Goal: Information Seeking & Learning: Learn about a topic

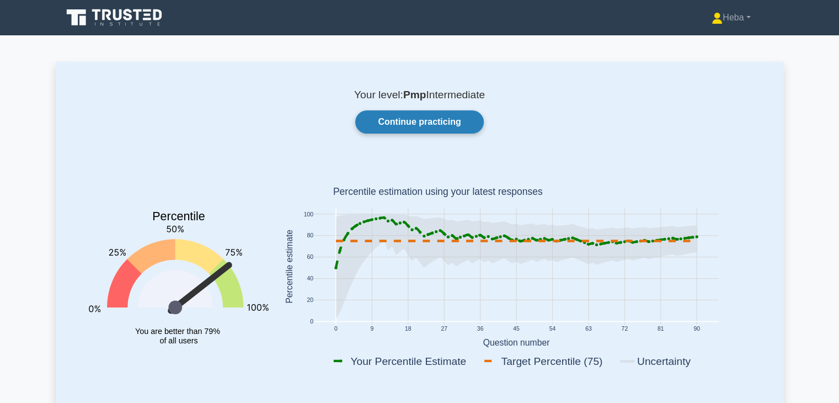
click at [425, 121] on link "Continue practicing" at bounding box center [419, 121] width 128 height 23
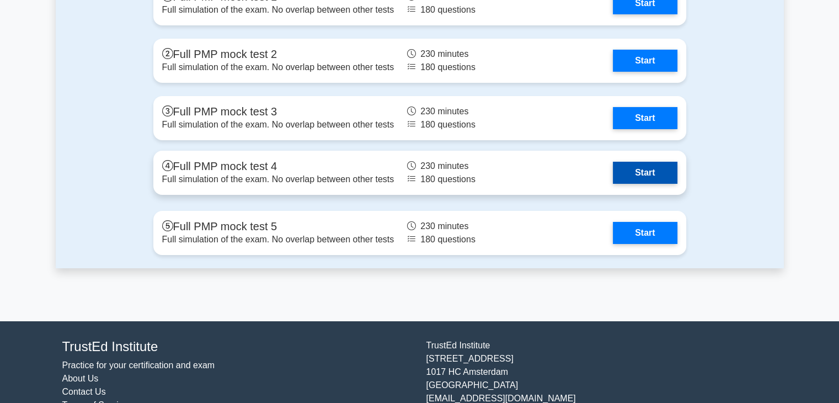
scroll to position [3763, 0]
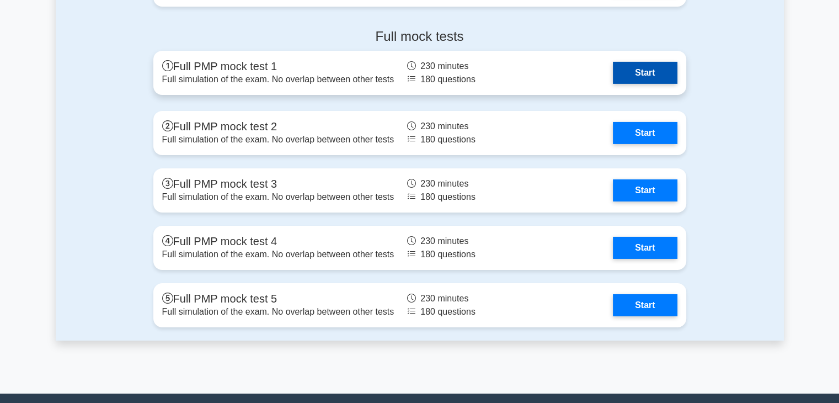
click at [625, 68] on link "Start" at bounding box center [645, 73] width 64 height 22
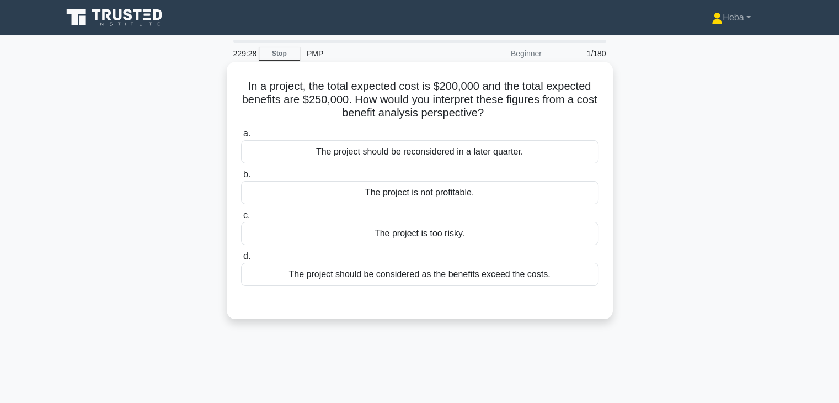
click at [401, 271] on div "The project should be considered as the benefits exceed the costs." at bounding box center [419, 273] width 357 height 23
click at [241, 260] on input "d. The project should be considered as the benefits exceed the costs." at bounding box center [241, 256] width 0 height 7
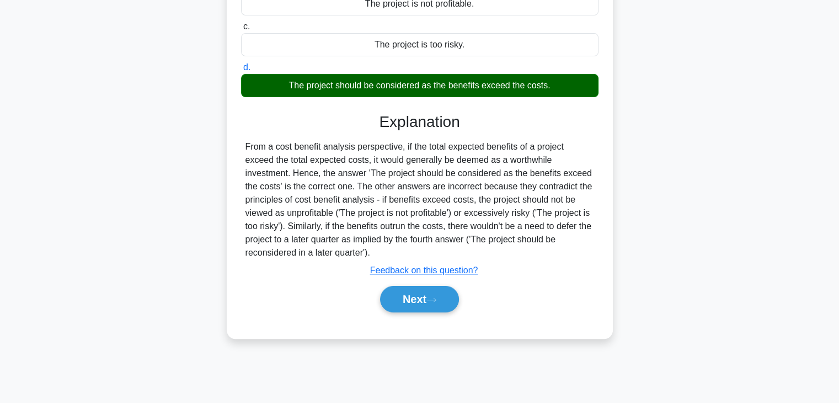
scroll to position [194, 0]
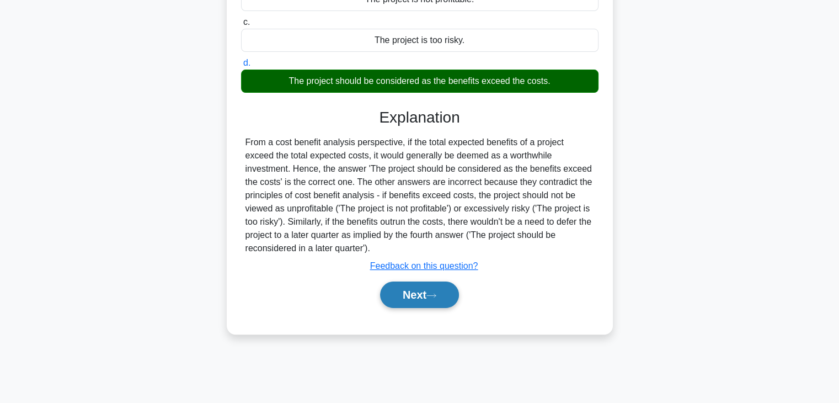
click at [400, 287] on button "Next" at bounding box center [419, 294] width 79 height 26
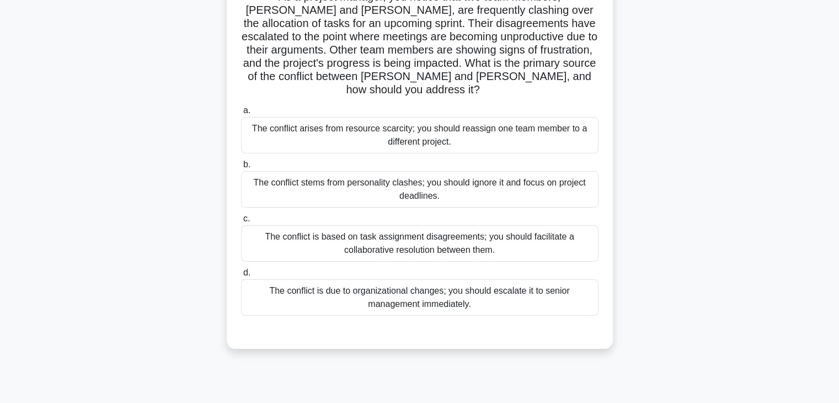
scroll to position [28, 0]
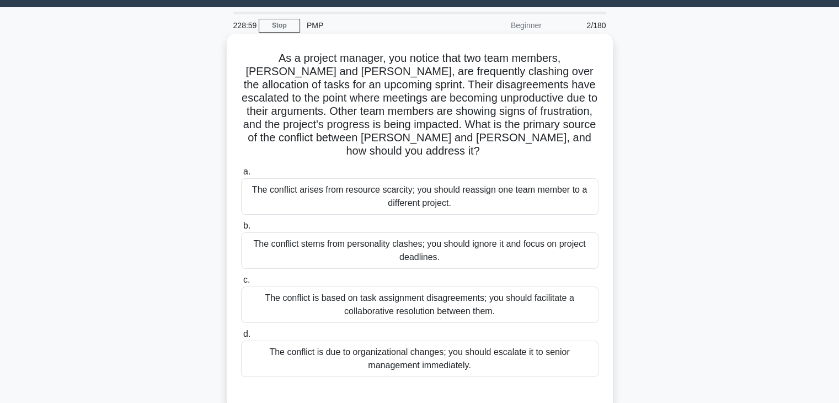
click at [480, 289] on div "The conflict is based on task assignment disagreements; you should facilitate a…" at bounding box center [419, 304] width 357 height 36
click at [241, 283] on input "c. The conflict is based on task assignment disagreements; you should facilitat…" at bounding box center [241, 279] width 0 height 7
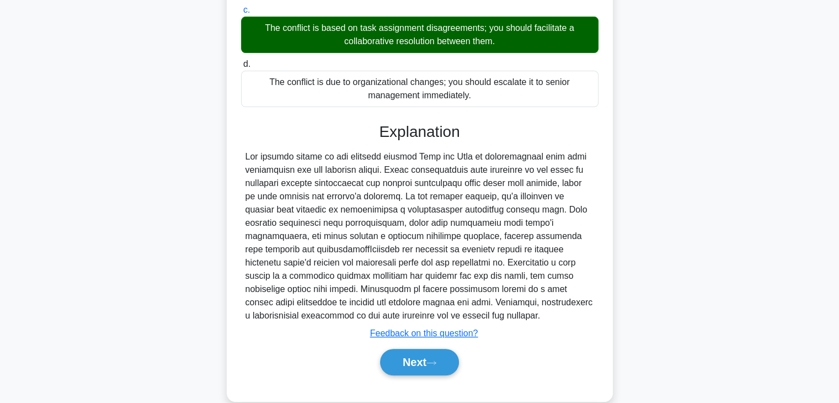
scroll to position [303, 0]
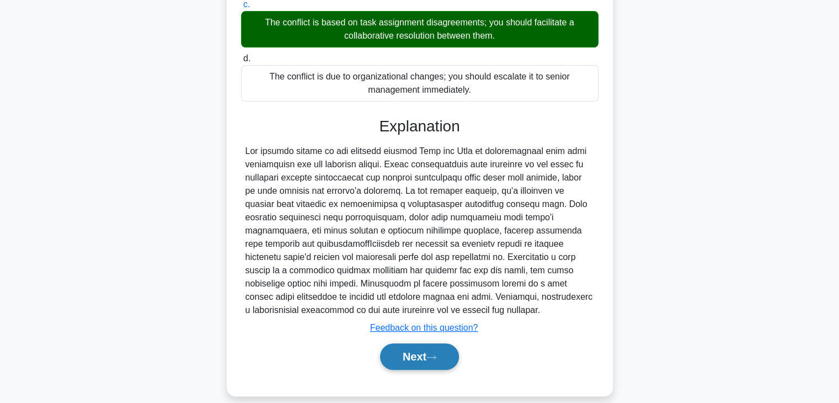
click at [427, 343] on button "Next" at bounding box center [419, 356] width 79 height 26
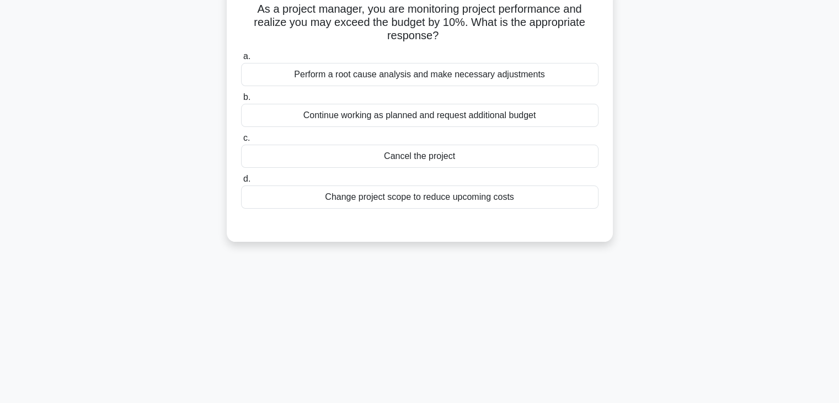
scroll to position [28, 0]
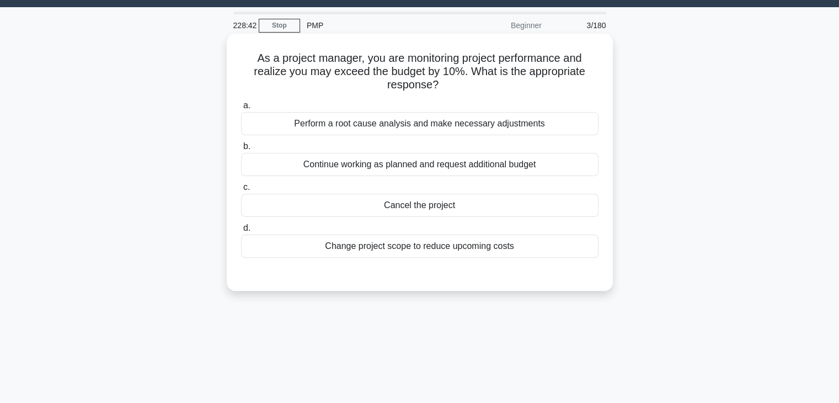
click at [431, 127] on div "Perform a root cause analysis and make necessary adjustments" at bounding box center [419, 123] width 357 height 23
click at [241, 109] on input "a. Perform a root cause analysis and make necessary adjustments" at bounding box center [241, 105] width 0 height 7
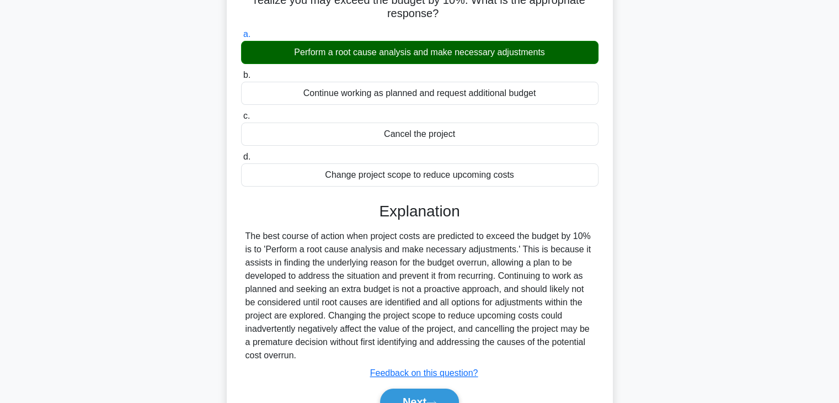
scroll to position [194, 0]
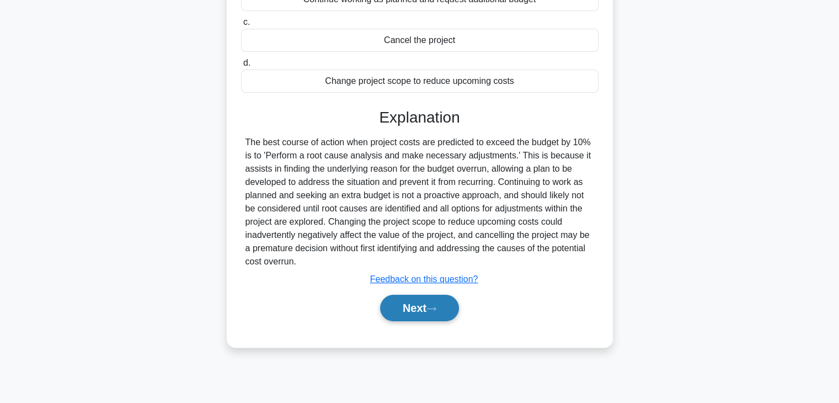
click at [403, 312] on button "Next" at bounding box center [419, 307] width 79 height 26
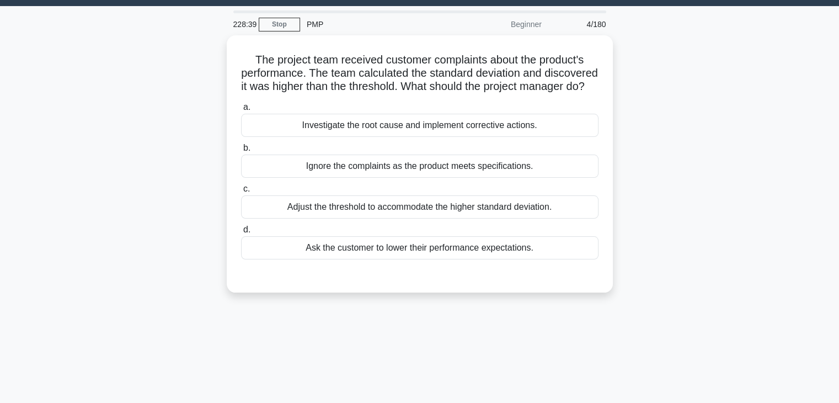
scroll to position [28, 0]
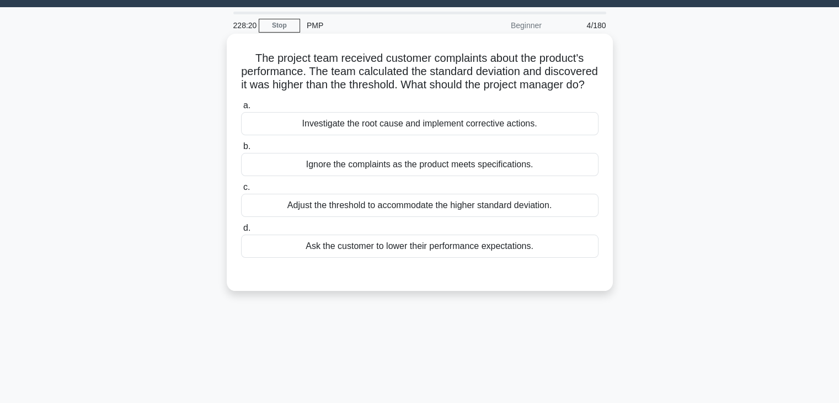
click at [454, 133] on div "Investigate the root cause and implement corrective actions." at bounding box center [419, 123] width 357 height 23
click at [241, 109] on input "a. Investigate the root cause and implement corrective actions." at bounding box center [241, 105] width 0 height 7
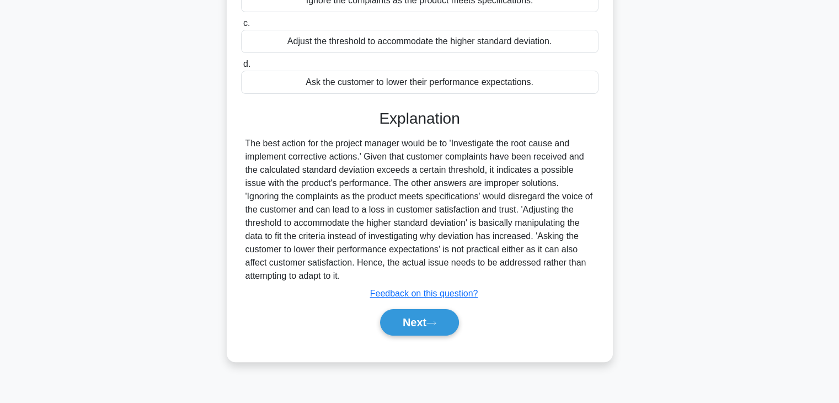
scroll to position [194, 0]
click at [424, 334] on button "Next" at bounding box center [419, 321] width 79 height 26
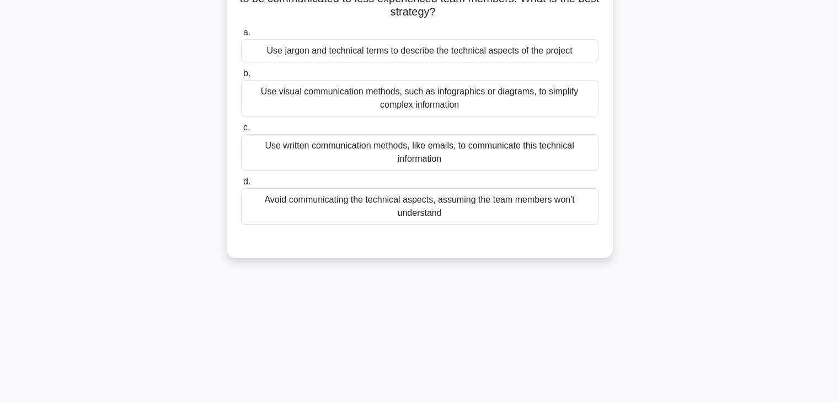
scroll to position [28, 0]
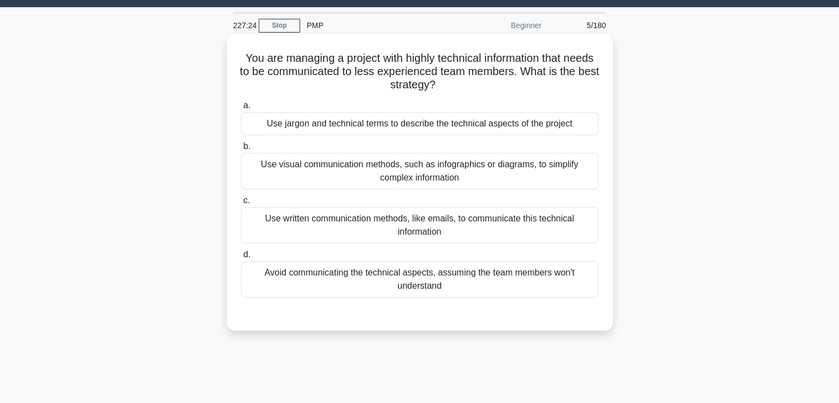
click at [460, 170] on div "Use visual communication methods, such as infographics or diagrams, to simplify…" at bounding box center [419, 171] width 357 height 36
click at [241, 150] on input "b. Use visual communication methods, such as infographics or diagrams, to simpl…" at bounding box center [241, 146] width 0 height 7
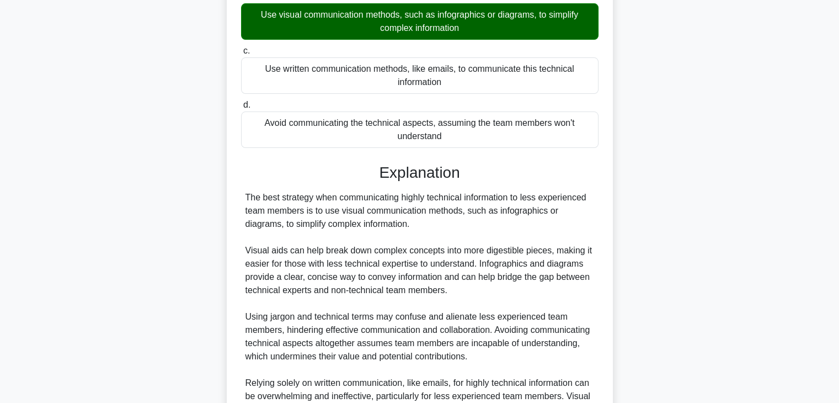
scroll to position [303, 0]
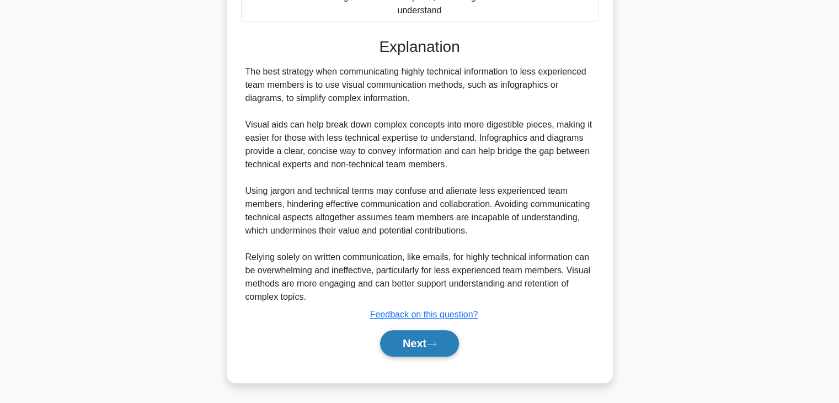
click at [415, 334] on button "Next" at bounding box center [419, 343] width 79 height 26
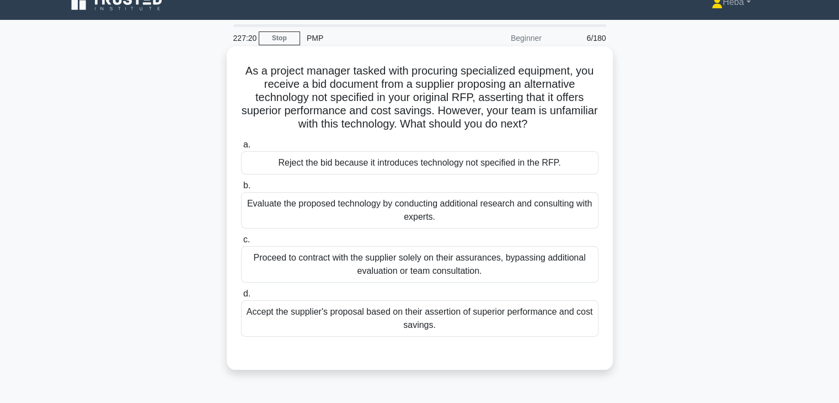
scroll to position [0, 0]
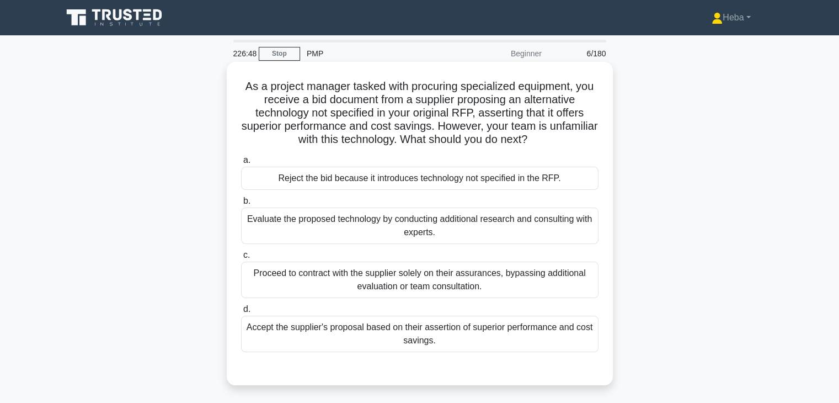
click at [442, 218] on div "Evaluate the proposed technology by conducting additional research and consulti…" at bounding box center [419, 225] width 357 height 36
click at [241, 205] on input "b. Evaluate the proposed technology by conducting additional research and consu…" at bounding box center [241, 200] width 0 height 7
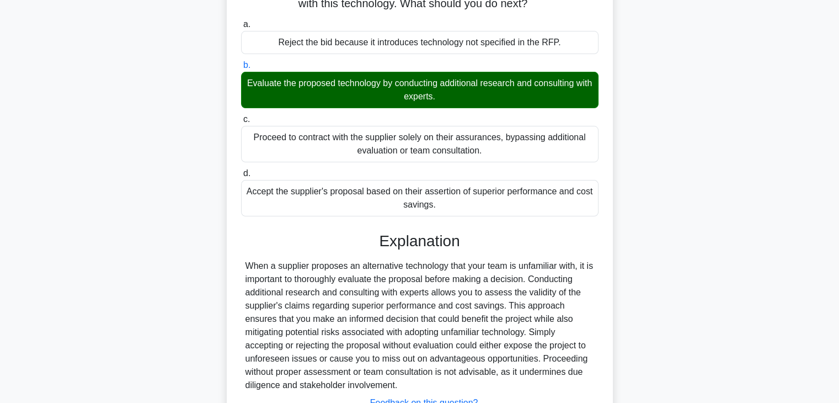
scroll to position [224, 0]
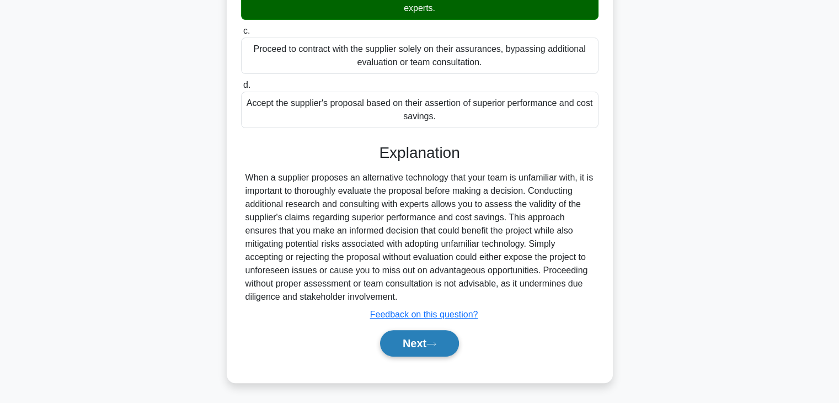
click at [436, 346] on icon at bounding box center [431, 344] width 10 height 6
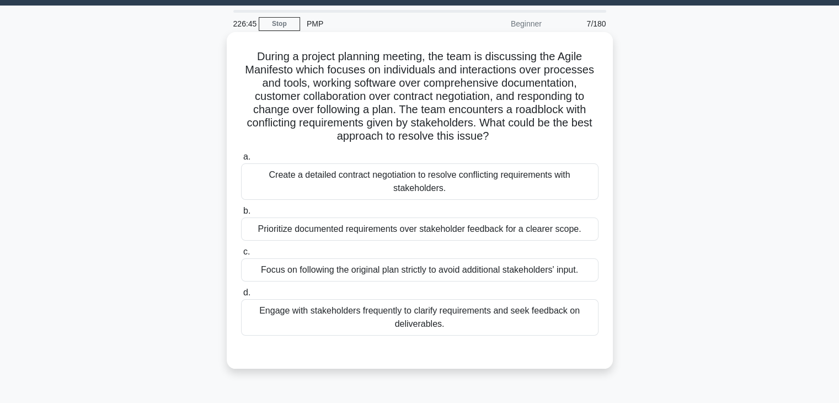
scroll to position [28, 0]
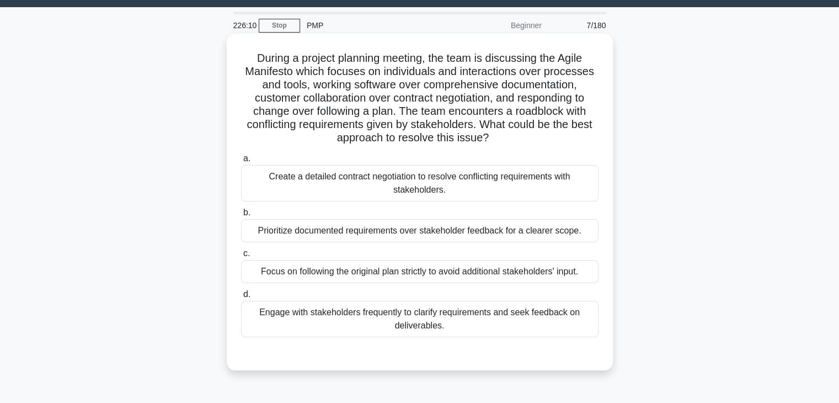
click at [372, 316] on div "Engage with stakeholders frequently to clarify requirements and seek feedback o…" at bounding box center [419, 319] width 357 height 36
click at [241, 298] on input "d. Engage with stakeholders frequently to clarify requirements and seek feedbac…" at bounding box center [241, 294] width 0 height 7
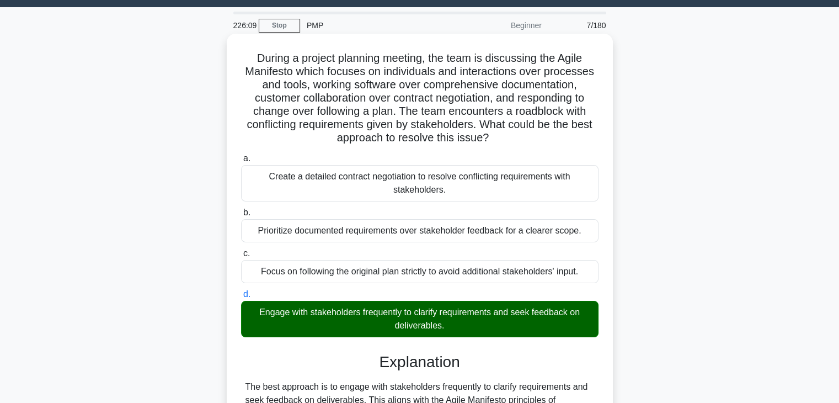
scroll to position [237, 0]
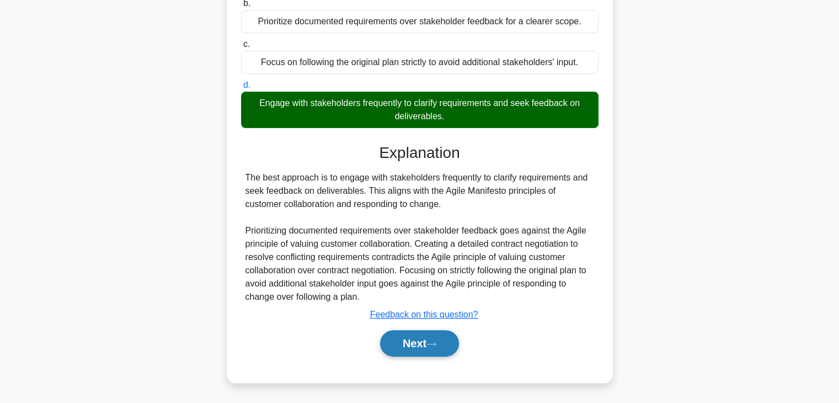
click at [409, 346] on button "Next" at bounding box center [419, 343] width 79 height 26
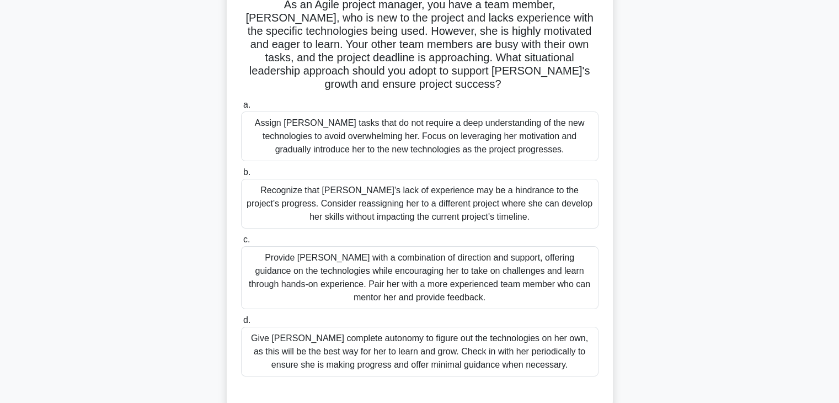
scroll to position [83, 0]
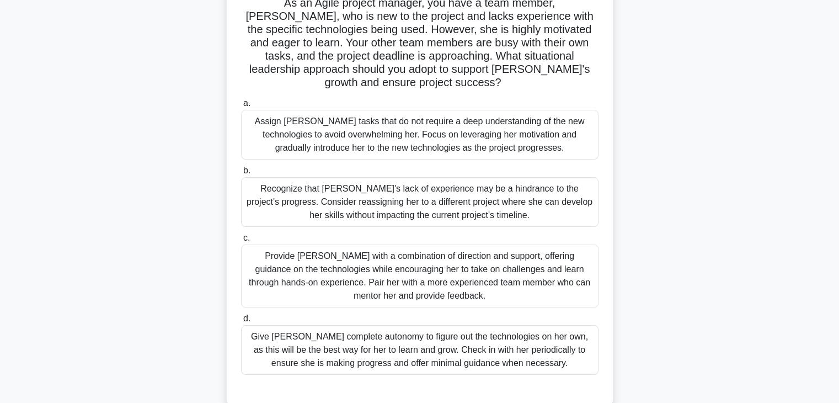
click at [319, 256] on div "Provide Sarah with a combination of direction and support, offering guidance on…" at bounding box center [419, 275] width 357 height 63
click at [241, 242] on input "c. Provide Sarah with a combination of direction and support, offering guidance…" at bounding box center [241, 237] width 0 height 7
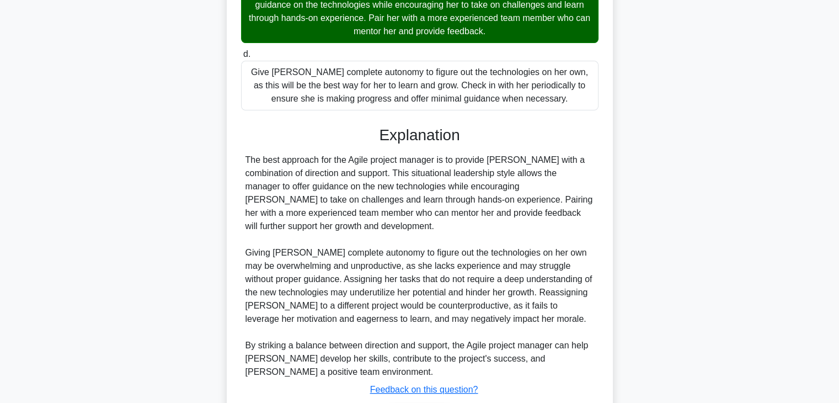
scroll to position [409, 0]
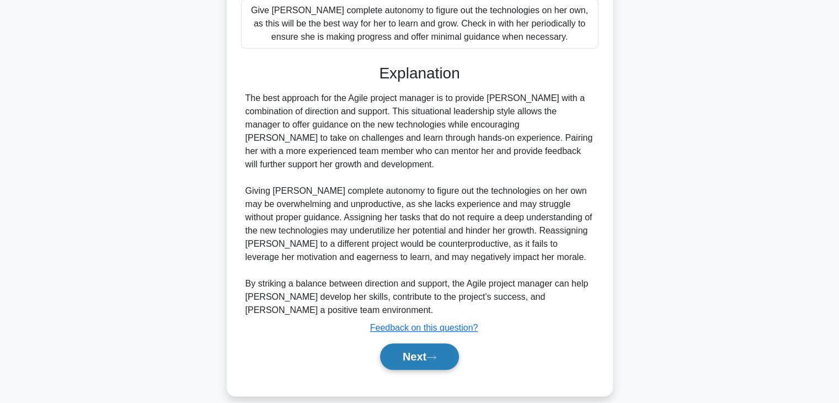
click at [412, 343] on button "Next" at bounding box center [419, 356] width 79 height 26
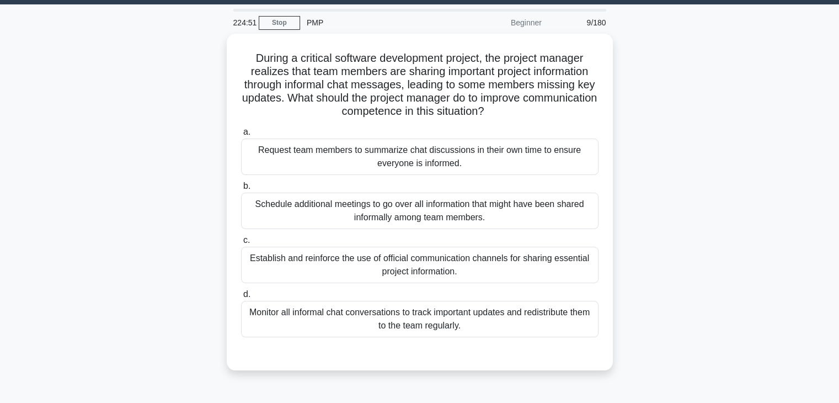
scroll to position [0, 0]
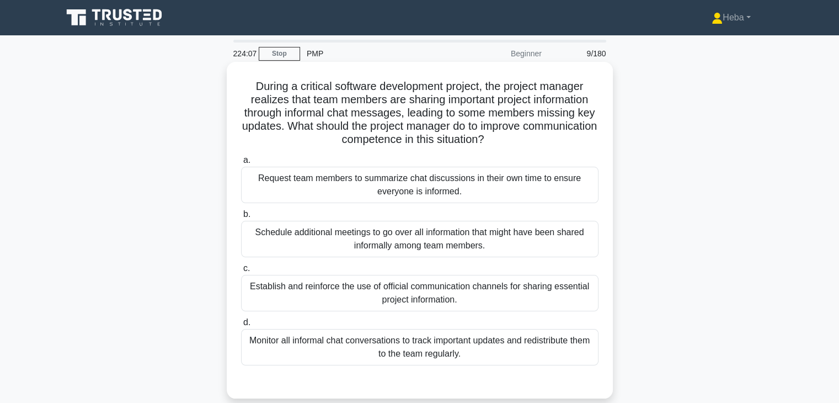
click at [422, 351] on div "Monitor all informal chat conversations to track important updates and redistri…" at bounding box center [419, 347] width 357 height 36
click at [241, 326] on input "d. Monitor all informal chat conversations to track important updates and redis…" at bounding box center [241, 322] width 0 height 7
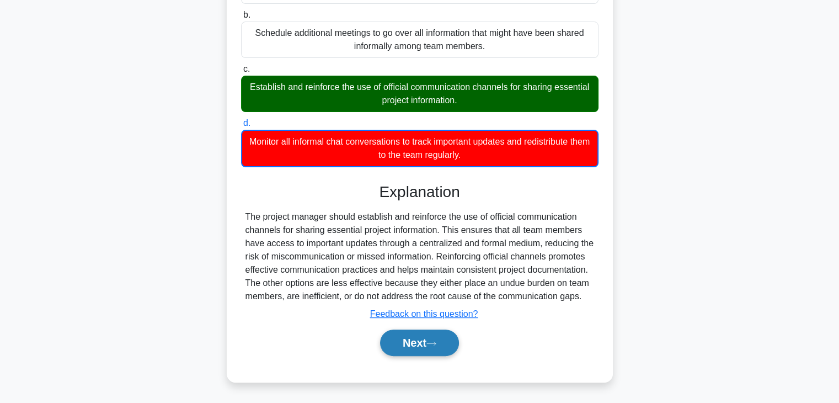
click at [447, 337] on button "Next" at bounding box center [419, 342] width 79 height 26
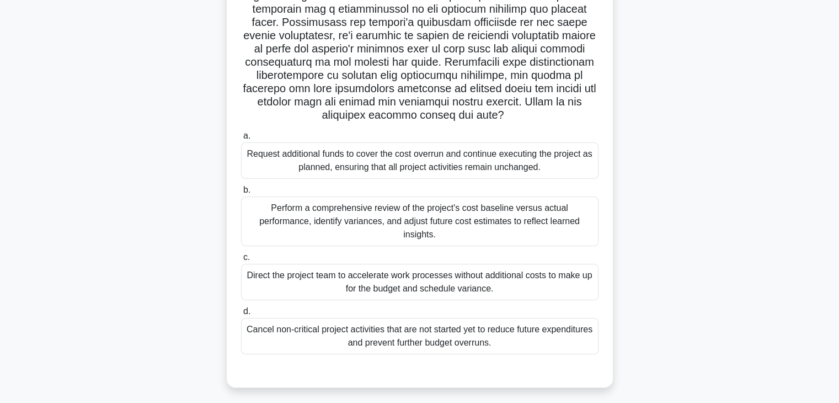
scroll to position [194, 0]
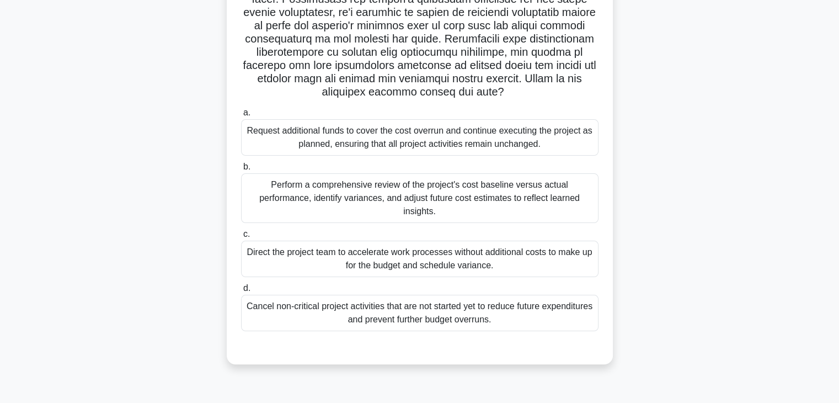
click at [454, 196] on div "Perform a comprehensive review of the project's cost baseline versus actual per…" at bounding box center [419, 198] width 357 height 50
click at [241, 170] on input "b. Perform a comprehensive review of the project's cost baseline versus actual …" at bounding box center [241, 166] width 0 height 7
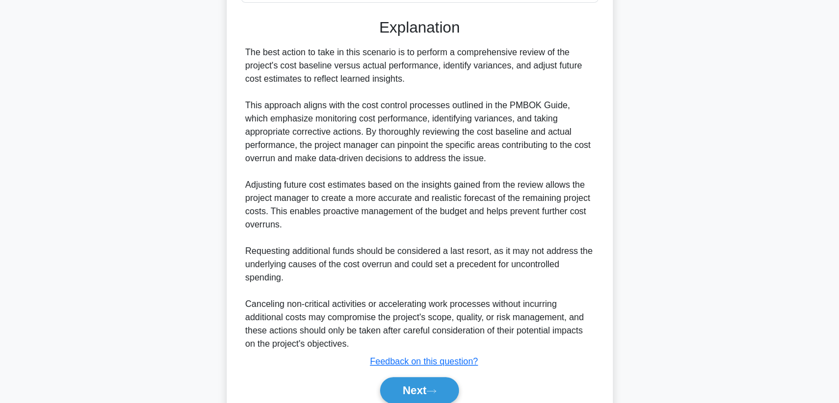
scroll to position [568, 0]
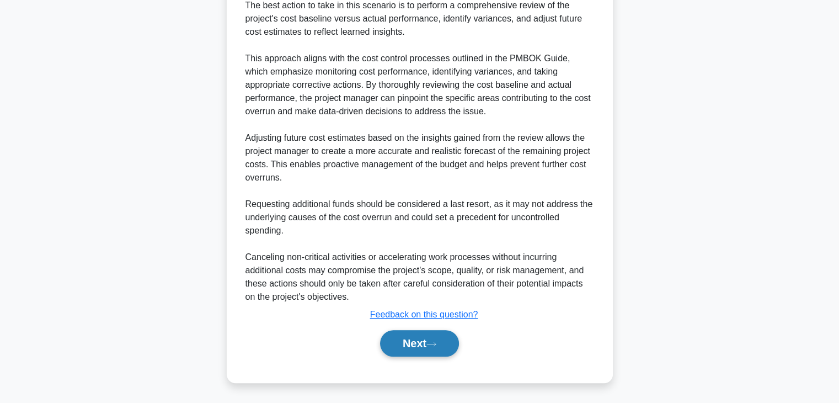
click at [413, 344] on button "Next" at bounding box center [419, 343] width 79 height 26
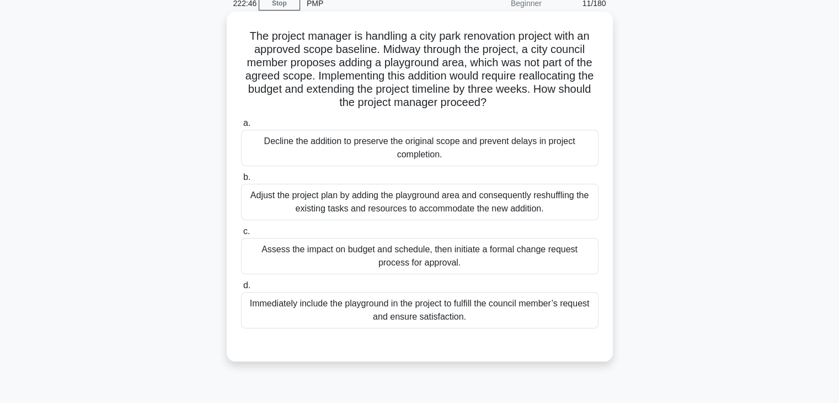
scroll to position [28, 0]
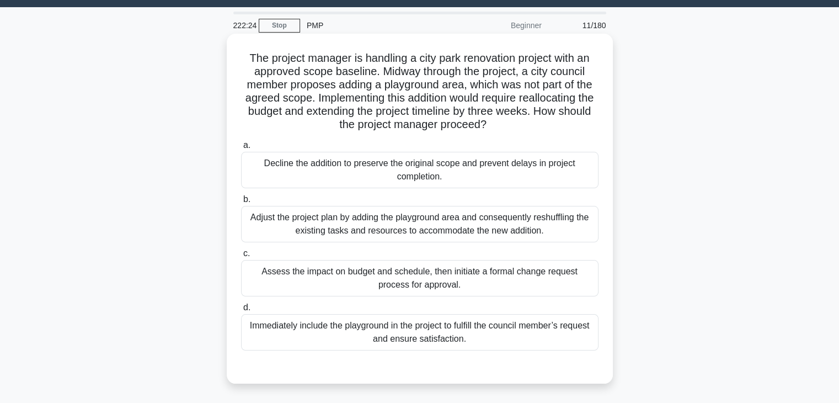
click at [420, 268] on div "Assess the impact on budget and schedule, then initiate a formal change request…" at bounding box center [419, 278] width 357 height 36
click at [241, 257] on input "c. Assess the impact on budget and schedule, then initiate a formal change requ…" at bounding box center [241, 253] width 0 height 7
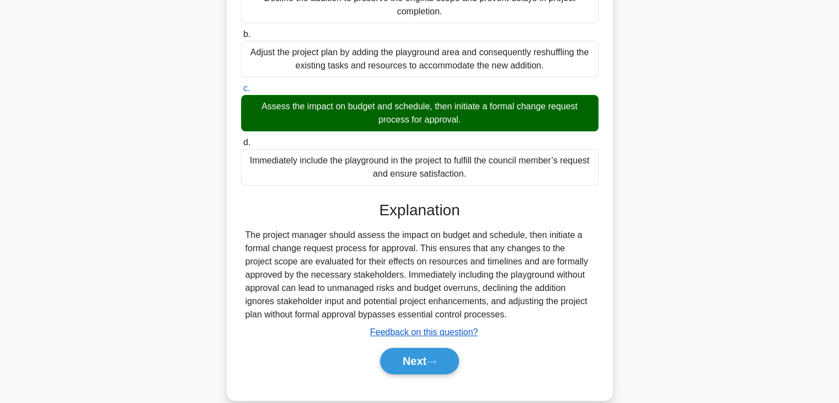
scroll to position [211, 0]
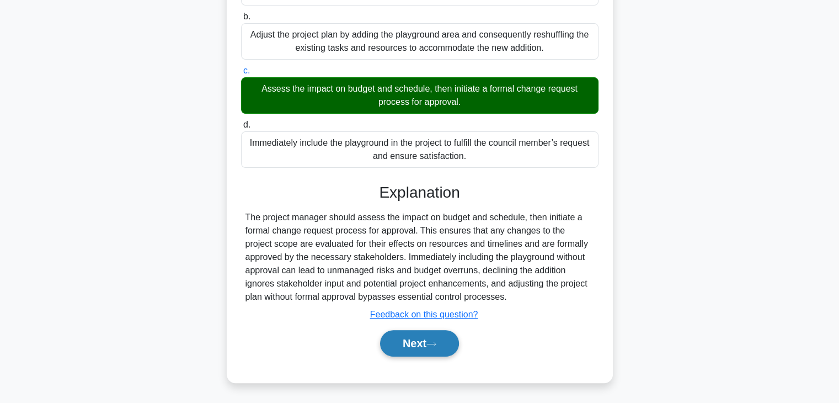
click at [410, 345] on button "Next" at bounding box center [419, 343] width 79 height 26
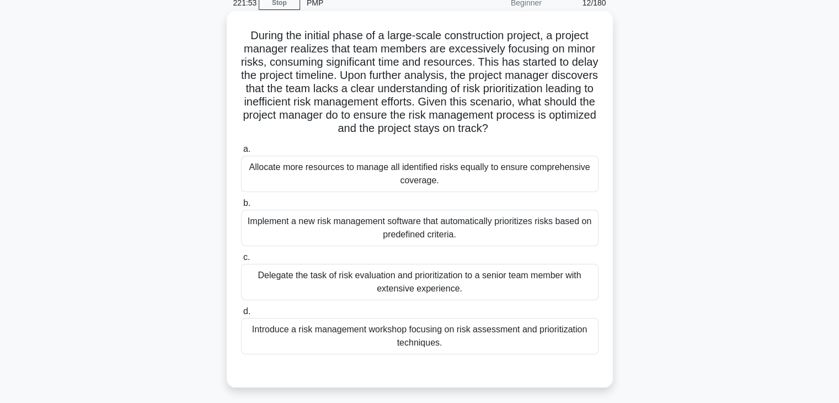
scroll to position [55, 0]
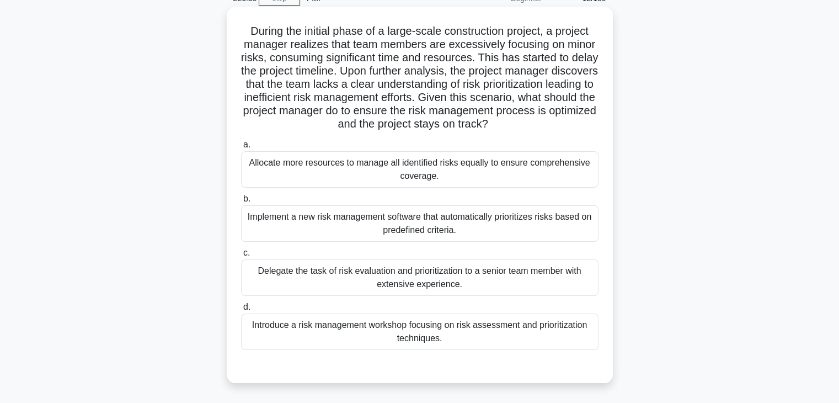
click at [494, 331] on div "Introduce a risk management workshop focusing on risk assessment and prioritiza…" at bounding box center [419, 331] width 357 height 36
click at [241, 310] on input "d. Introduce a risk management workshop focusing on risk assessment and priorit…" at bounding box center [241, 306] width 0 height 7
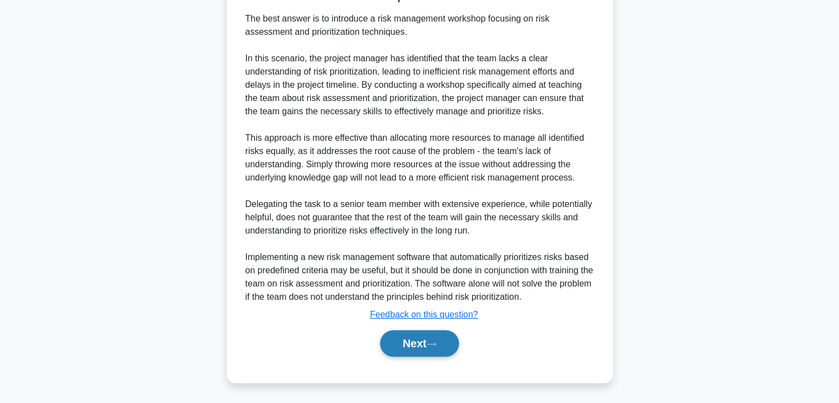
click at [449, 335] on button "Next" at bounding box center [419, 343] width 79 height 26
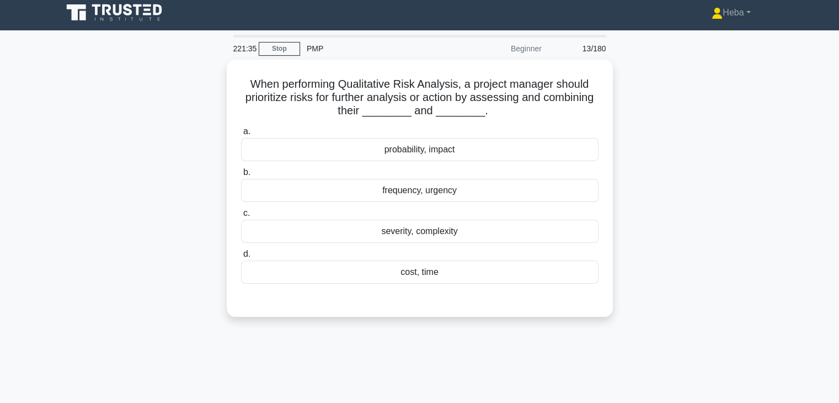
scroll to position [0, 0]
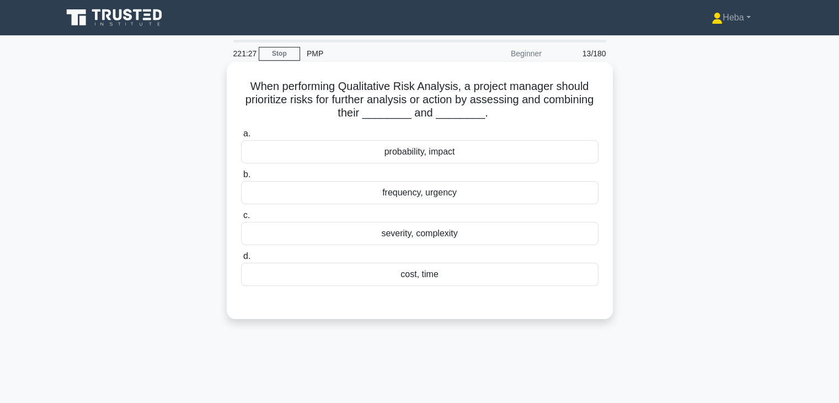
click at [409, 155] on div "probability, impact" at bounding box center [419, 151] width 357 height 23
click at [241, 137] on input "a. probability, impact" at bounding box center [241, 133] width 0 height 7
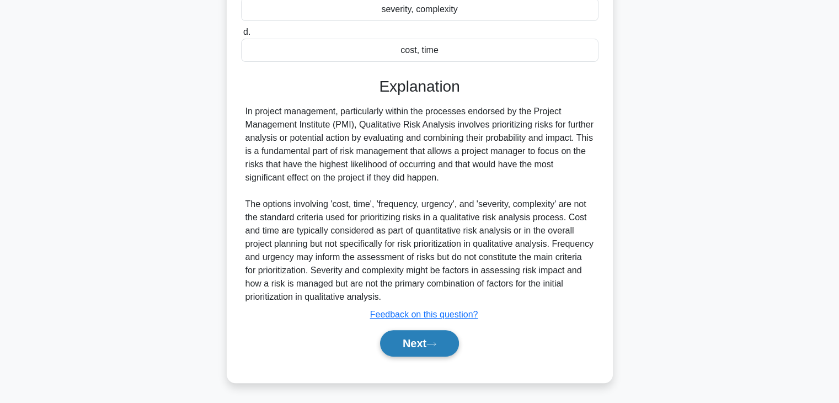
click at [411, 334] on button "Next" at bounding box center [419, 343] width 79 height 26
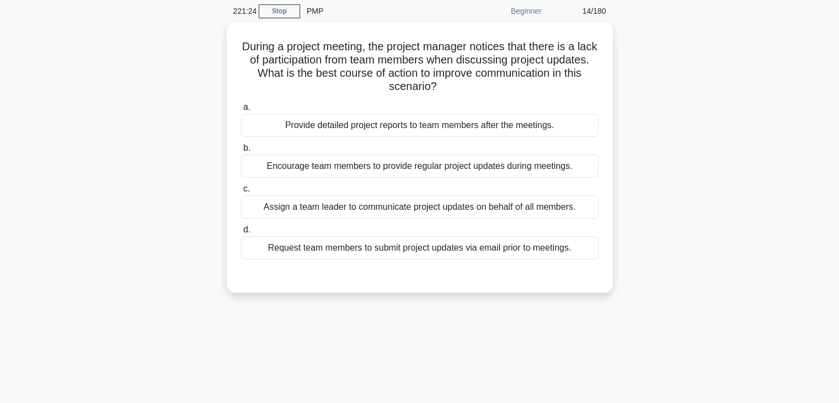
scroll to position [28, 0]
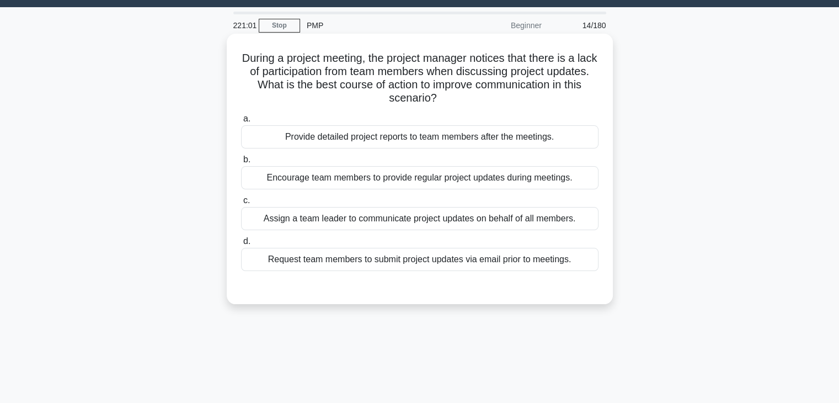
click at [412, 179] on div "Encourage team members to provide regular project updates during meetings." at bounding box center [419, 177] width 357 height 23
click at [241, 163] on input "b. Encourage team members to provide regular project updates during meetings." at bounding box center [241, 159] width 0 height 7
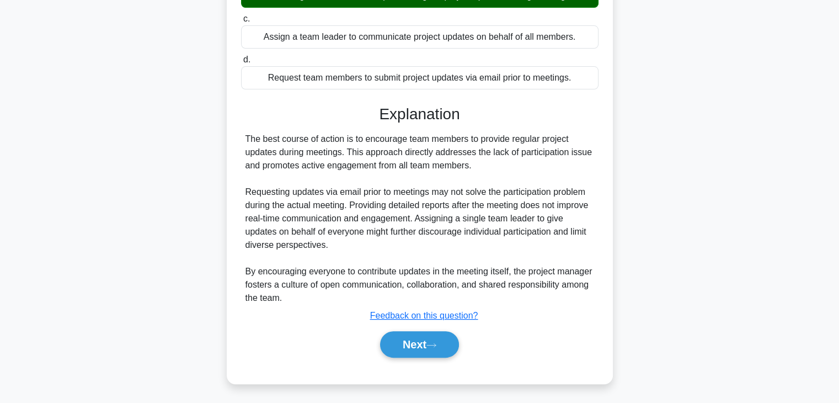
scroll to position [211, 0]
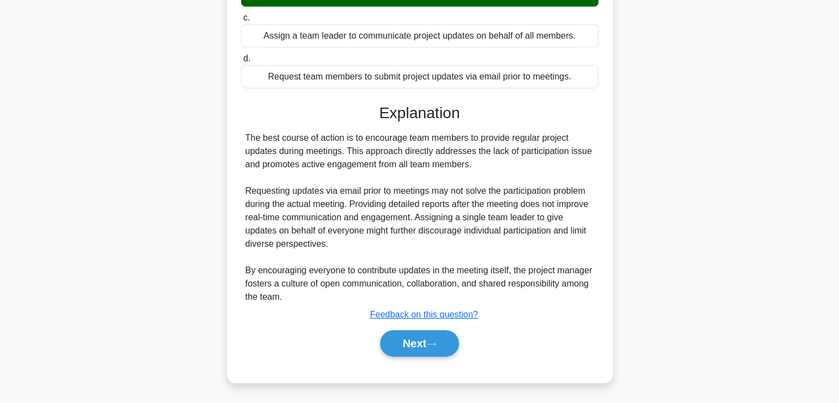
click at [428, 326] on div "Next" at bounding box center [419, 342] width 357 height 35
click at [430, 334] on button "Next" at bounding box center [419, 343] width 79 height 26
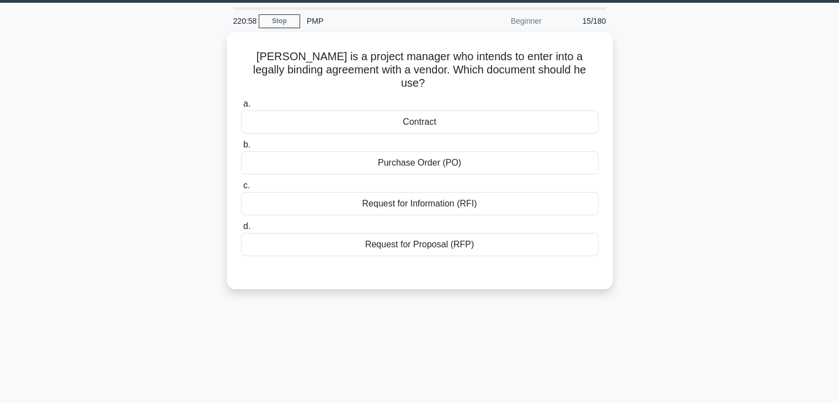
scroll to position [28, 0]
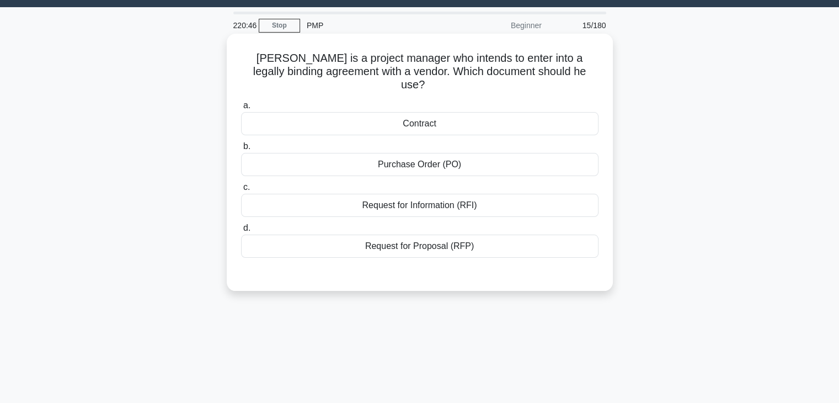
click at [461, 119] on div "Contract" at bounding box center [419, 123] width 357 height 23
click at [241, 109] on input "a. Contract" at bounding box center [241, 105] width 0 height 7
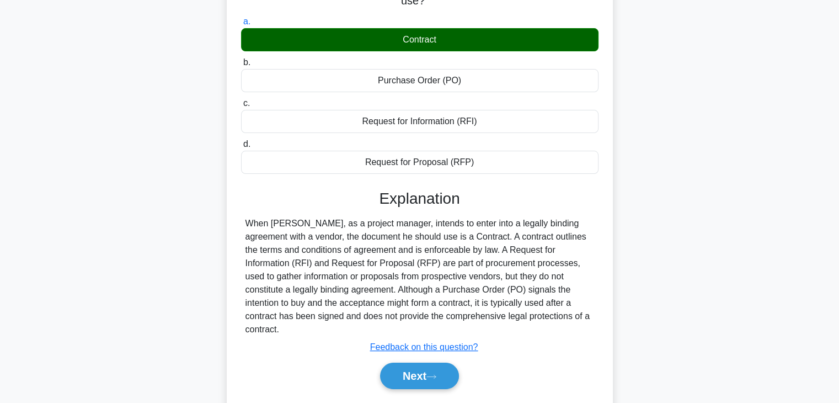
scroll to position [194, 0]
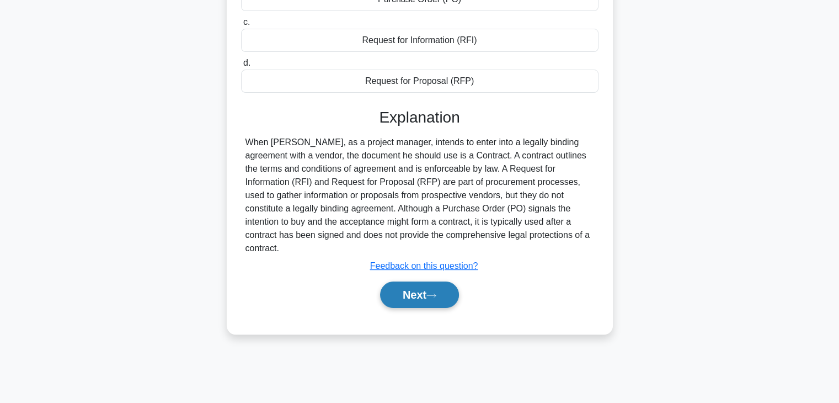
click at [432, 292] on icon at bounding box center [431, 295] width 10 height 6
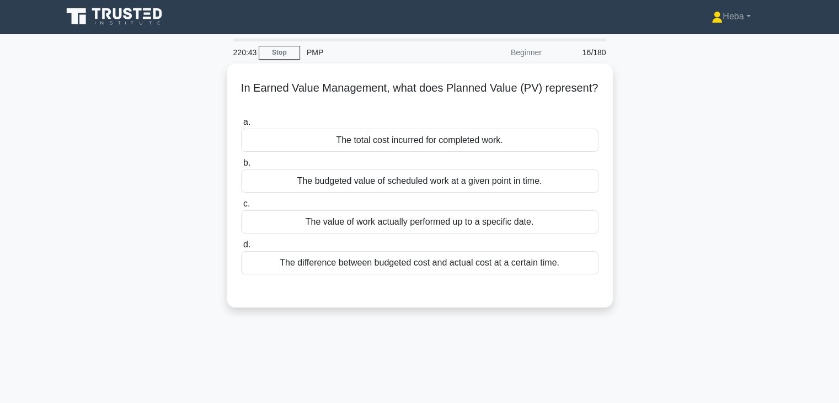
scroll to position [0, 0]
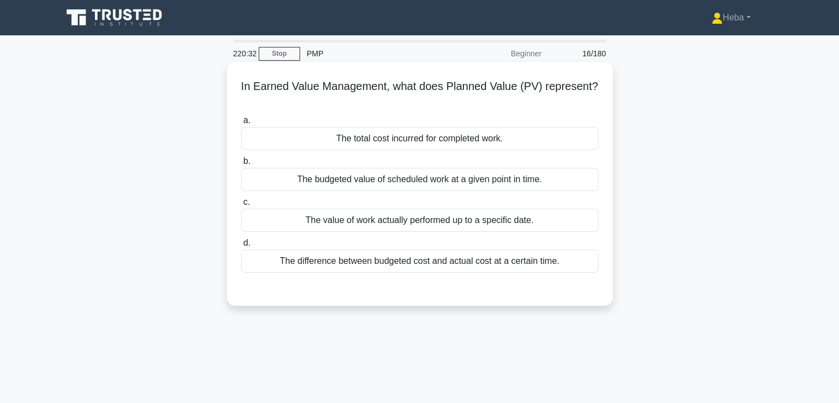
click at [421, 181] on div "The budgeted value of scheduled work at a given point in time." at bounding box center [419, 179] width 357 height 23
click at [241, 165] on input "b. The budgeted value of scheduled work at a given point in time." at bounding box center [241, 161] width 0 height 7
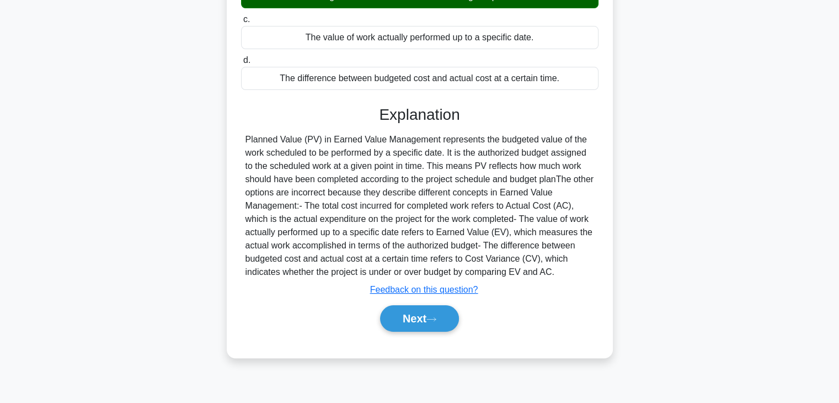
scroll to position [194, 0]
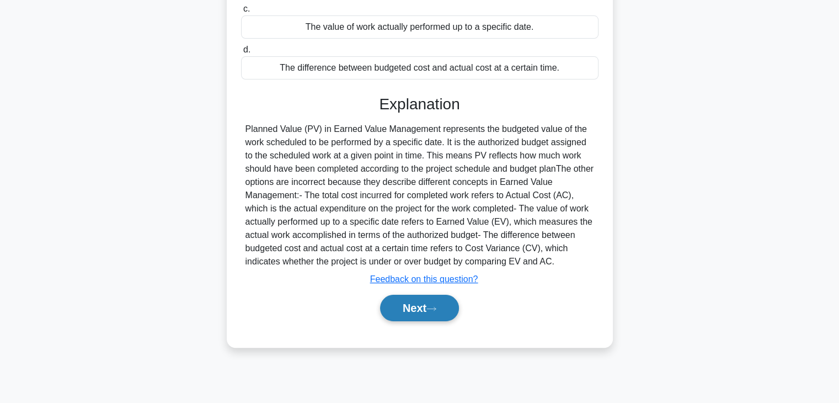
click at [433, 301] on button "Next" at bounding box center [419, 307] width 79 height 26
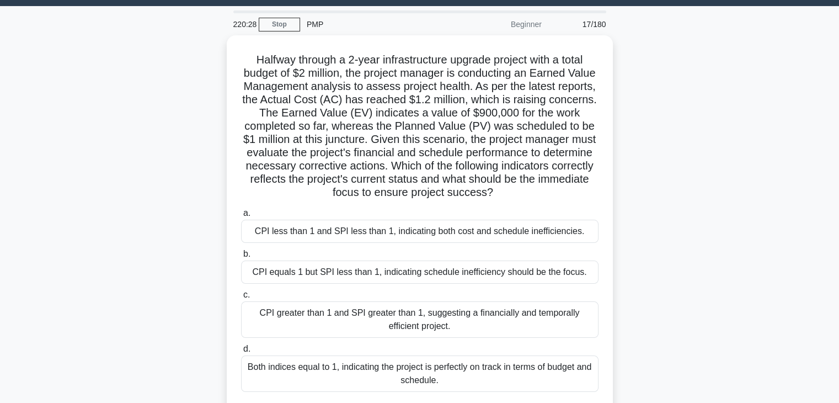
scroll to position [28, 0]
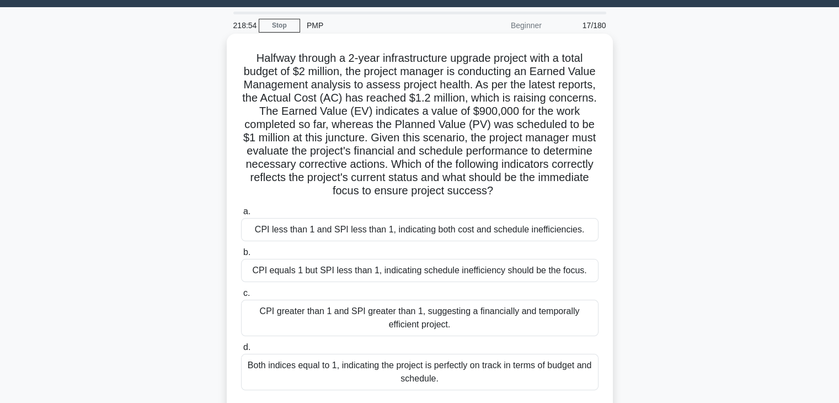
click at [459, 230] on div "CPI less than 1 and SPI less than 1, indicating both cost and schedule ineffici…" at bounding box center [419, 229] width 357 height 23
click at [241, 215] on input "a. CPI less than 1 and SPI less than 1, indicating both cost and schedule ineff…" at bounding box center [241, 211] width 0 height 7
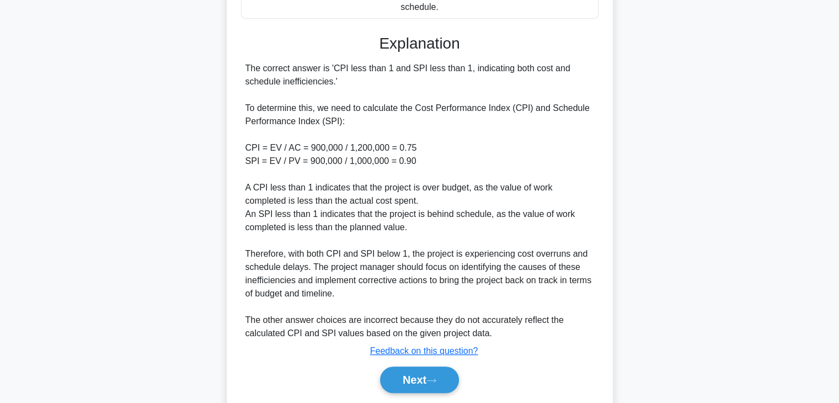
scroll to position [414, 0]
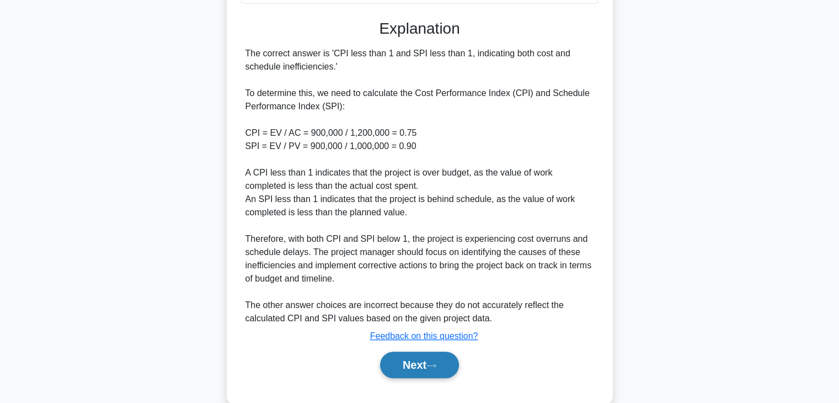
click at [426, 366] on button "Next" at bounding box center [419, 364] width 79 height 26
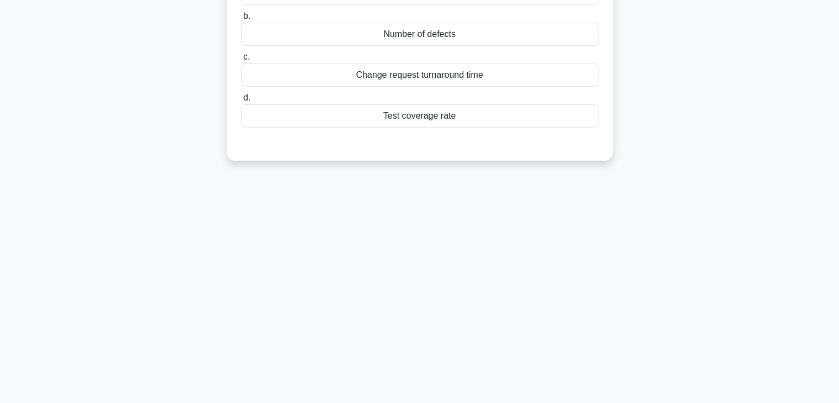
scroll to position [0, 0]
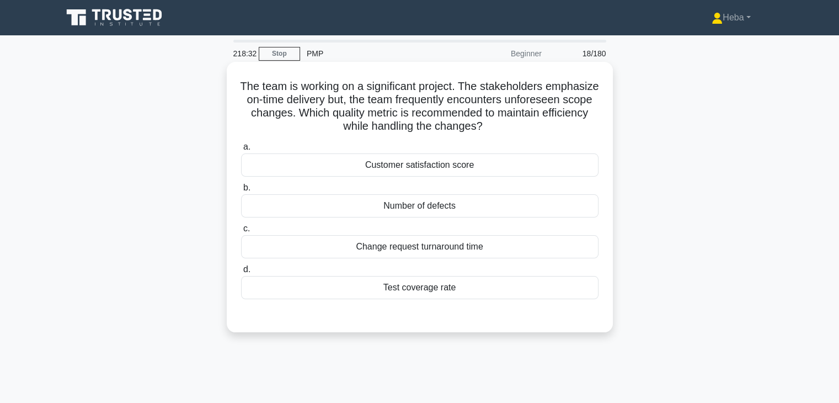
click at [421, 238] on div "Change request turnaround time" at bounding box center [419, 246] width 357 height 23
click at [241, 232] on input "c. Change request turnaround time" at bounding box center [241, 228] width 0 height 7
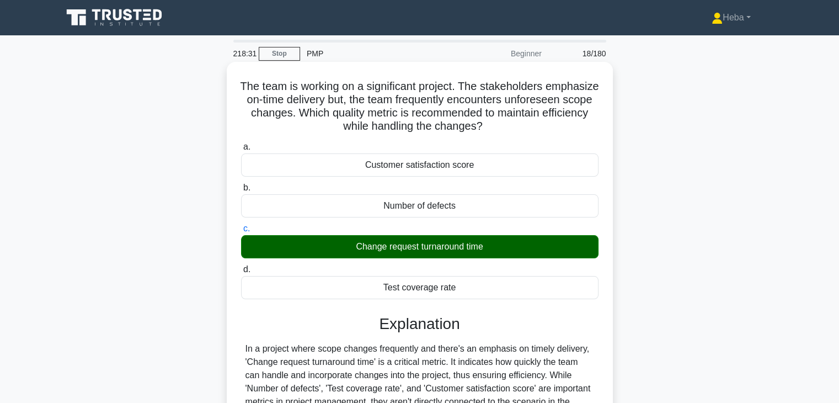
scroll to position [194, 0]
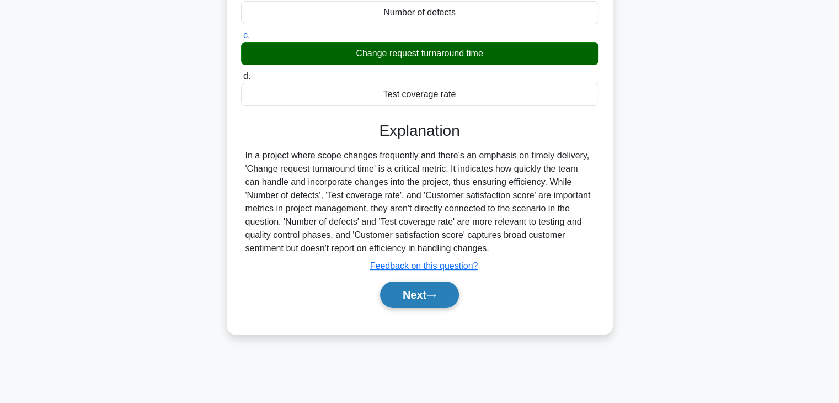
click at [432, 287] on button "Next" at bounding box center [419, 294] width 79 height 26
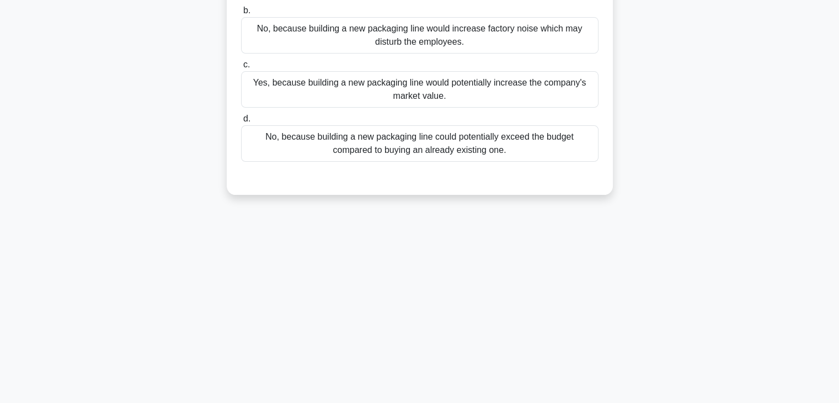
scroll to position [0, 0]
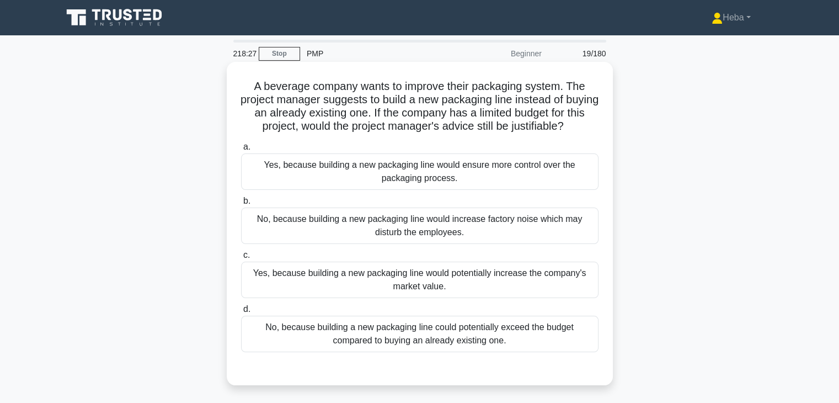
click at [294, 85] on h5 "A beverage company wants to improve their packaging system. The project manager…" at bounding box center [420, 106] width 360 height 54
drag, startPoint x: 294, startPoint y: 85, endPoint x: 285, endPoint y: 88, distance: 9.8
click at [285, 88] on h5 "A beverage company wants to improve their packaging system. The project manager…" at bounding box center [420, 106] width 360 height 54
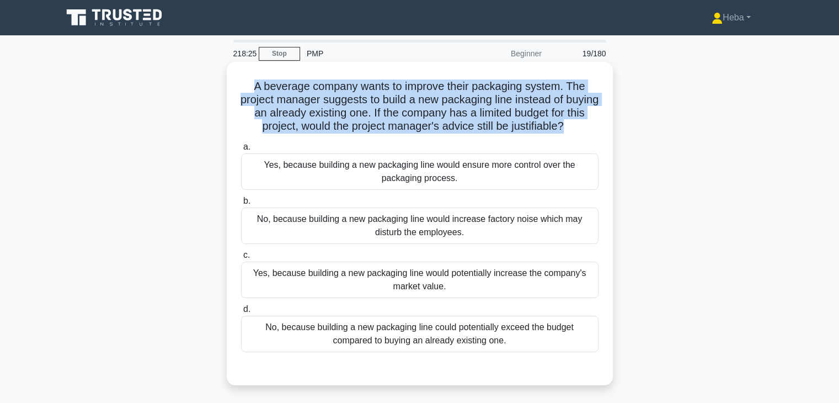
click at [285, 88] on h5 "A beverage company wants to improve their packaging system. The project manager…" at bounding box center [420, 106] width 360 height 54
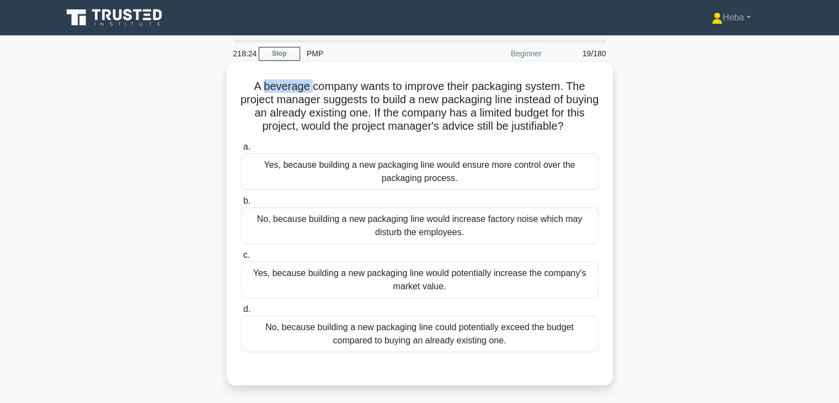
click at [285, 88] on h5 "A beverage company wants to improve their packaging system. The project manager…" at bounding box center [420, 106] width 360 height 54
drag, startPoint x: 285, startPoint y: 88, endPoint x: 503, endPoint y: 90, distance: 217.8
click at [513, 90] on h5 "A beverage company wants to improve their packaging system. The project manager…" at bounding box center [420, 106] width 360 height 54
click at [547, 103] on h5 "A beverage company wants to improve their packaging system. The project manager…" at bounding box center [420, 106] width 360 height 54
click at [314, 336] on div "No, because building a new packaging line could potentially exceed the budget c…" at bounding box center [419, 333] width 357 height 36
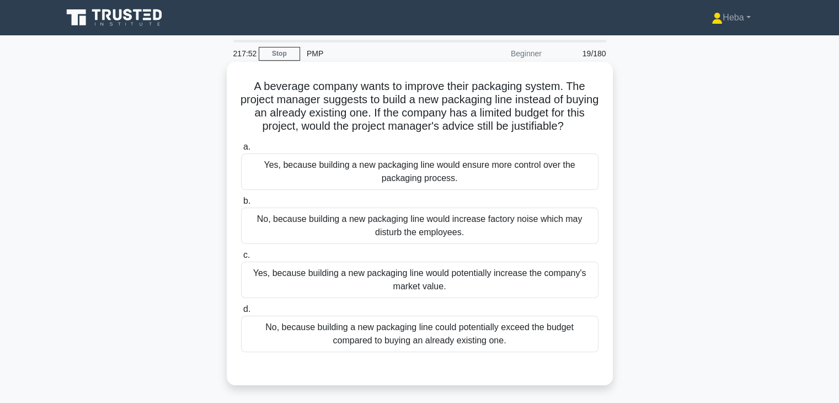
click at [241, 313] on input "d. No, because building a new packaging line could potentially exceed the budge…" at bounding box center [241, 308] width 0 height 7
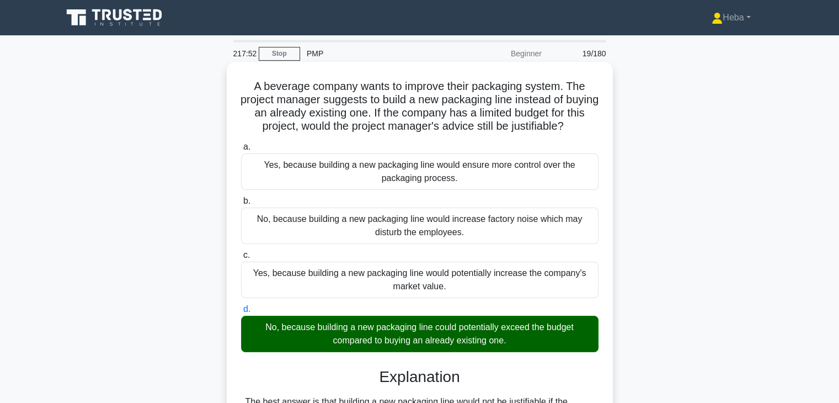
scroll to position [330, 0]
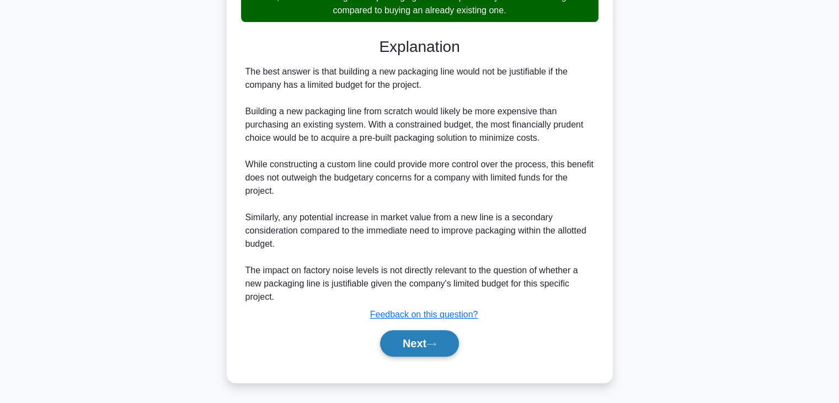
click at [459, 341] on button "Next" at bounding box center [419, 343] width 79 height 26
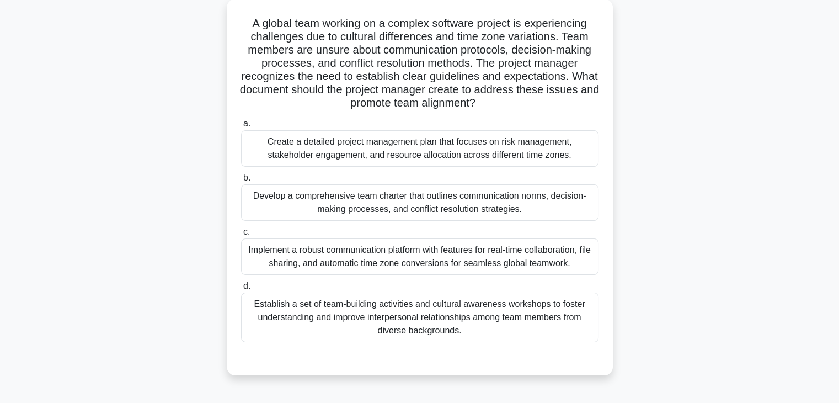
scroll to position [110, 0]
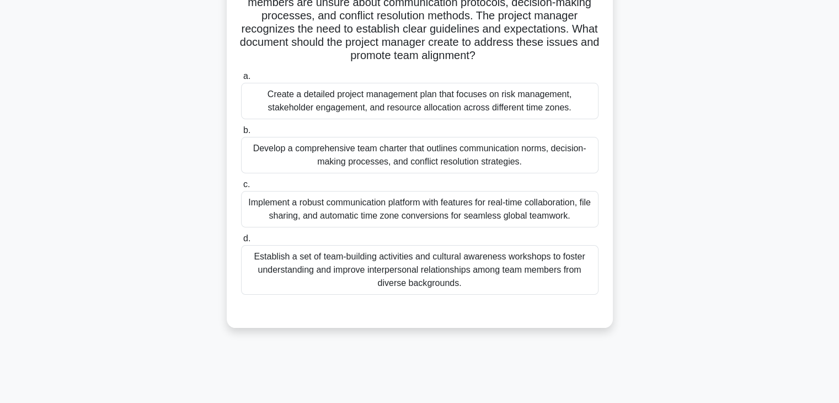
click at [527, 207] on div "Implement a robust communication platform with features for real-time collabora…" at bounding box center [419, 209] width 357 height 36
click at [241, 188] on input "c. Implement a robust communication platform with features for real-time collab…" at bounding box center [241, 184] width 0 height 7
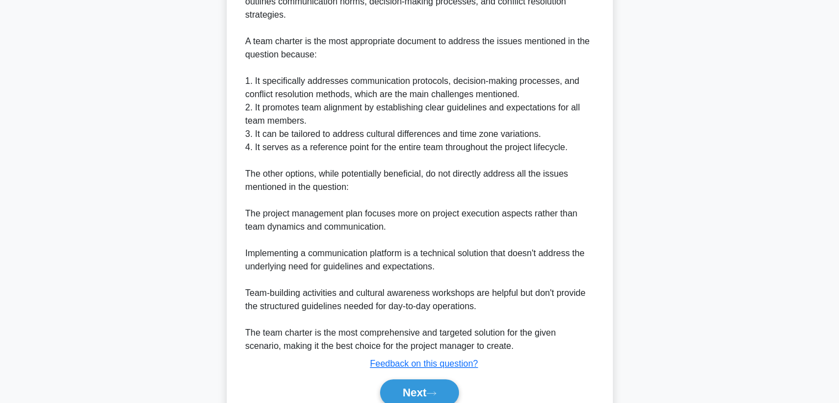
scroll to position [496, 0]
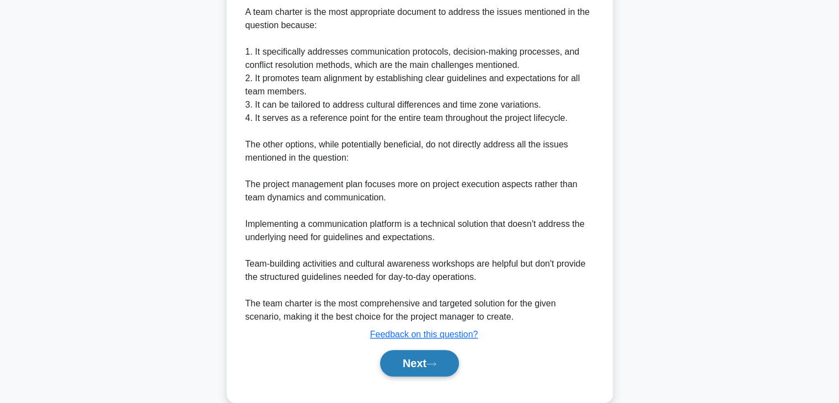
click at [440, 359] on button "Next" at bounding box center [419, 363] width 79 height 26
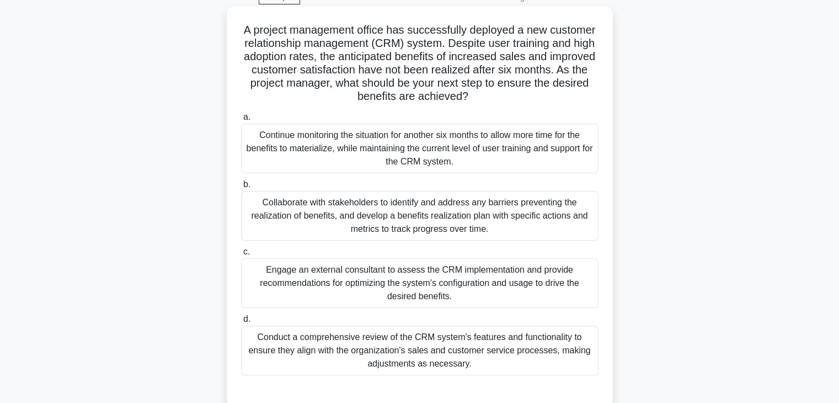
scroll to position [55, 0]
click at [473, 213] on div "Collaborate with stakeholders to identify and address any barriers preventing t…" at bounding box center [419, 217] width 357 height 50
click at [241, 189] on input "b. Collaborate with stakeholders to identify and address any barriers preventin…" at bounding box center [241, 185] width 0 height 7
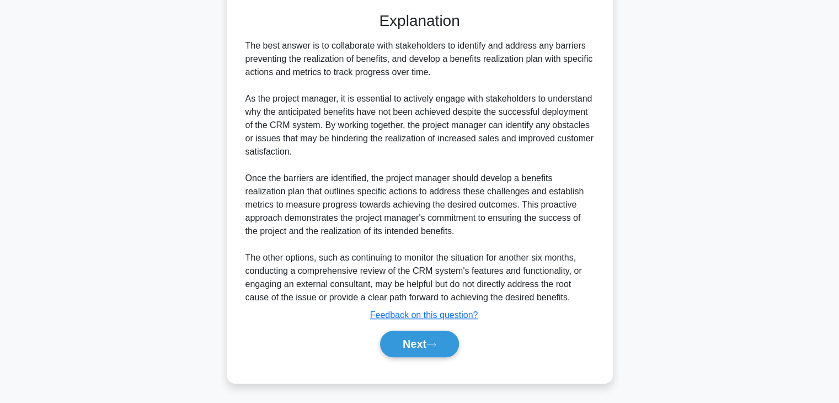
scroll to position [436, 0]
click at [391, 342] on button "Next" at bounding box center [419, 343] width 79 height 26
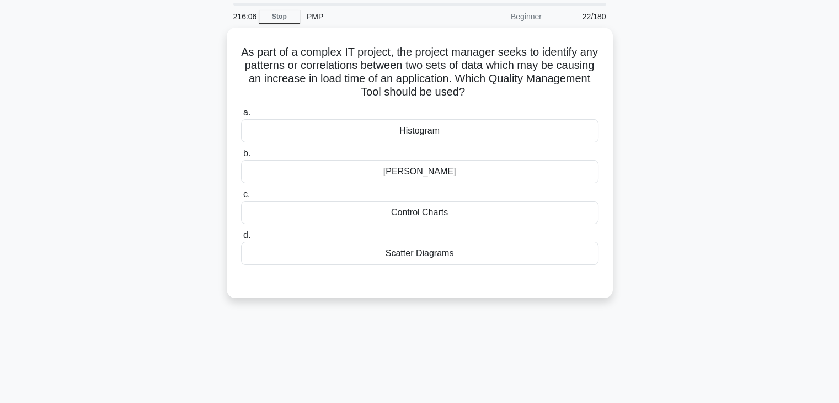
scroll to position [0, 0]
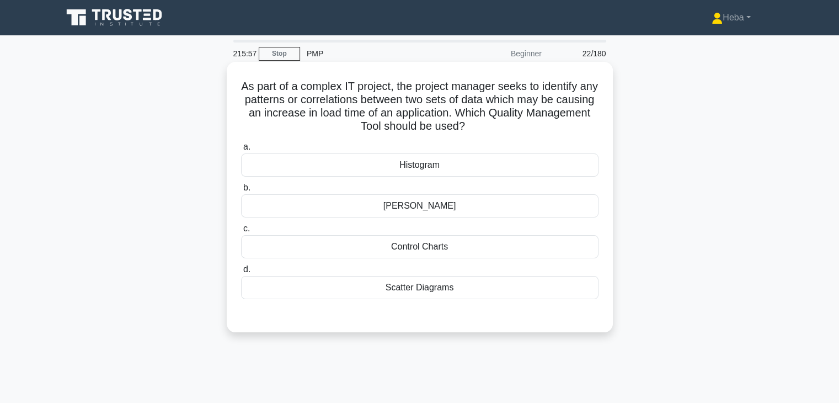
click at [453, 285] on div "Scatter Diagrams" at bounding box center [419, 287] width 357 height 23
click at [241, 273] on input "d. Scatter Diagrams" at bounding box center [241, 269] width 0 height 7
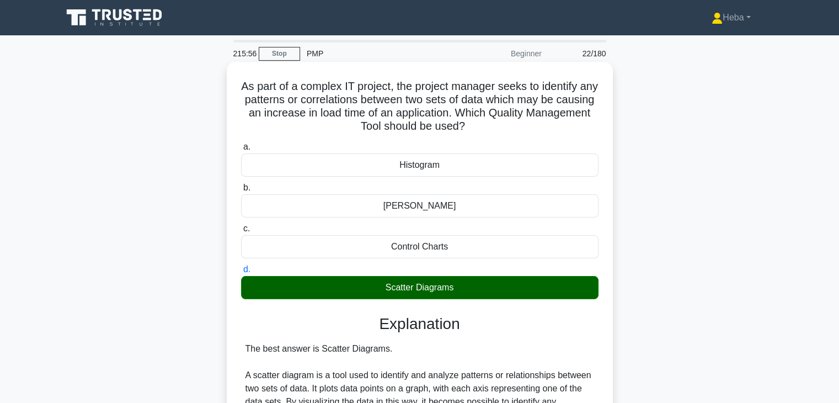
scroll to position [330, 0]
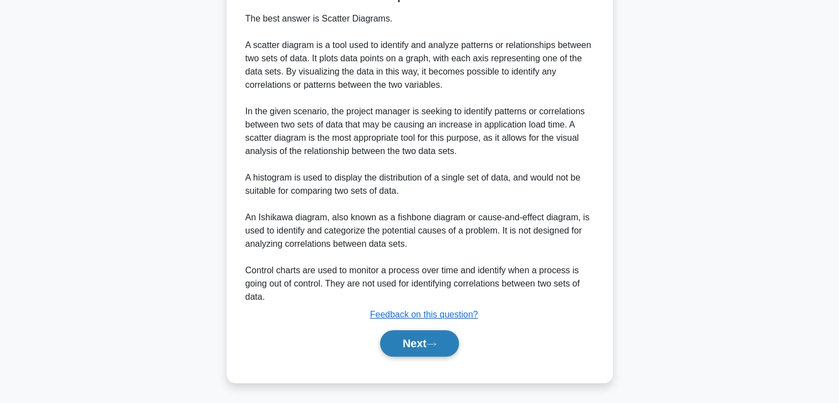
click at [414, 340] on button "Next" at bounding box center [419, 343] width 79 height 26
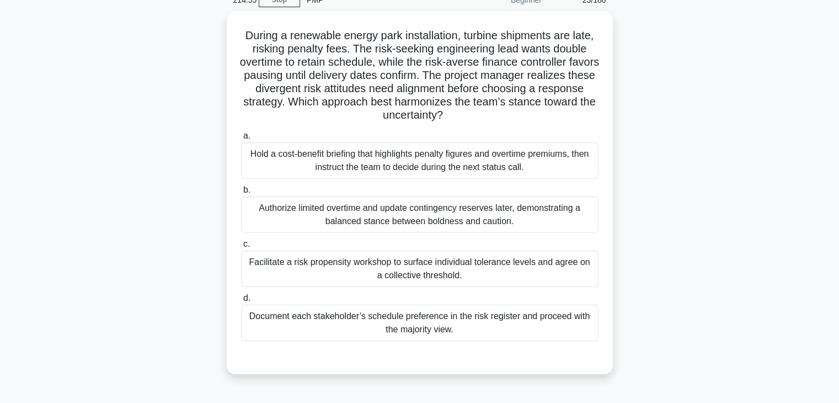
scroll to position [55, 0]
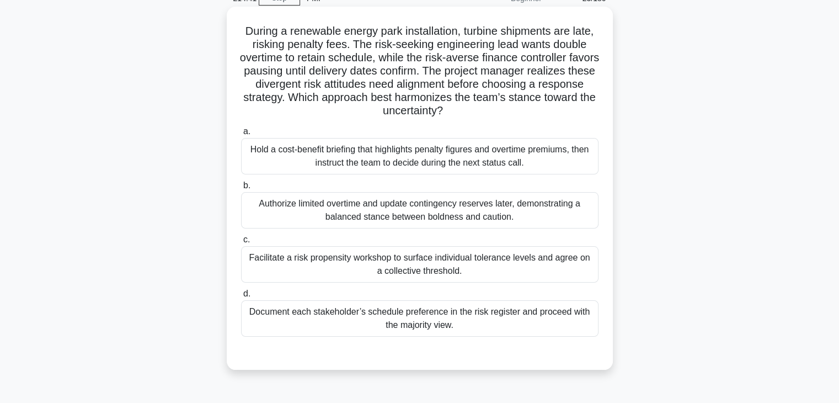
click at [555, 250] on div "Facilitate a risk propensity workshop to surface individual tolerance levels an…" at bounding box center [419, 264] width 357 height 36
click at [241, 243] on input "c. Facilitate a risk propensity workshop to surface individual tolerance levels…" at bounding box center [241, 239] width 0 height 7
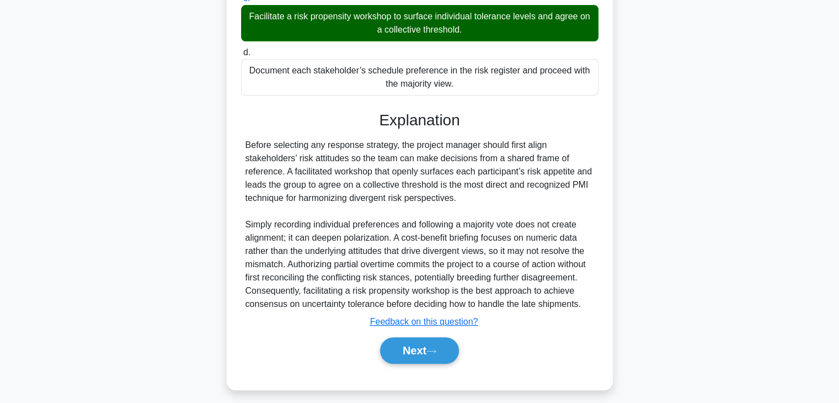
scroll to position [303, 0]
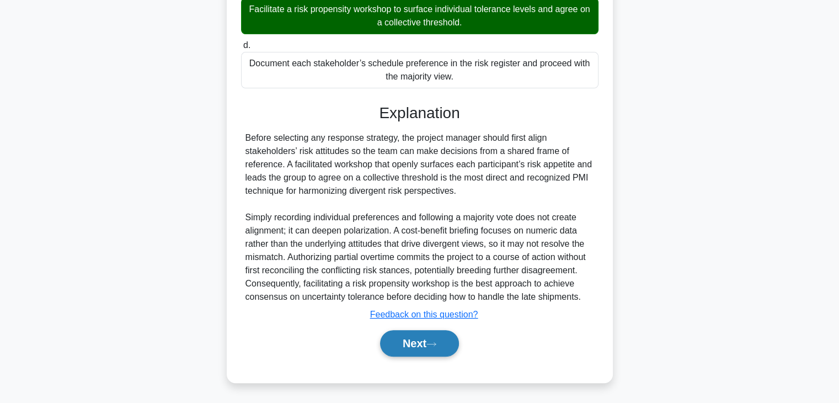
click at [446, 342] on button "Next" at bounding box center [419, 343] width 79 height 26
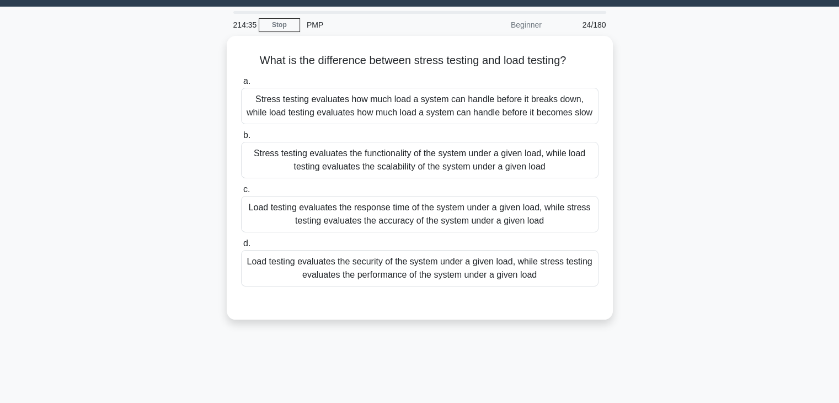
scroll to position [28, 0]
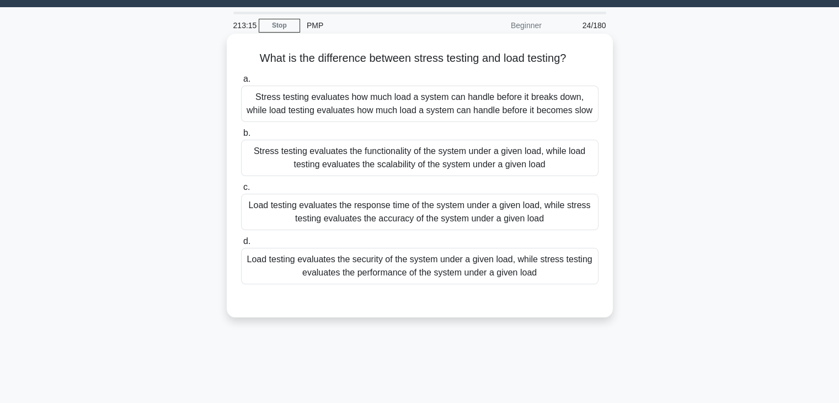
click at [353, 107] on div "Stress testing evaluates how much load a system can handle before it breaks dow…" at bounding box center [419, 103] width 357 height 36
click at [241, 83] on input "a. Stress testing evaluates how much load a system can handle before it breaks …" at bounding box center [241, 79] width 0 height 7
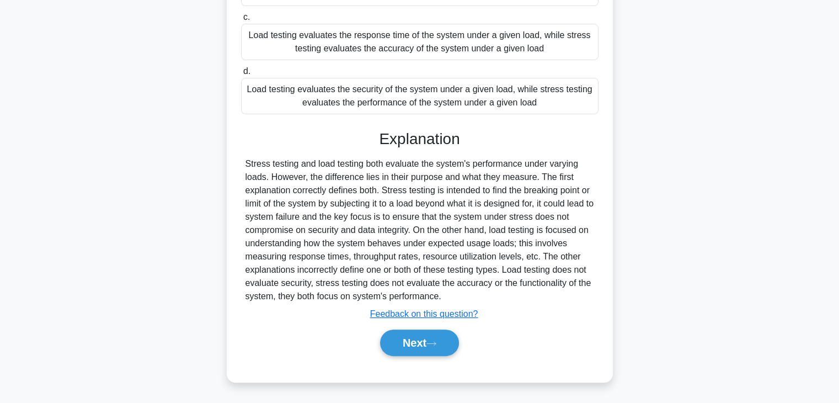
scroll to position [211, 0]
click at [421, 346] on button "Next" at bounding box center [419, 342] width 79 height 26
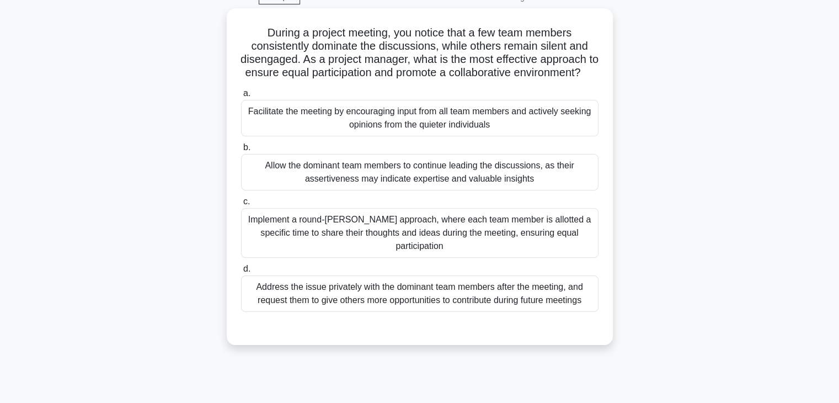
scroll to position [55, 0]
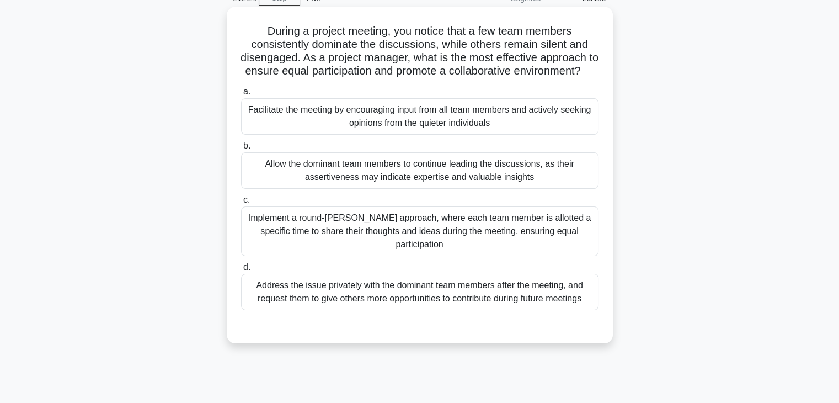
click at [301, 242] on div "Implement a round-robin approach, where each team member is allotted a specific…" at bounding box center [419, 231] width 357 height 50
click at [241, 203] on input "c. Implement a round-robin approach, where each team member is allotted a speci…" at bounding box center [241, 199] width 0 height 7
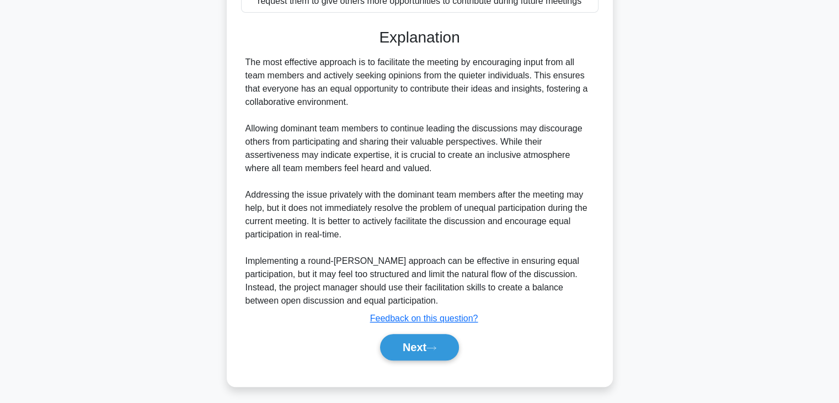
scroll to position [371, 0]
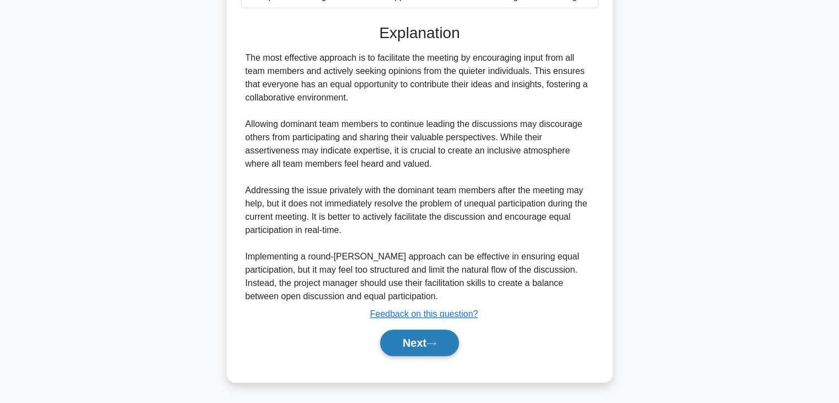
click at [421, 338] on button "Next" at bounding box center [419, 342] width 79 height 26
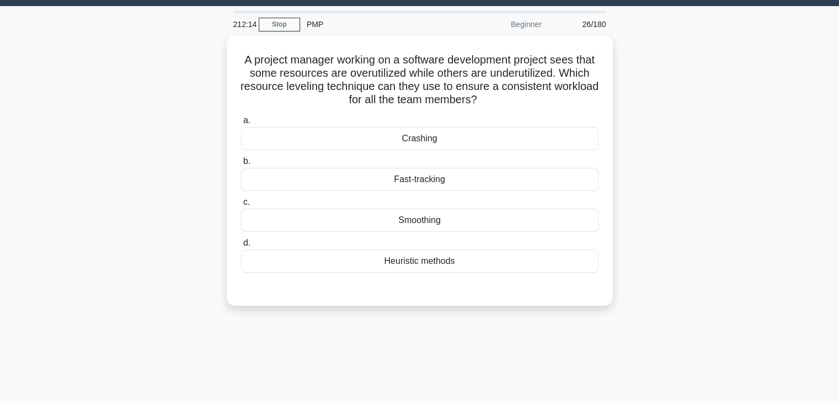
scroll to position [28, 0]
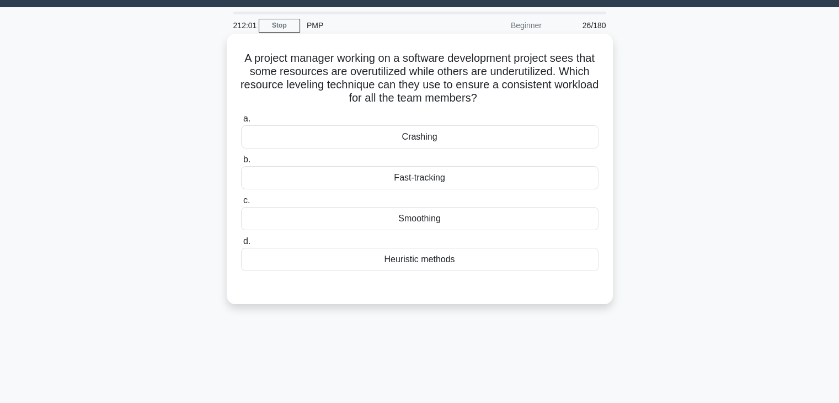
click at [433, 217] on div "Smoothing" at bounding box center [419, 218] width 357 height 23
click at [241, 204] on input "c. Smoothing" at bounding box center [241, 200] width 0 height 7
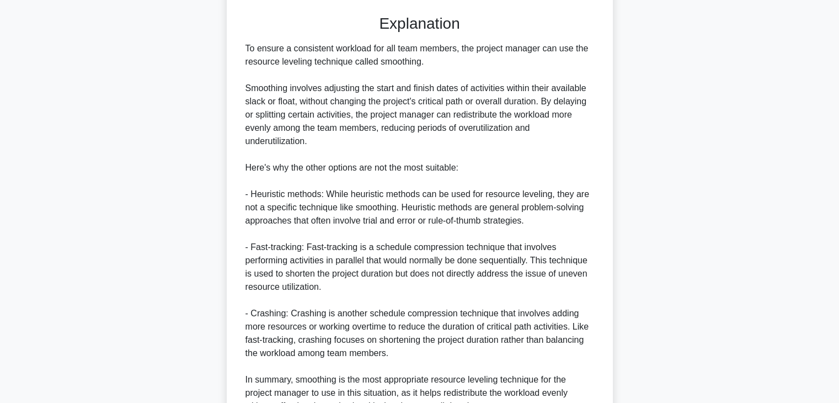
scroll to position [409, 0]
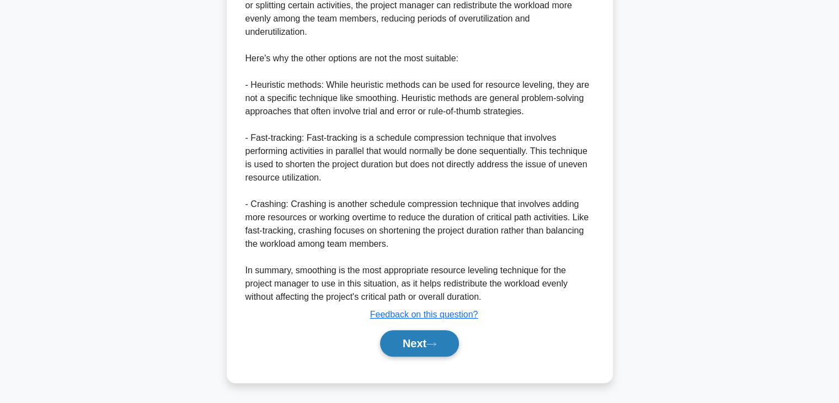
click at [417, 332] on button "Next" at bounding box center [419, 343] width 79 height 26
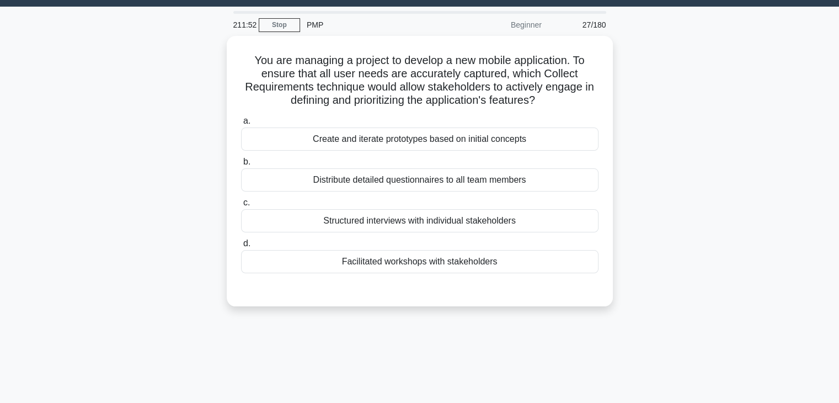
scroll to position [28, 0]
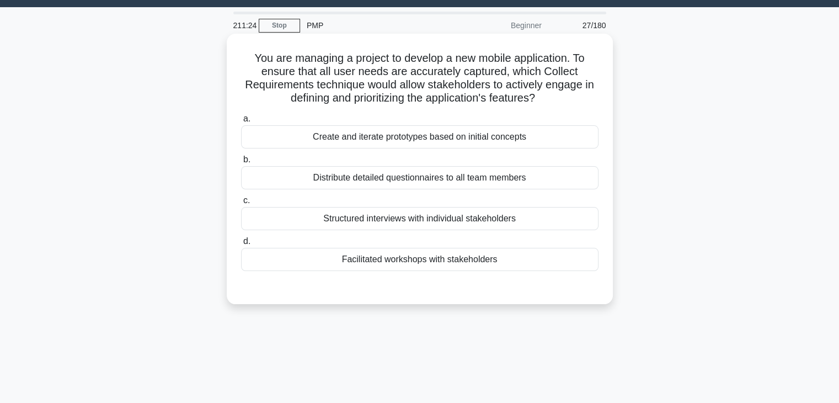
click at [397, 137] on div "Create and iterate prototypes based on initial concepts" at bounding box center [419, 136] width 357 height 23
click at [241, 122] on input "a. Create and iterate prototypes based on initial concepts" at bounding box center [241, 118] width 0 height 7
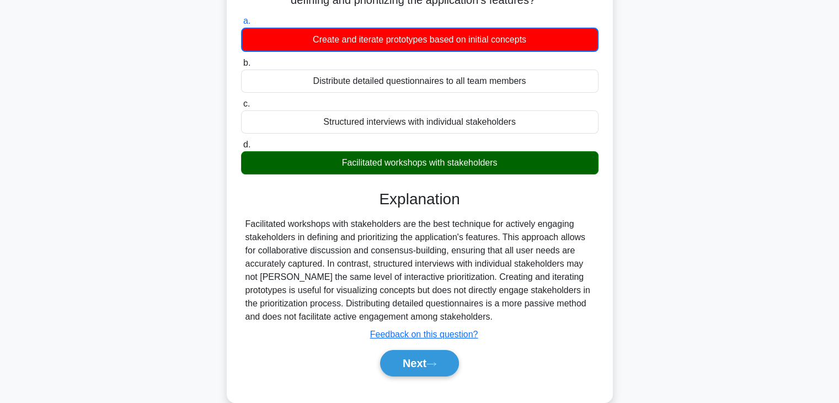
scroll to position [194, 0]
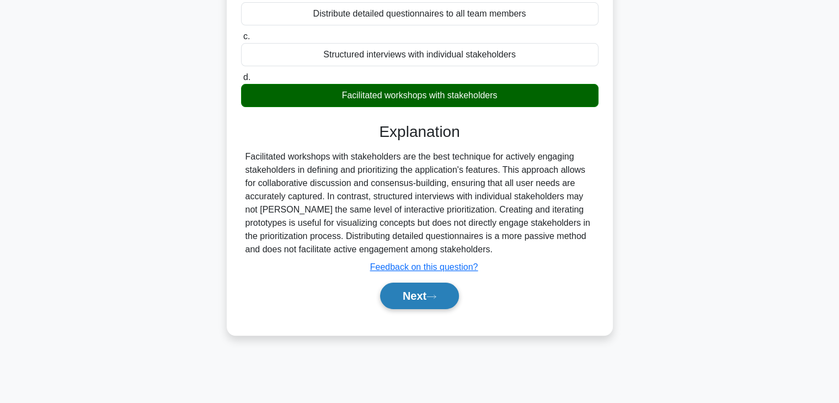
click at [427, 292] on button "Next" at bounding box center [419, 295] width 79 height 26
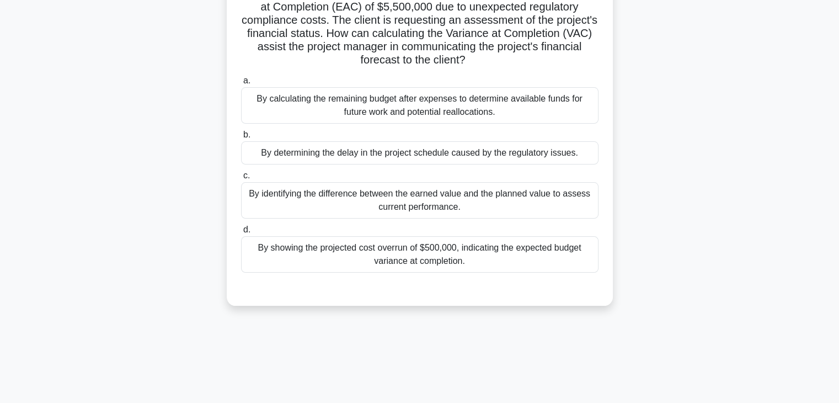
scroll to position [0, 0]
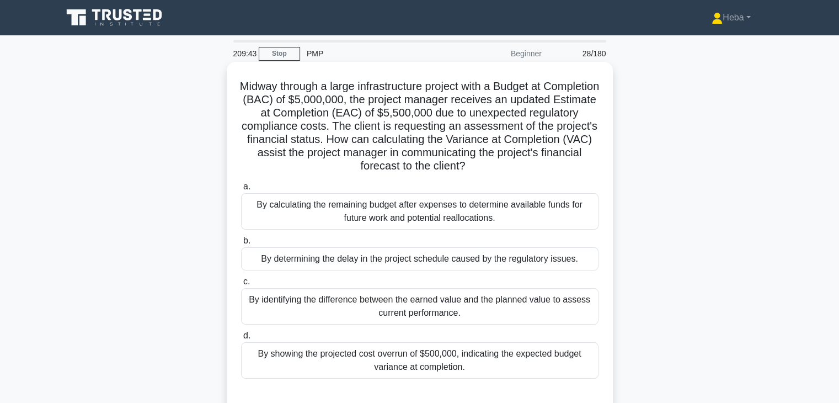
click at [409, 366] on div "By showing the projected cost overrun of $500,000, indicating the expected budg…" at bounding box center [419, 360] width 357 height 36
click at [241, 339] on input "d. By showing the projected cost overrun of $500,000, indicating the expected b…" at bounding box center [241, 335] width 0 height 7
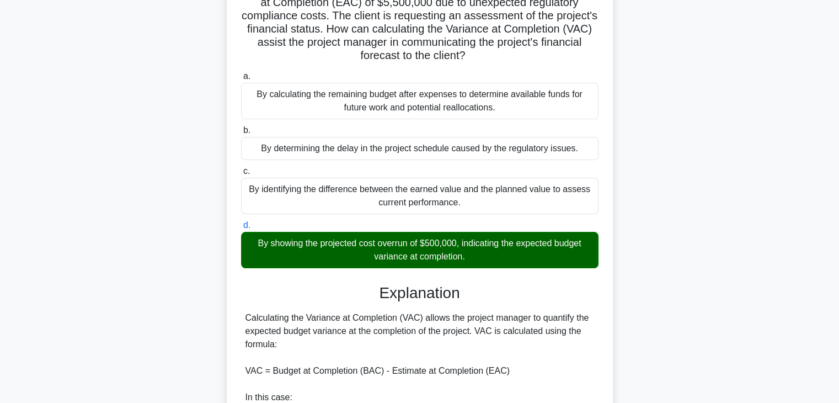
scroll to position [330, 0]
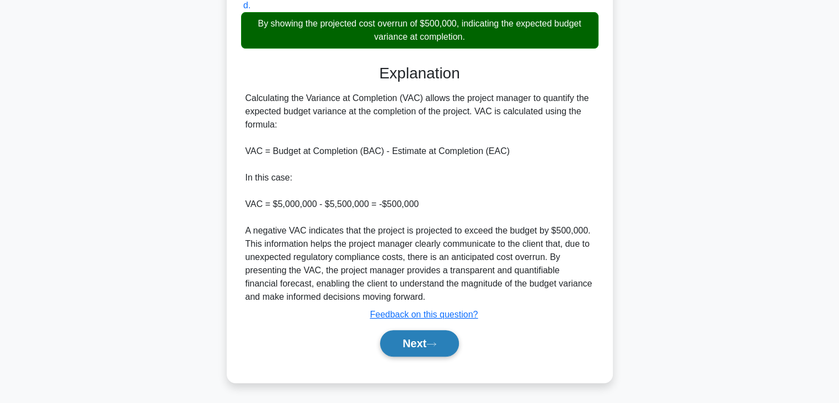
click at [411, 350] on button "Next" at bounding box center [419, 343] width 79 height 26
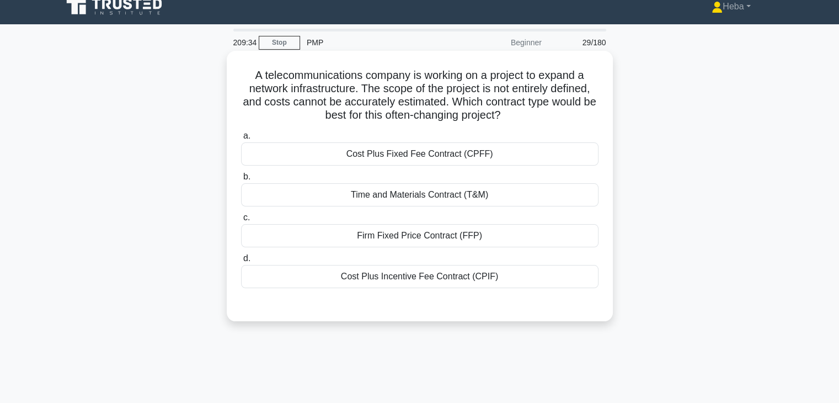
scroll to position [0, 0]
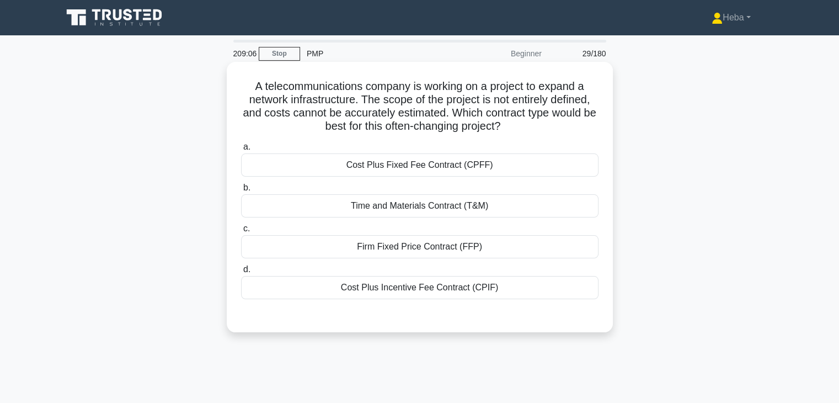
click at [412, 197] on div "Time and Materials Contract (T&M)" at bounding box center [419, 205] width 357 height 23
click at [241, 191] on input "b. Time and Materials Contract (T&M)" at bounding box center [241, 187] width 0 height 7
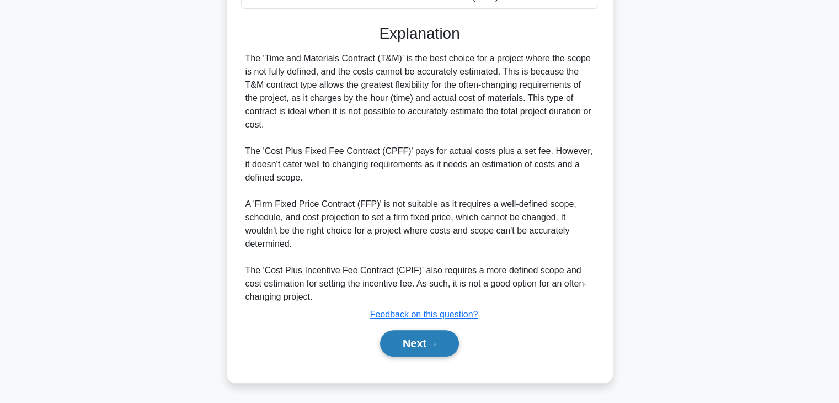
click at [441, 344] on button "Next" at bounding box center [419, 343] width 79 height 26
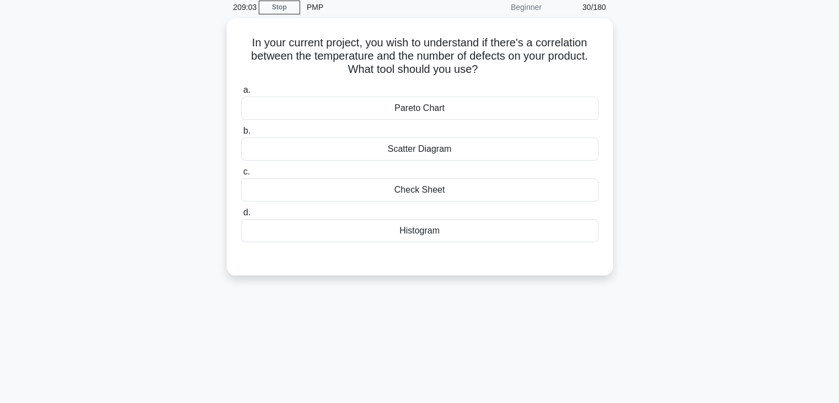
scroll to position [28, 0]
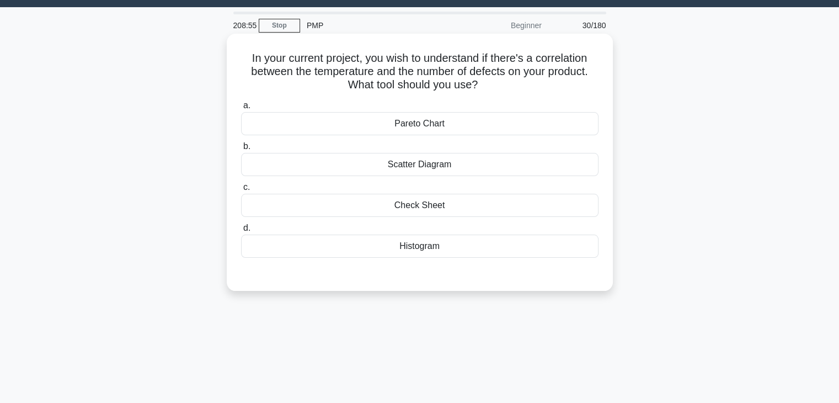
click at [458, 166] on div "Scatter Diagram" at bounding box center [419, 164] width 357 height 23
click at [241, 150] on input "b. Scatter Diagram" at bounding box center [241, 146] width 0 height 7
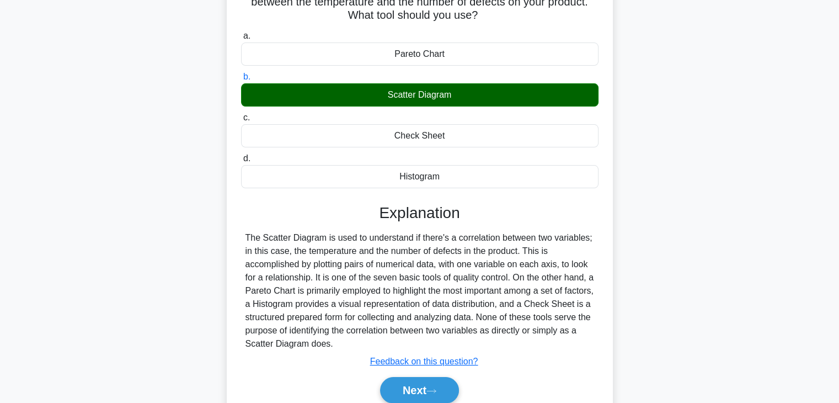
scroll to position [194, 0]
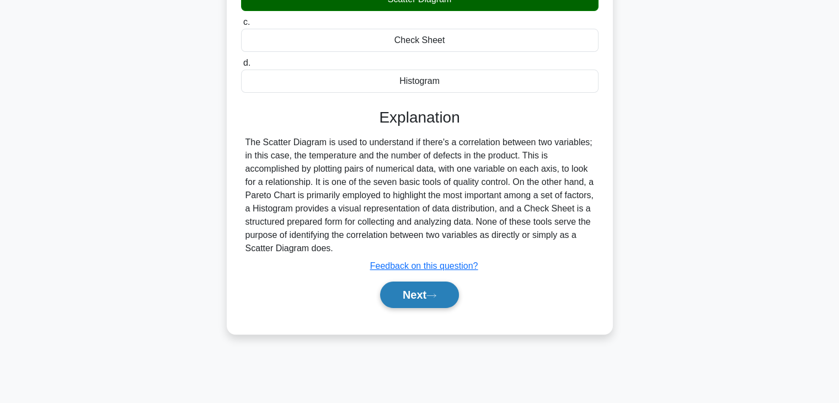
click at [432, 285] on button "Next" at bounding box center [419, 294] width 79 height 26
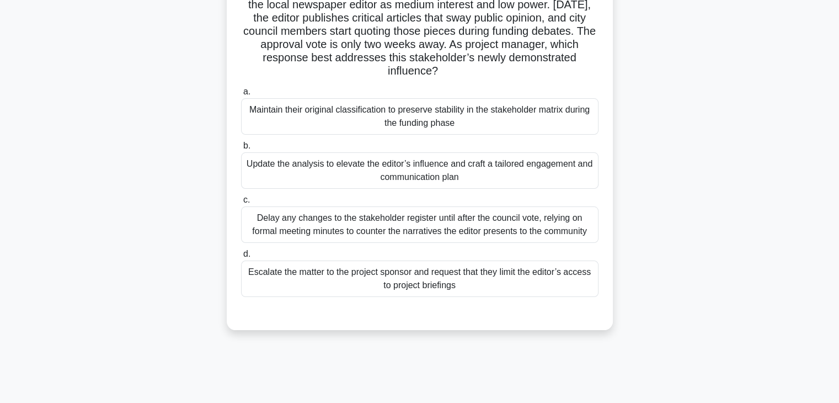
scroll to position [110, 0]
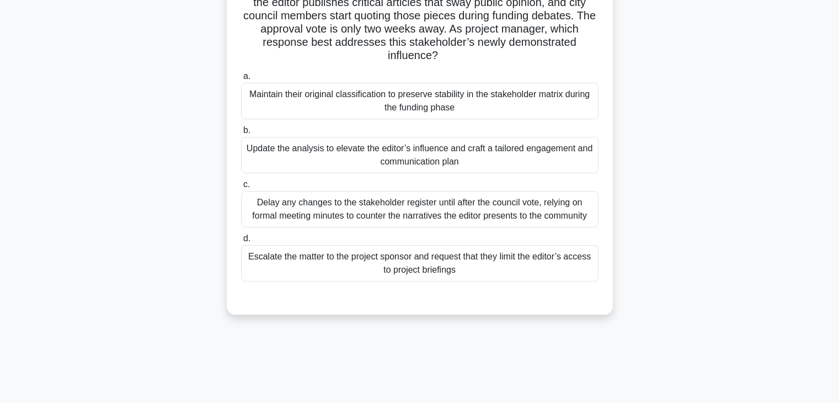
click at [441, 164] on div "Update the analysis to elevate the editor’s influence and craft a tailored enga…" at bounding box center [419, 155] width 357 height 36
click at [241, 134] on input "b. Update the analysis to elevate the editor’s influence and craft a tailored e…" at bounding box center [241, 130] width 0 height 7
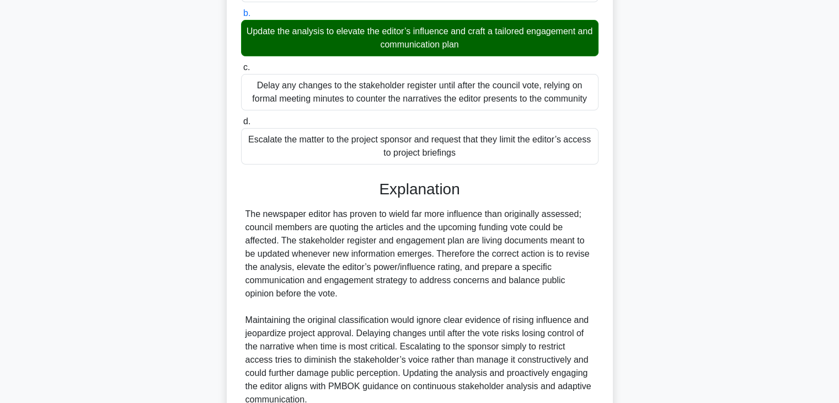
scroll to position [330, 0]
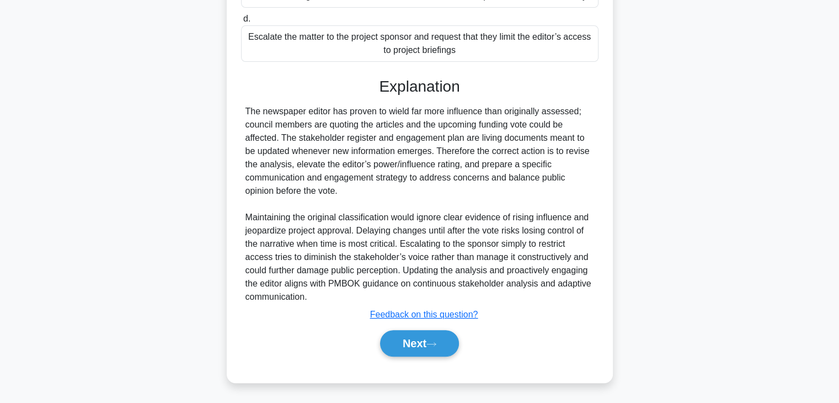
click at [447, 357] on div "Next" at bounding box center [419, 342] width 357 height 35
click at [450, 342] on button "Next" at bounding box center [419, 343] width 79 height 26
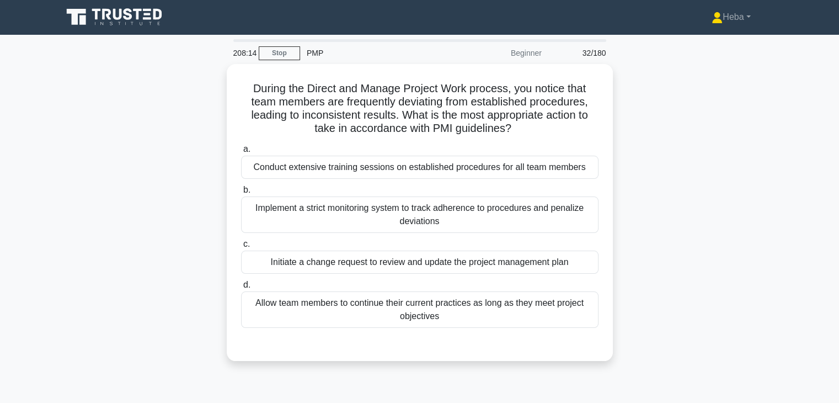
scroll to position [0, 0]
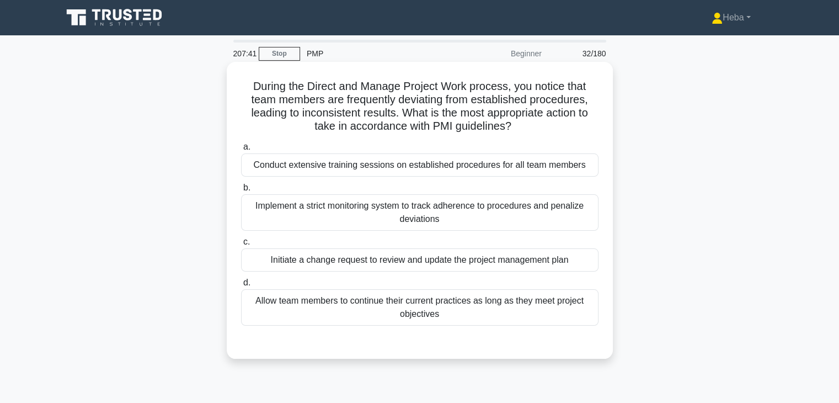
click at [490, 259] on div "Initiate a change request to review and update the project management plan" at bounding box center [419, 259] width 357 height 23
click at [241, 245] on input "c. Initiate a change request to review and update the project management plan" at bounding box center [241, 241] width 0 height 7
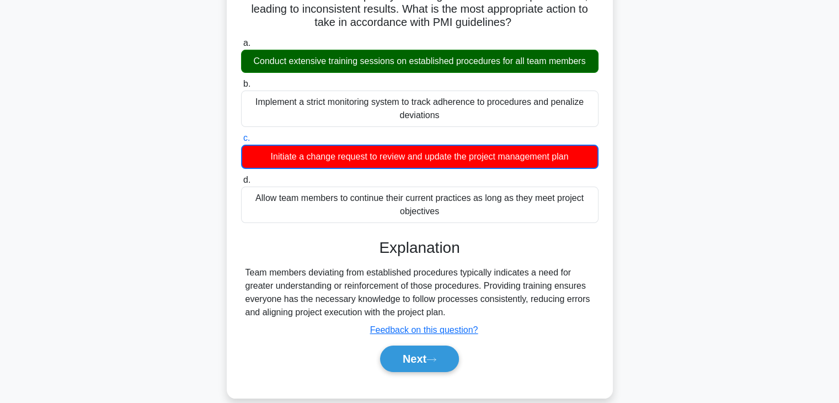
scroll to position [110, 0]
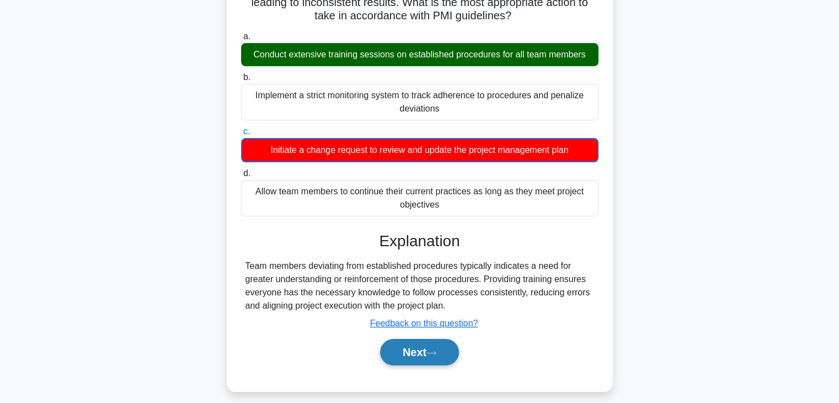
click at [432, 350] on icon at bounding box center [431, 353] width 10 height 6
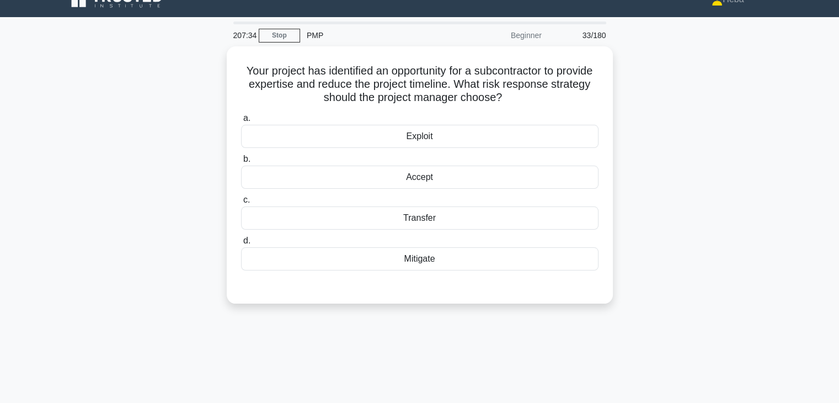
scroll to position [0, 0]
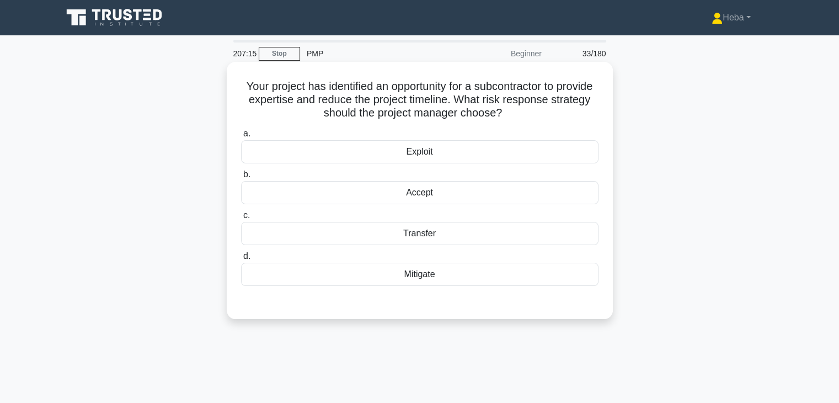
click at [416, 196] on div "Accept" at bounding box center [419, 192] width 357 height 23
click at [241, 178] on input "b. Accept" at bounding box center [241, 174] width 0 height 7
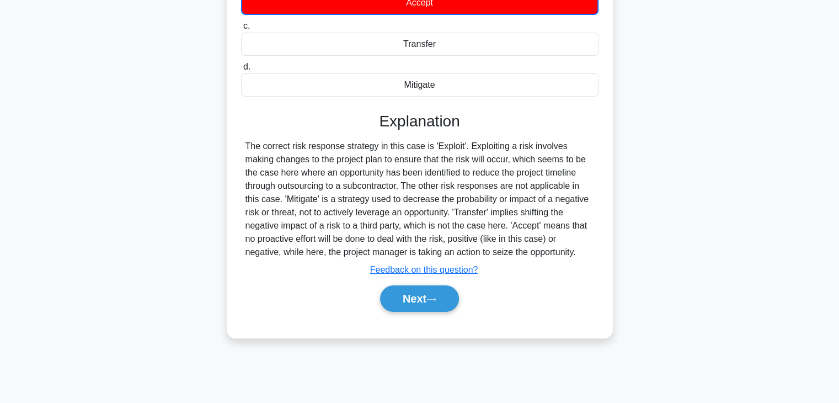
scroll to position [194, 0]
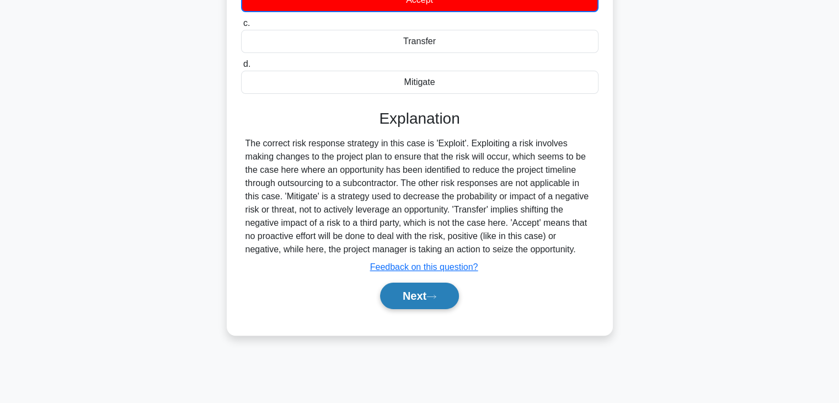
click at [447, 298] on button "Next" at bounding box center [419, 295] width 79 height 26
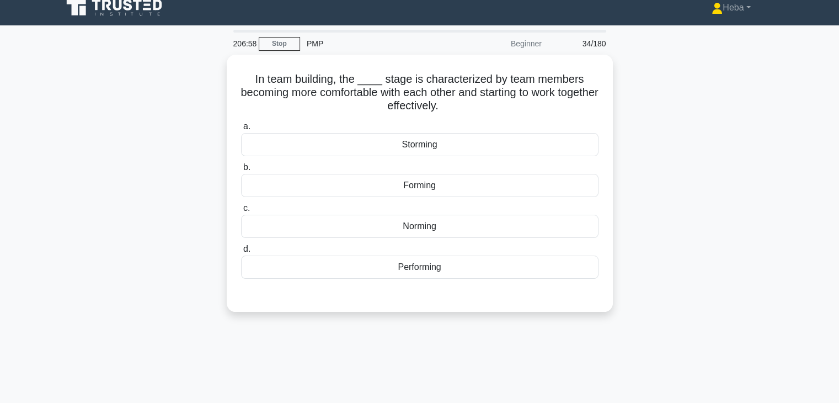
scroll to position [0, 0]
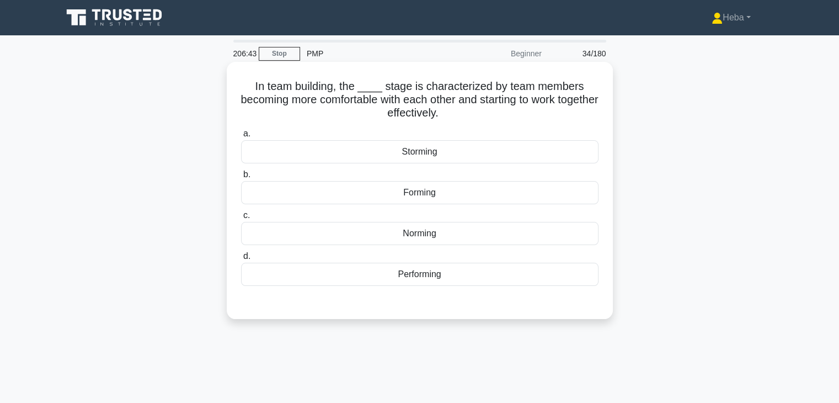
click at [426, 278] on div "Performing" at bounding box center [419, 273] width 357 height 23
click at [241, 260] on input "d. Performing" at bounding box center [241, 256] width 0 height 7
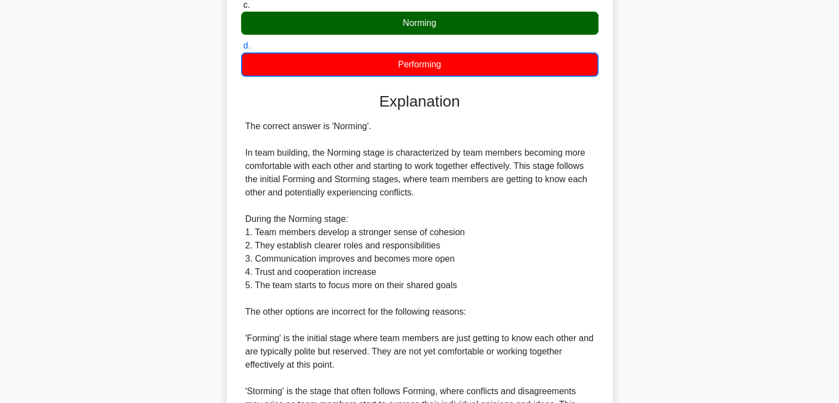
scroll to position [397, 0]
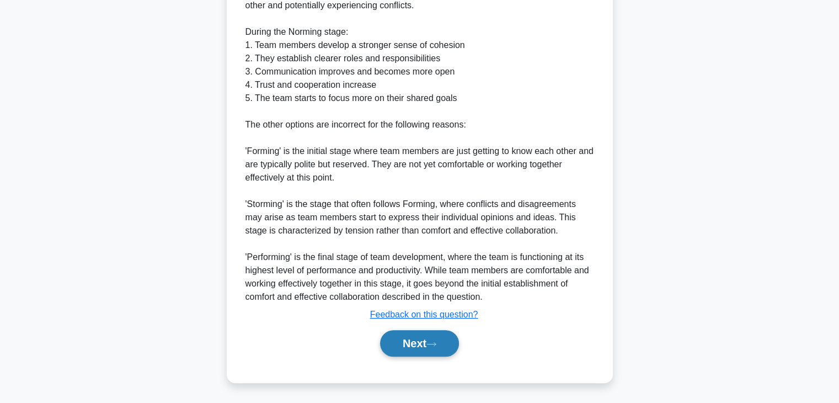
click at [406, 338] on button "Next" at bounding box center [419, 343] width 79 height 26
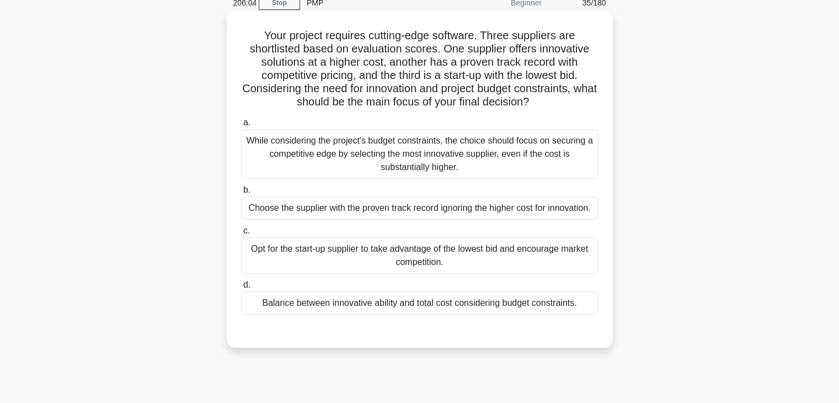
scroll to position [55, 0]
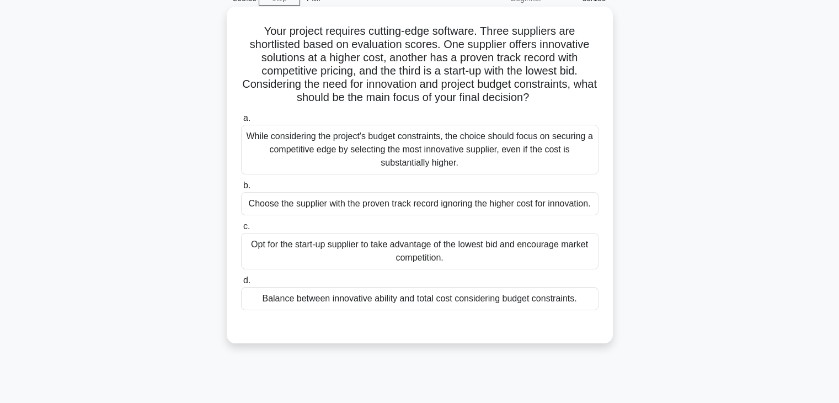
click at [437, 301] on div "Balance between innovative ability and total cost considering budget constraint…" at bounding box center [419, 298] width 357 height 23
click at [241, 284] on input "d. Balance between innovative ability and total cost considering budget constra…" at bounding box center [241, 280] width 0 height 7
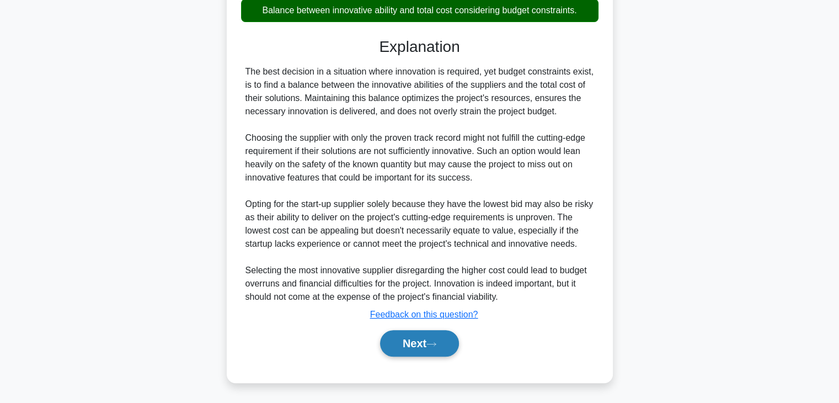
click at [413, 337] on button "Next" at bounding box center [419, 343] width 79 height 26
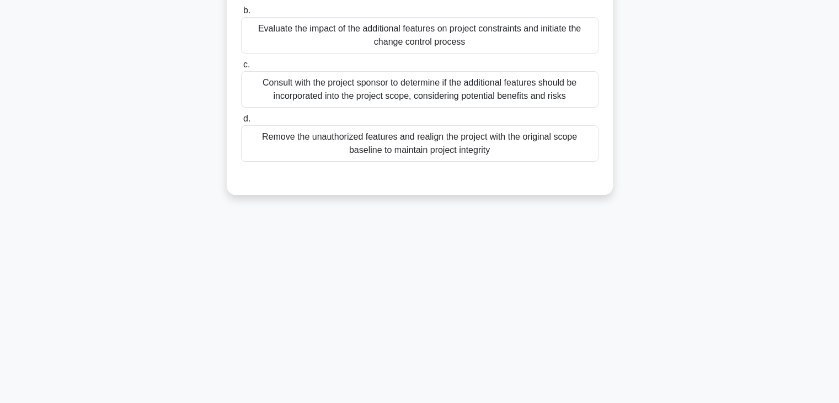
scroll to position [0, 0]
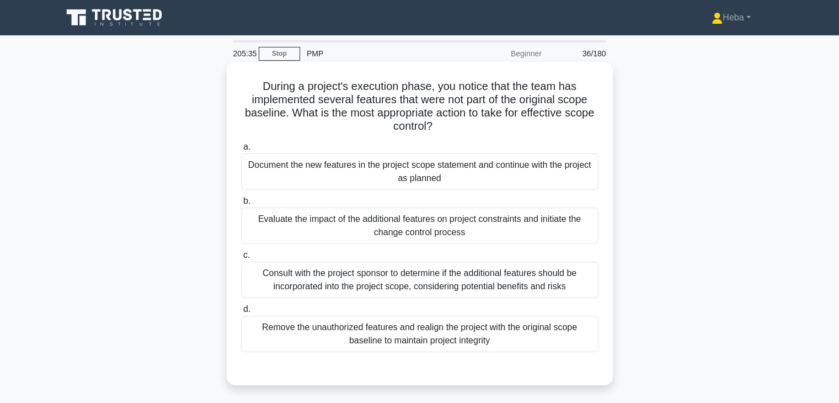
click at [524, 228] on div "Evaluate the impact of the additional features on project constraints and initi…" at bounding box center [419, 225] width 357 height 36
click at [241, 205] on input "b. Evaluate the impact of the additional features on project constraints and in…" at bounding box center [241, 200] width 0 height 7
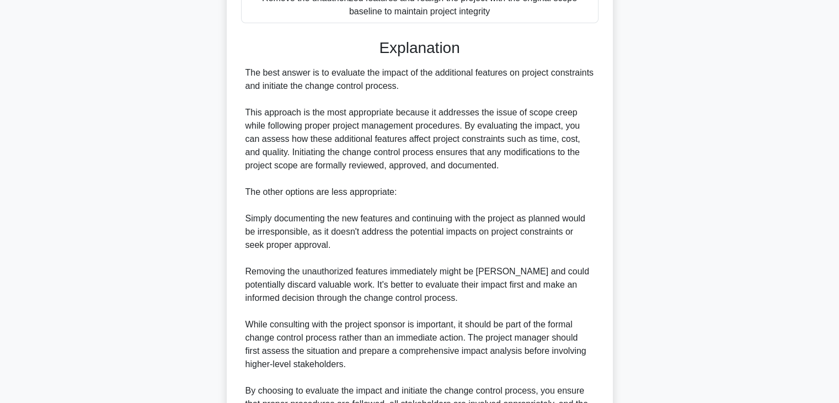
scroll to position [449, 0]
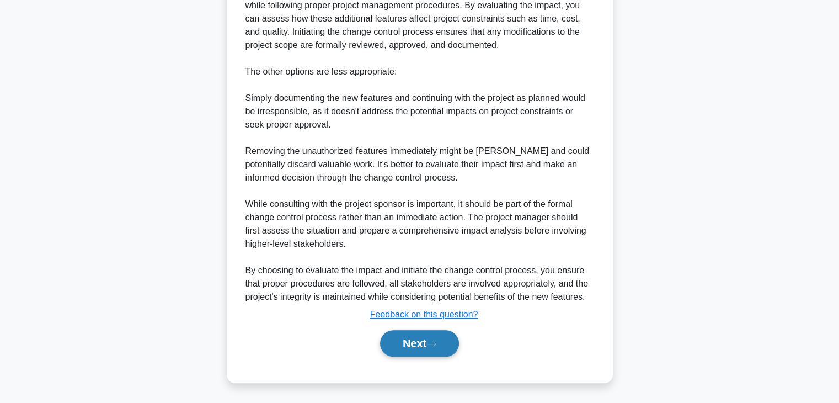
click at [390, 347] on button "Next" at bounding box center [419, 343] width 79 height 26
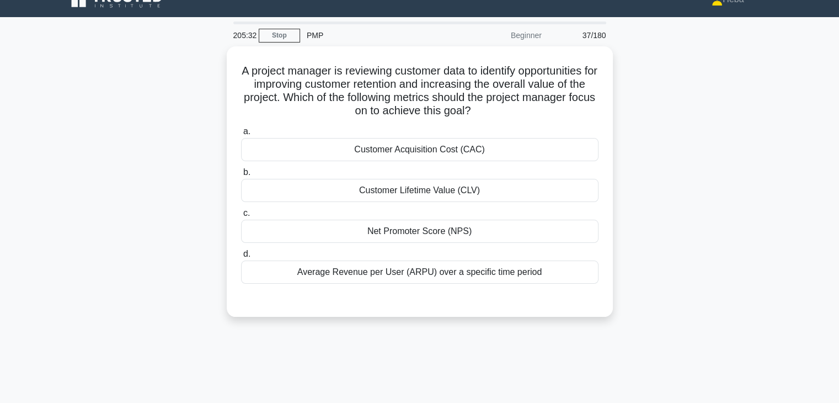
scroll to position [0, 0]
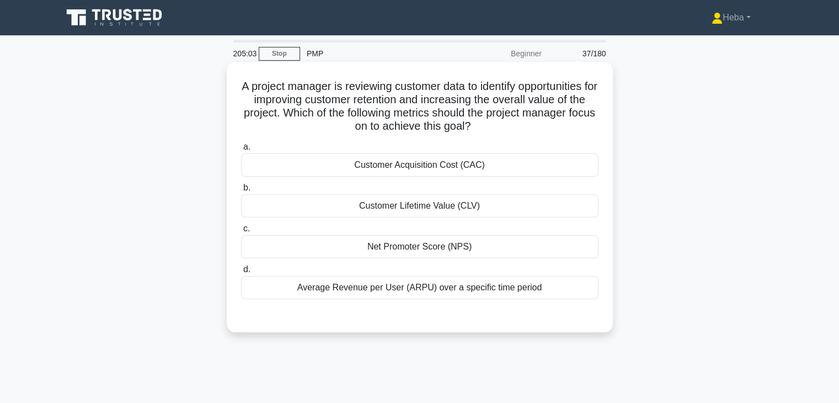
click at [426, 206] on div "Customer Lifetime Value (CLV)" at bounding box center [419, 205] width 357 height 23
click at [241, 191] on input "b. Customer Lifetime Value (CLV)" at bounding box center [241, 187] width 0 height 7
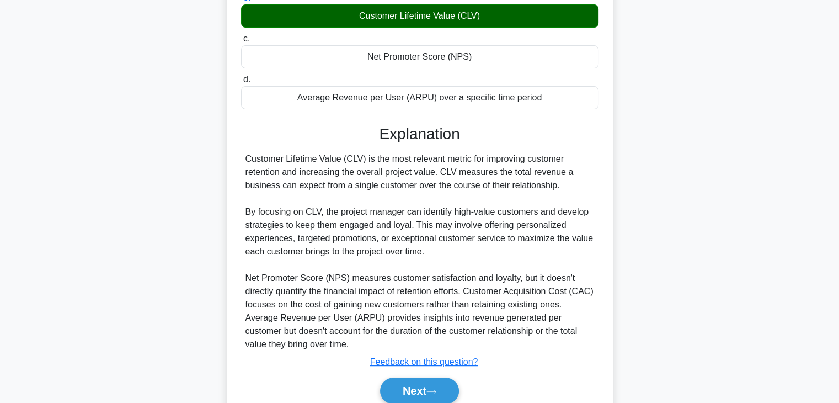
scroll to position [221, 0]
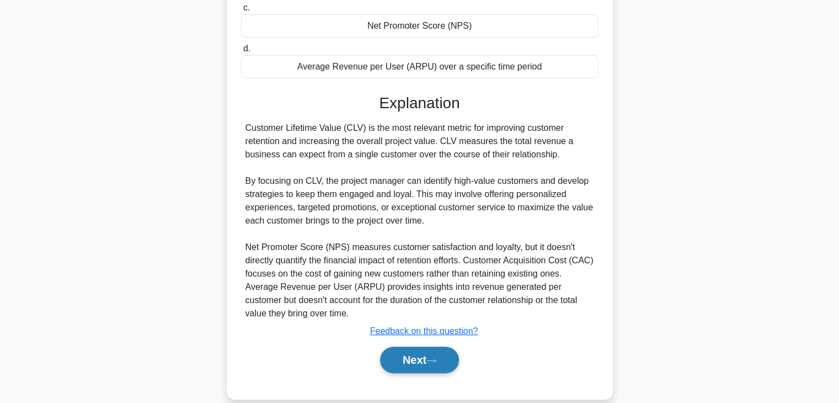
click at [438, 349] on button "Next" at bounding box center [419, 359] width 79 height 26
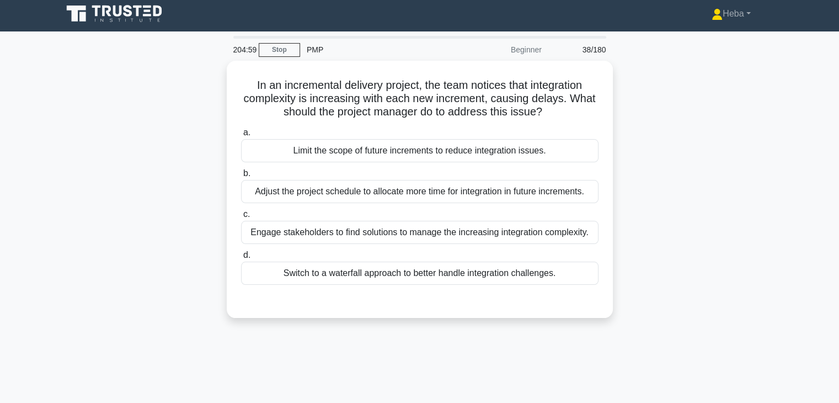
scroll to position [0, 0]
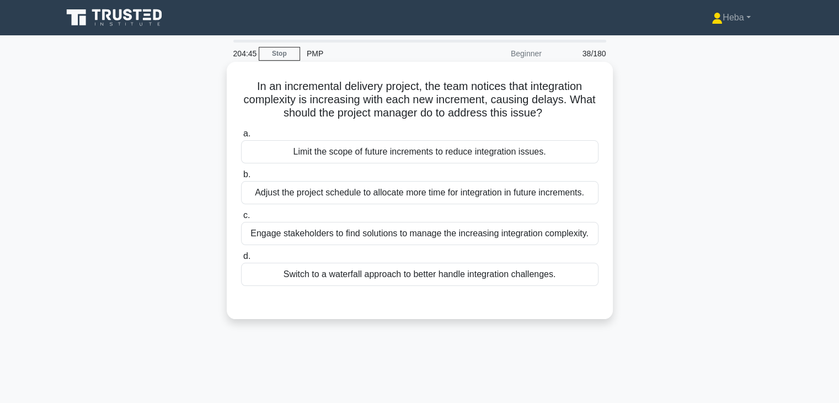
click at [540, 237] on div "Engage stakeholders to find solutions to manage the increasing integration comp…" at bounding box center [419, 233] width 357 height 23
click at [241, 219] on input "c. Engage stakeholders to find solutions to manage the increasing integration c…" at bounding box center [241, 215] width 0 height 7
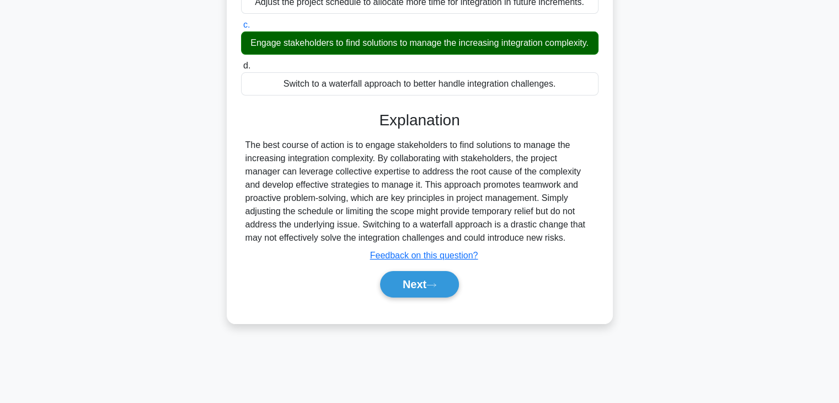
scroll to position [194, 0]
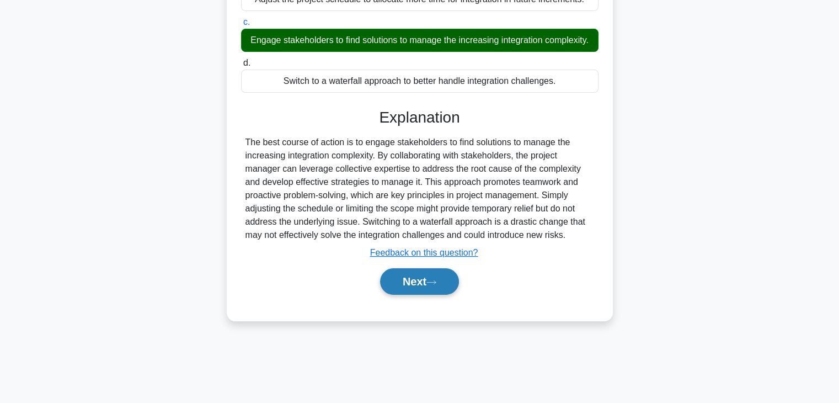
click at [421, 291] on button "Next" at bounding box center [419, 281] width 79 height 26
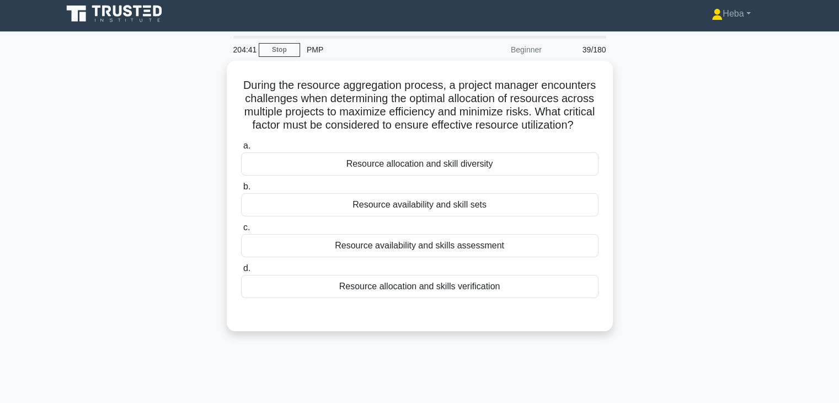
scroll to position [0, 0]
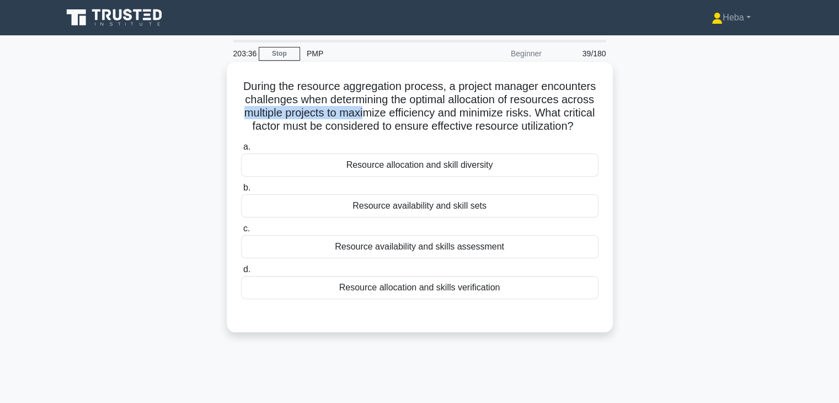
drag, startPoint x: 326, startPoint y: 117, endPoint x: 451, endPoint y: 117, distance: 124.6
click at [451, 117] on h5 "During the resource aggregation process, a project manager encounters challenge…" at bounding box center [420, 106] width 360 height 54
click at [433, 176] on div "Resource allocation and skill diversity" at bounding box center [419, 164] width 357 height 23
click at [241, 151] on input "a. Resource allocation and skill diversity" at bounding box center [241, 146] width 0 height 7
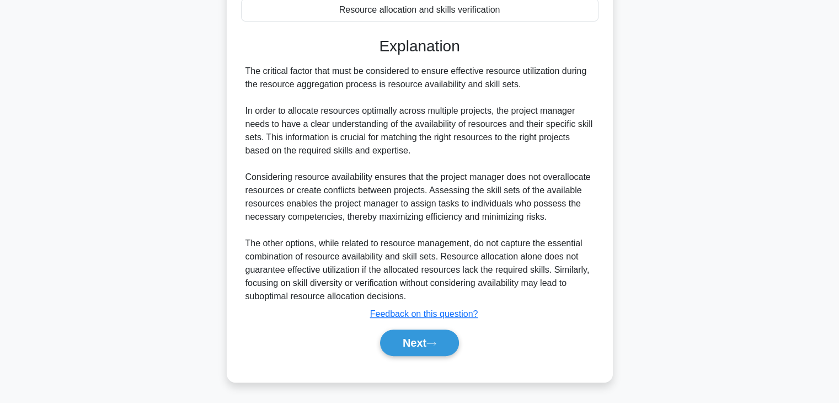
scroll to position [291, 0]
click at [403, 345] on button "Next" at bounding box center [419, 342] width 79 height 26
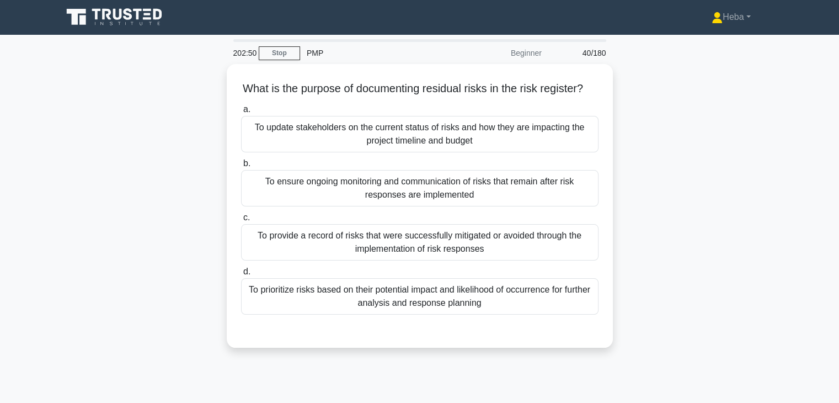
scroll to position [0, 0]
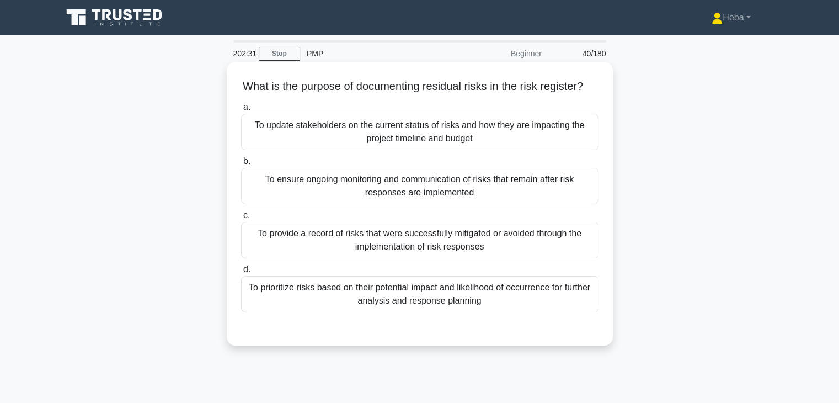
click at [462, 204] on div "To ensure ongoing monitoring and communication of risks that remain after risk …" at bounding box center [419, 186] width 357 height 36
click at [241, 165] on input "b. To ensure ongoing monitoring and communication of risks that remain after ri…" at bounding box center [241, 161] width 0 height 7
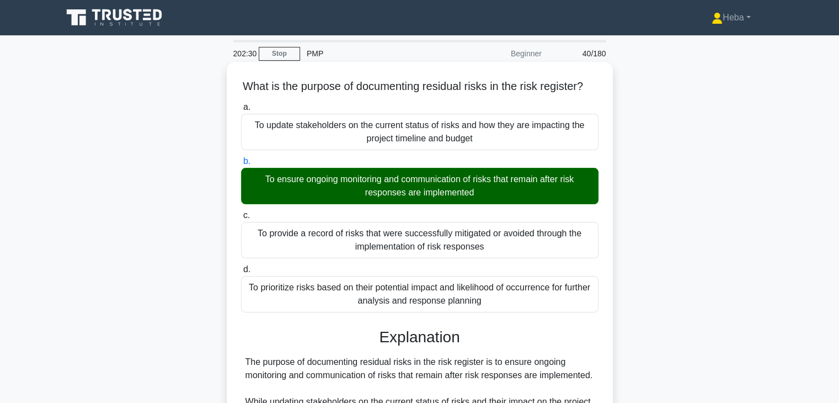
scroll to position [224, 0]
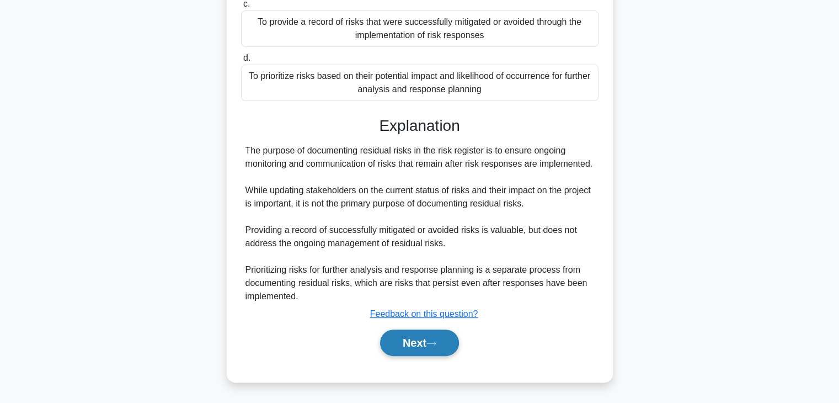
click at [414, 350] on button "Next" at bounding box center [419, 342] width 79 height 26
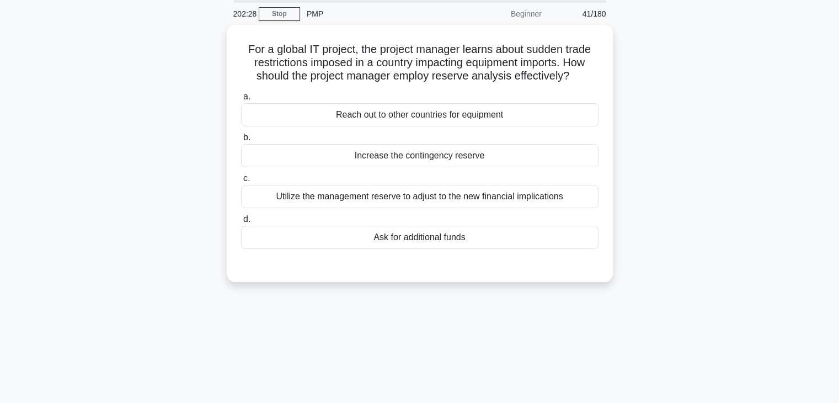
scroll to position [28, 0]
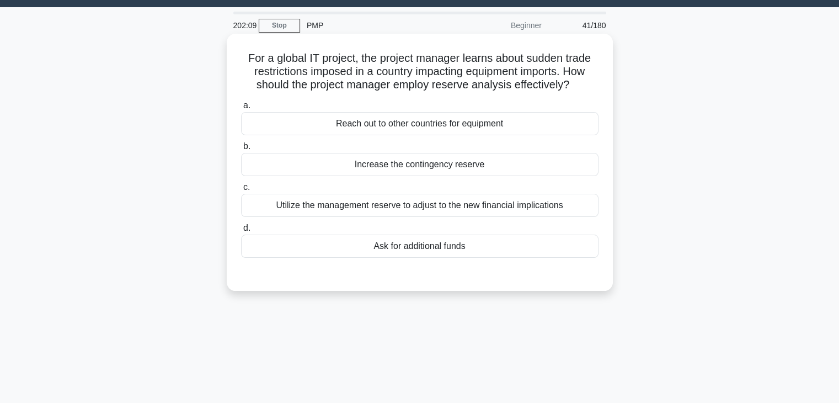
click at [514, 208] on div "Utilize the management reserve to adjust to the new financial implications" at bounding box center [419, 205] width 357 height 23
click at [241, 191] on input "c. Utilize the management reserve to adjust to the new financial implications" at bounding box center [241, 187] width 0 height 7
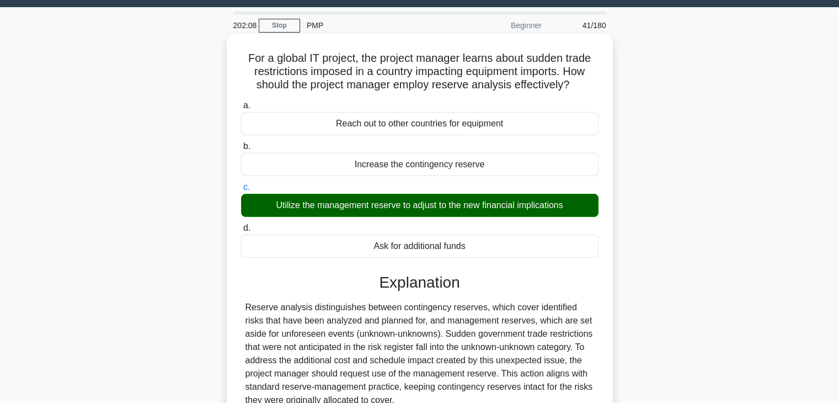
scroll to position [194, 0]
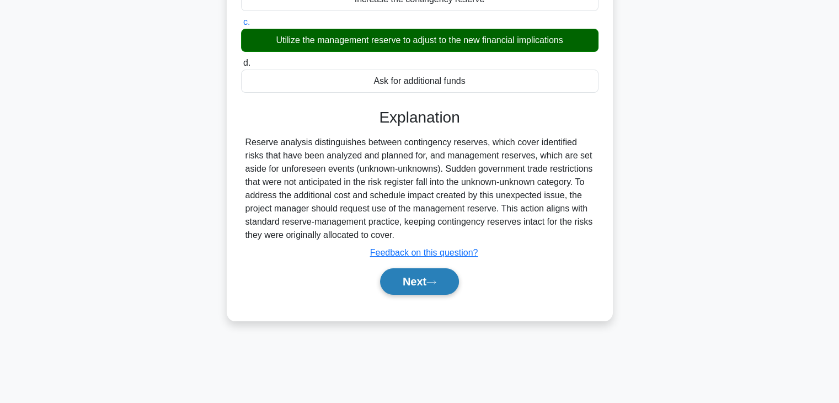
click at [457, 289] on button "Next" at bounding box center [419, 281] width 79 height 26
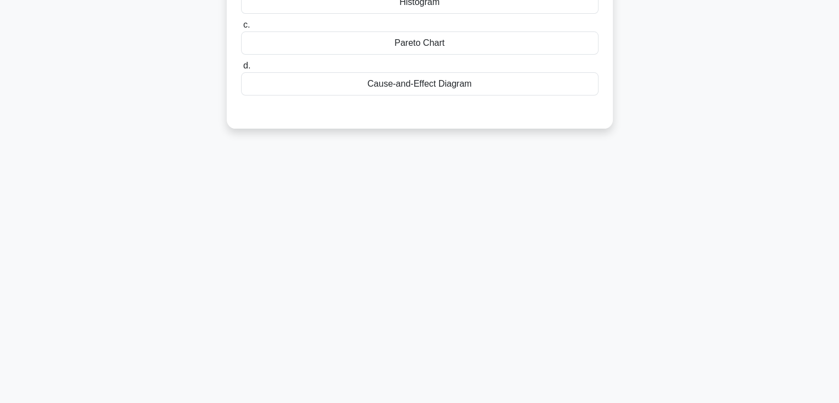
scroll to position [0, 0]
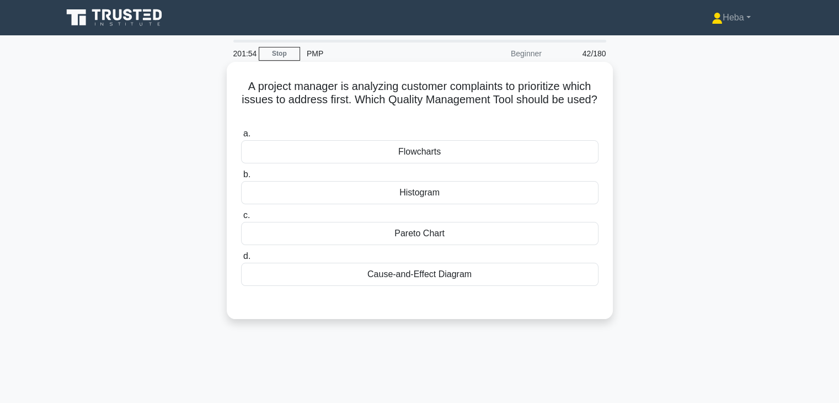
click at [432, 231] on div "Pareto Chart" at bounding box center [419, 233] width 357 height 23
click at [241, 219] on input "c. Pareto Chart" at bounding box center [241, 215] width 0 height 7
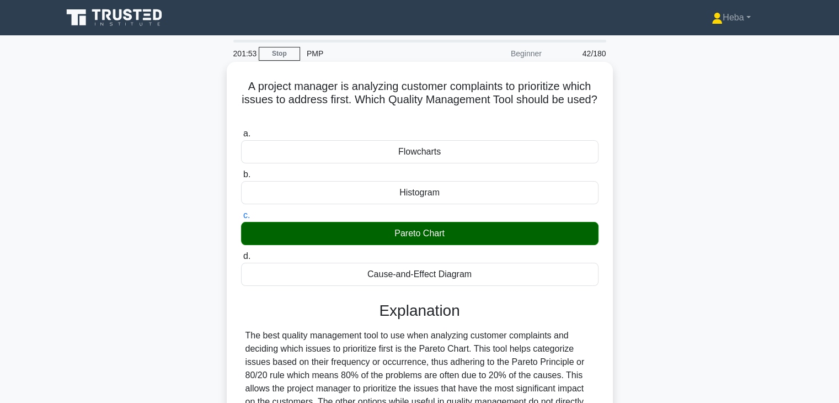
scroll to position [194, 0]
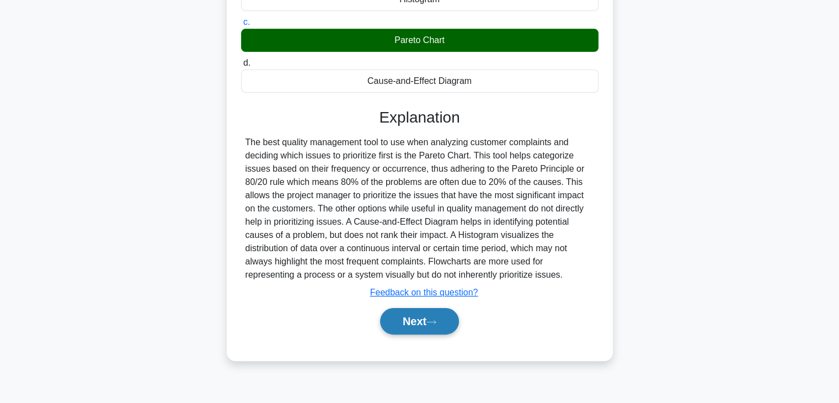
click at [425, 325] on button "Next" at bounding box center [419, 321] width 79 height 26
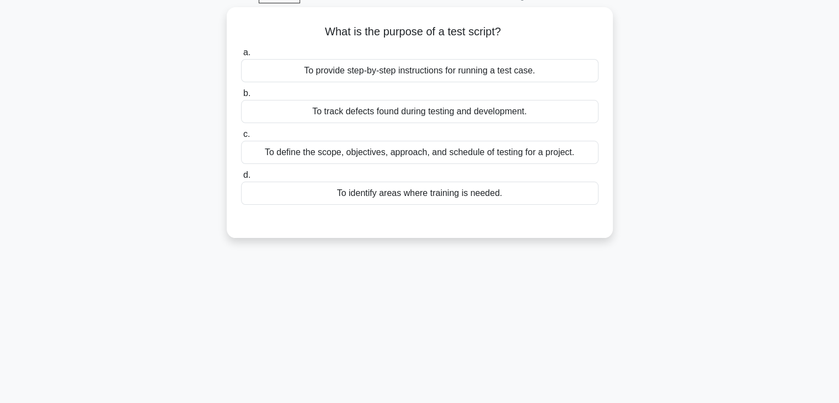
scroll to position [28, 0]
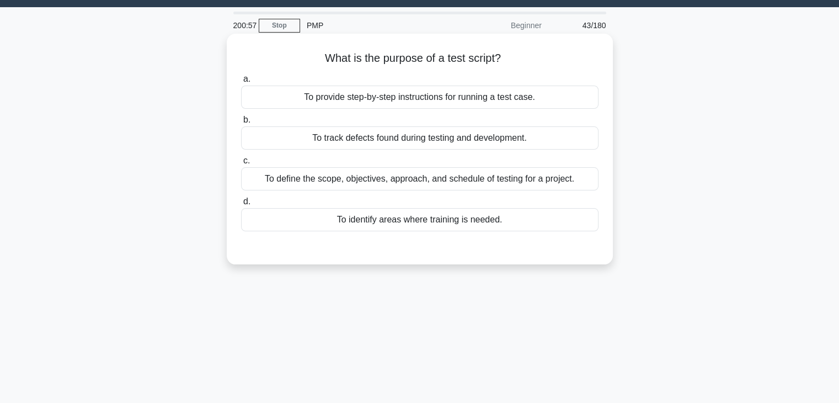
click at [434, 99] on div "To provide step-by-step instructions for running a test case." at bounding box center [419, 96] width 357 height 23
click at [241, 83] on input "a. To provide step-by-step instructions for running a test case." at bounding box center [241, 79] width 0 height 7
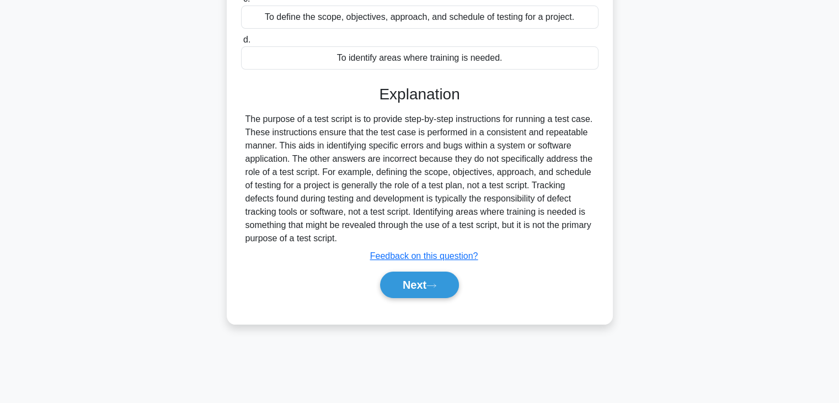
scroll to position [194, 0]
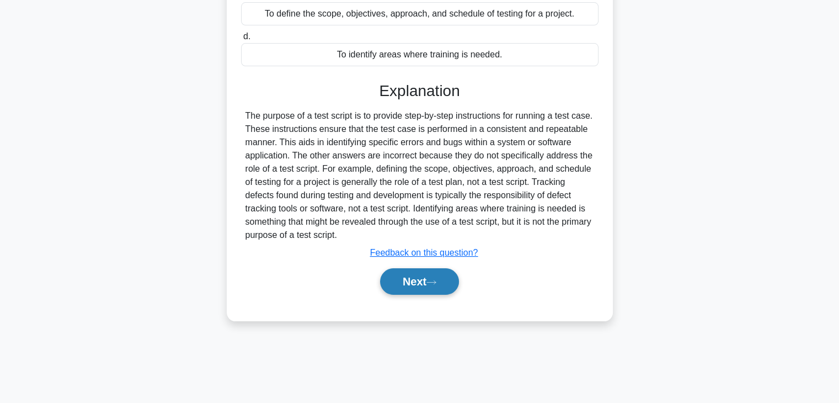
click at [423, 285] on button "Next" at bounding box center [419, 281] width 79 height 26
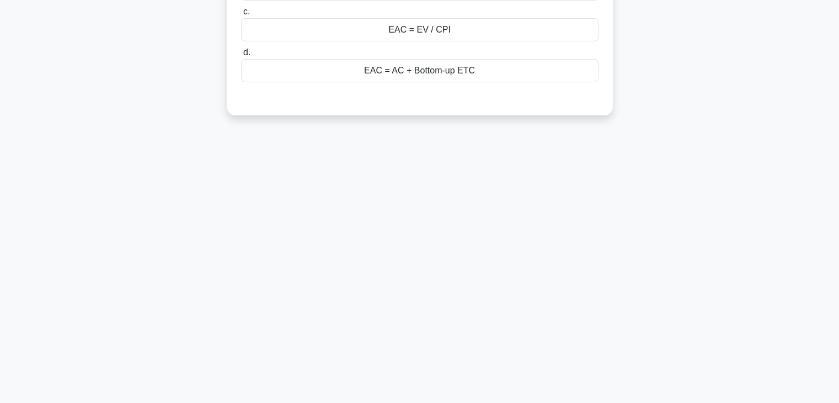
scroll to position [0, 0]
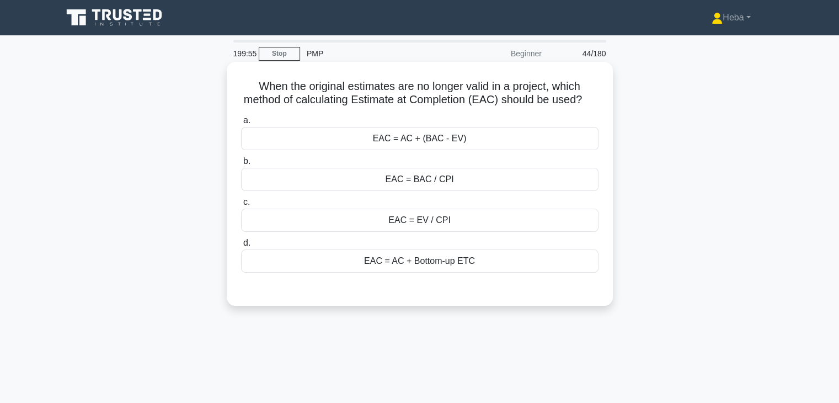
click at [432, 232] on div "EAC = EV / CPI" at bounding box center [419, 219] width 357 height 23
click at [241, 206] on input "c. EAC = EV / CPI" at bounding box center [241, 201] width 0 height 7
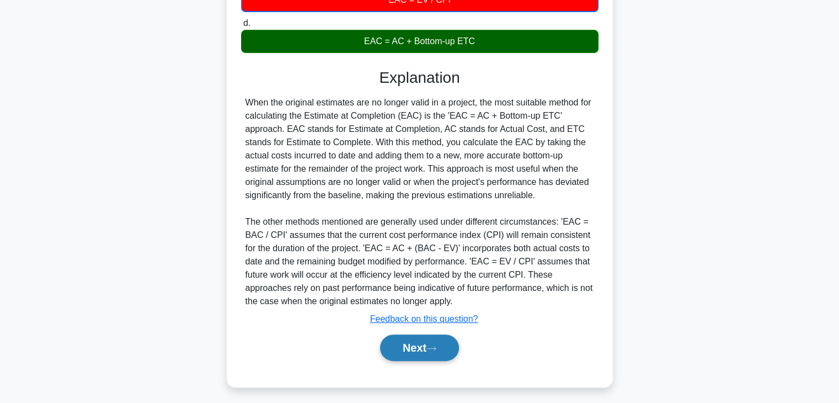
click at [432, 361] on button "Next" at bounding box center [419, 347] width 79 height 26
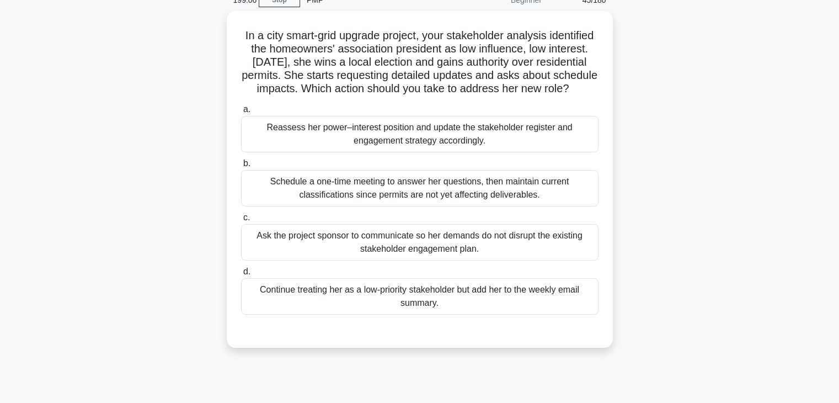
scroll to position [55, 0]
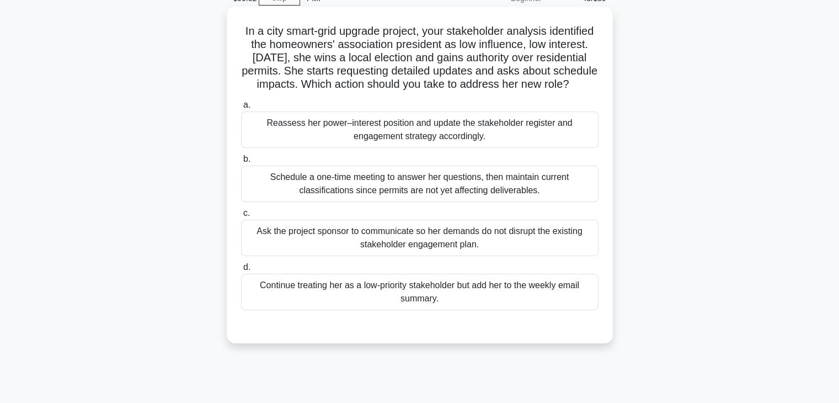
click at [516, 137] on div "Reassess her power–interest position and update the stakeholder register and en…" at bounding box center [419, 129] width 357 height 36
click at [241, 109] on input "a. Reassess her power–interest position and update the stakeholder register and…" at bounding box center [241, 104] width 0 height 7
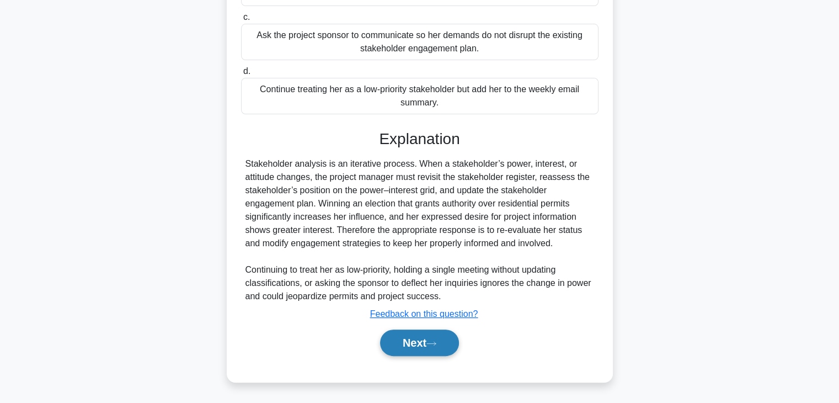
click at [435, 334] on button "Next" at bounding box center [419, 342] width 79 height 26
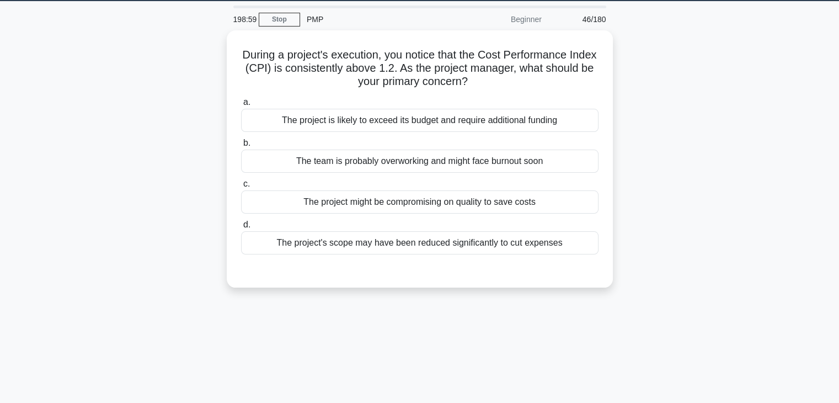
scroll to position [28, 0]
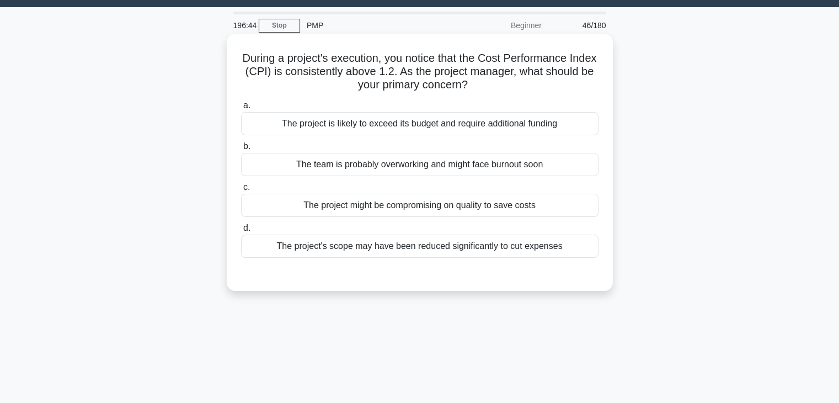
click at [446, 243] on div "The project's scope may have been reduced significantly to cut expenses" at bounding box center [419, 245] width 357 height 23
click at [241, 232] on input "d. The project's scope may have been reduced significantly to cut expenses" at bounding box center [241, 227] width 0 height 7
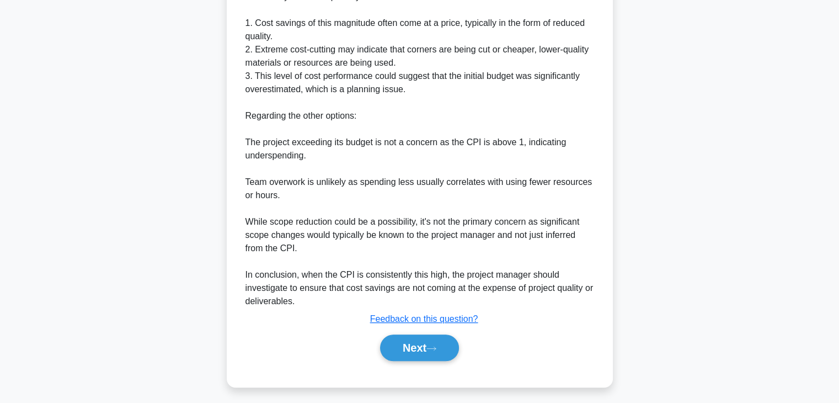
scroll to position [423, 0]
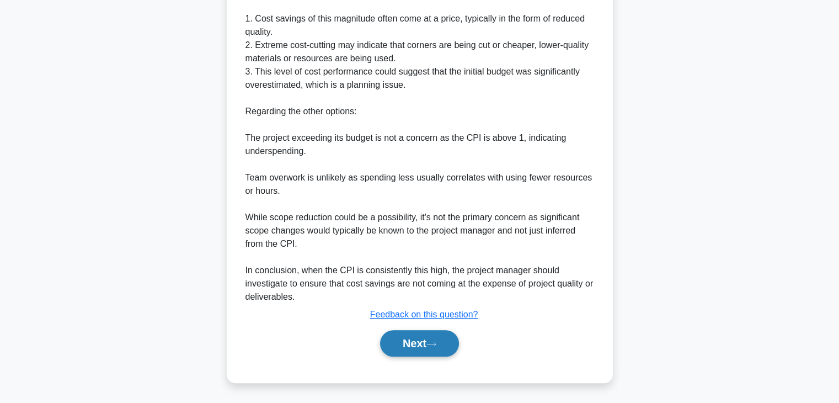
click at [426, 342] on button "Next" at bounding box center [419, 343] width 79 height 26
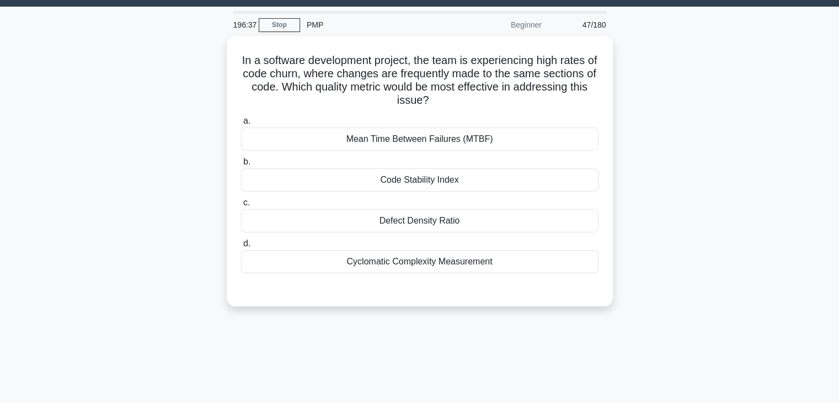
scroll to position [28, 0]
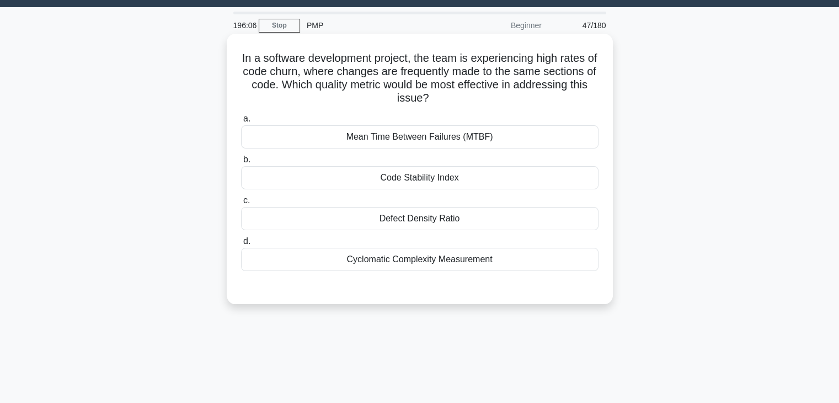
click at [441, 181] on div "Code Stability Index" at bounding box center [419, 177] width 357 height 23
click at [241, 163] on input "b. Code Stability Index" at bounding box center [241, 159] width 0 height 7
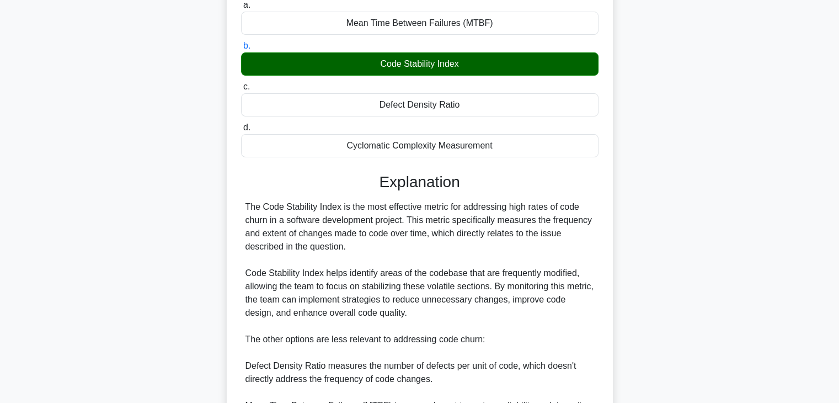
scroll to position [356, 0]
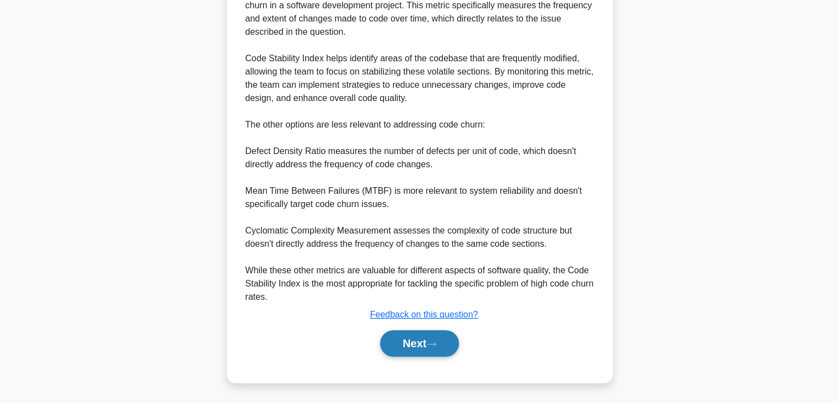
click at [427, 345] on button "Next" at bounding box center [419, 343] width 79 height 26
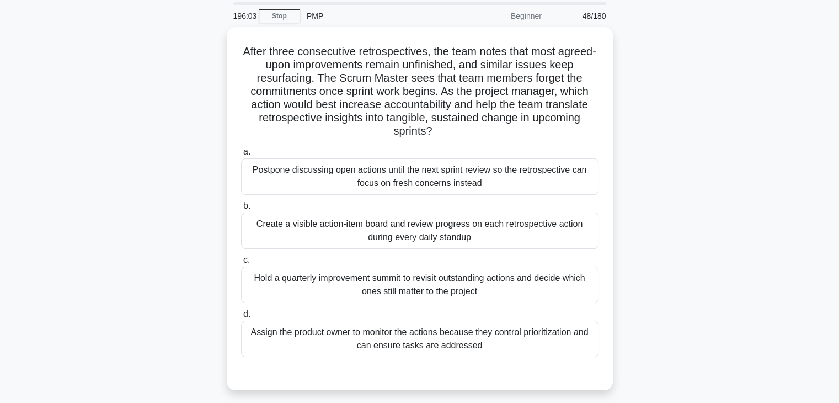
scroll to position [28, 0]
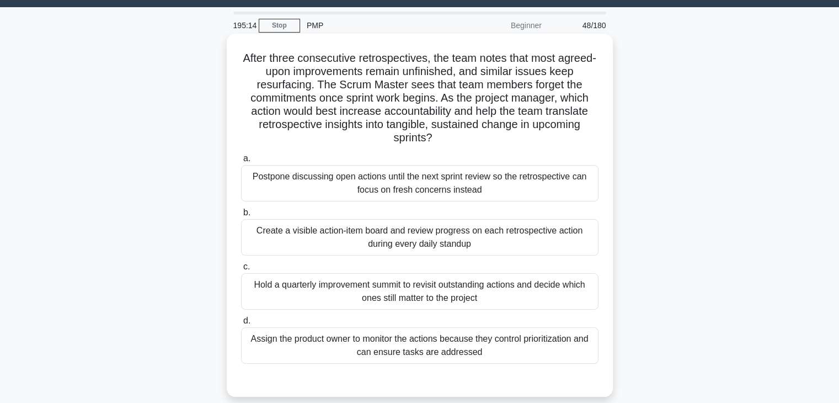
click at [484, 231] on div "Create a visible action-item board and review progress on each retrospective ac…" at bounding box center [419, 237] width 357 height 36
click at [241, 216] on input "b. Create a visible action-item board and review progress on each retrospective…" at bounding box center [241, 212] width 0 height 7
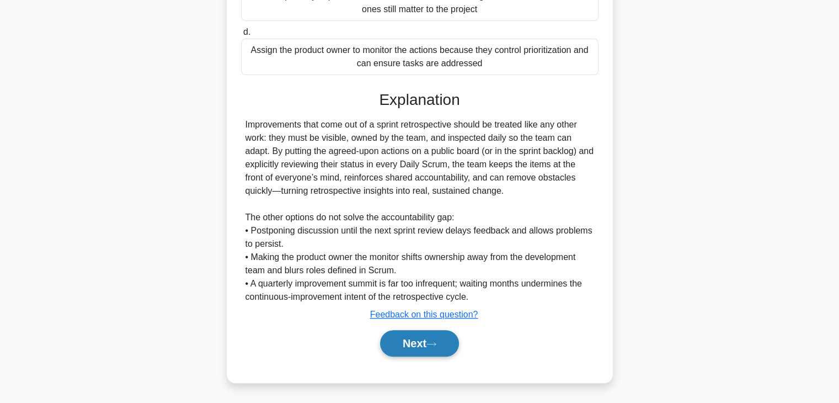
click at [410, 342] on button "Next" at bounding box center [419, 343] width 79 height 26
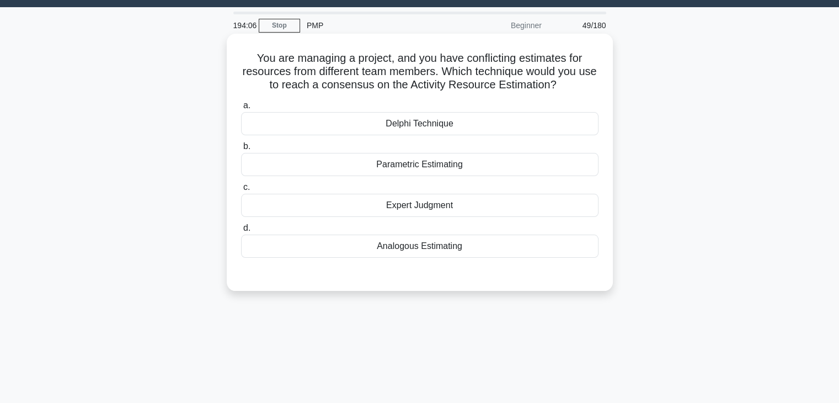
click at [346, 117] on div "Delphi Technique" at bounding box center [419, 123] width 357 height 23
click at [241, 109] on input "a. Delphi Technique" at bounding box center [241, 105] width 0 height 7
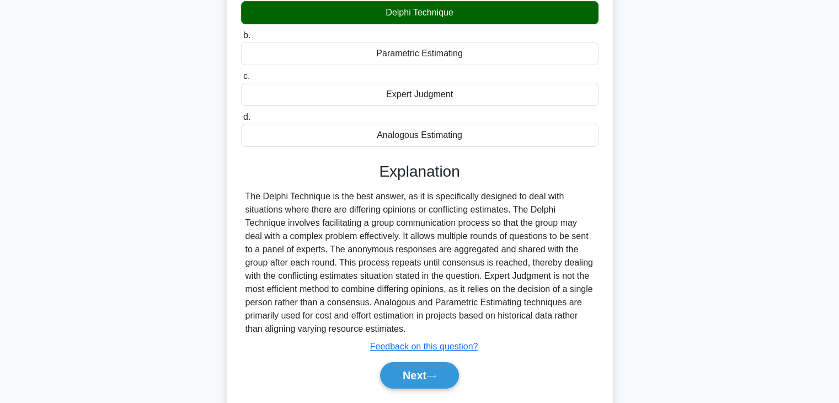
scroll to position [138, 0]
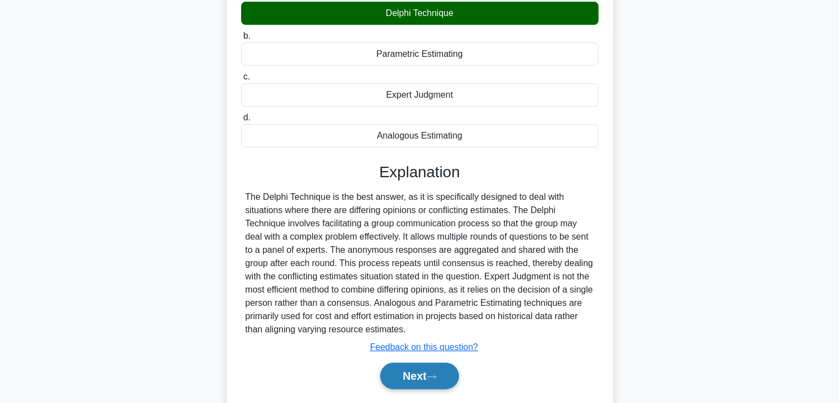
click at [426, 382] on button "Next" at bounding box center [419, 375] width 79 height 26
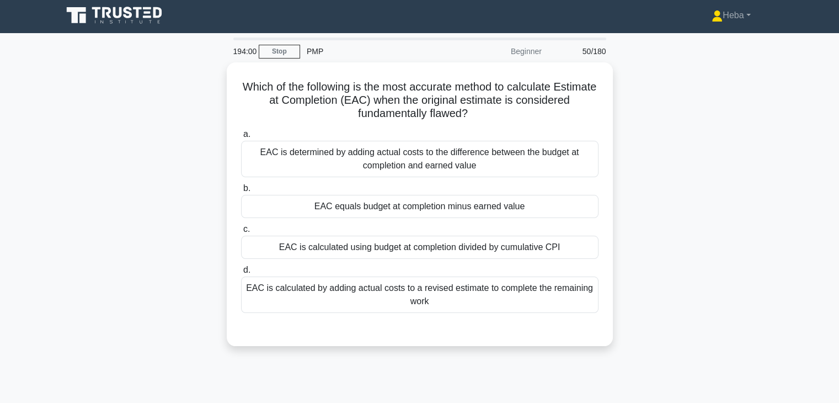
scroll to position [0, 0]
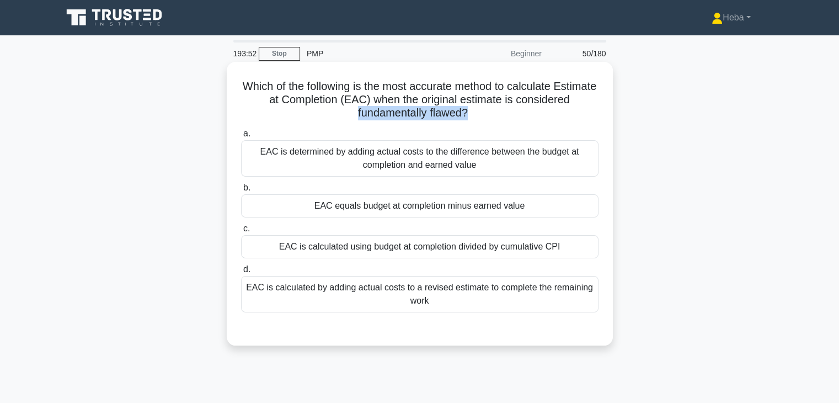
drag, startPoint x: 467, startPoint y: 115, endPoint x: 352, endPoint y: 109, distance: 114.8
click at [352, 109] on h5 "Which of the following is the most accurate method to calculate Estimate at Com…" at bounding box center [420, 99] width 360 height 41
copy h5 "fundamentally flawed?"
click at [444, 247] on div "EAC is calculated using budget at completion divided by cumulative CPI" at bounding box center [419, 246] width 357 height 23
click at [241, 232] on input "c. EAC is calculated using budget at completion divided by cumulative CPI" at bounding box center [241, 228] width 0 height 7
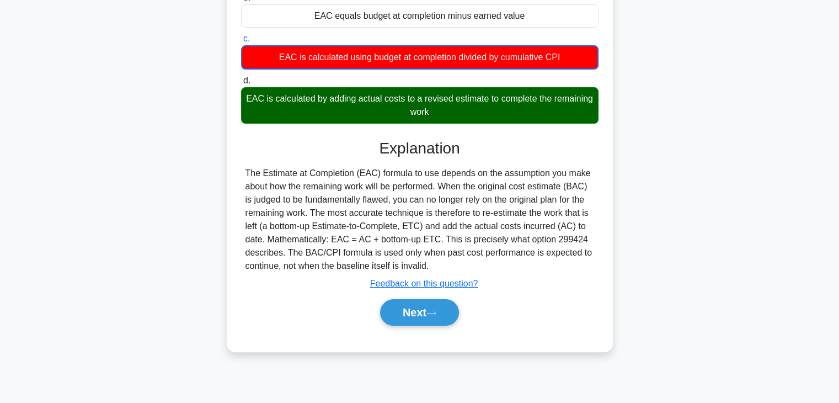
scroll to position [194, 0]
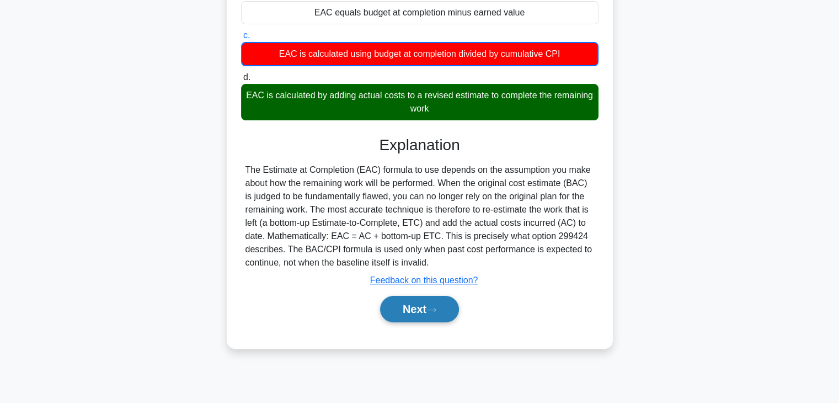
click at [406, 305] on button "Next" at bounding box center [419, 309] width 79 height 26
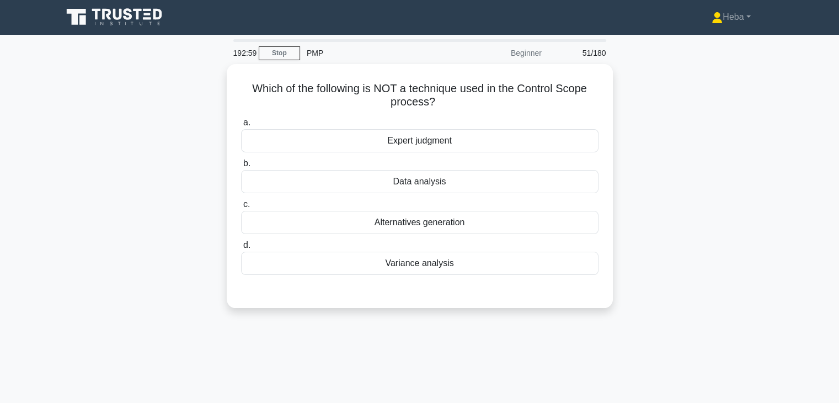
scroll to position [0, 0]
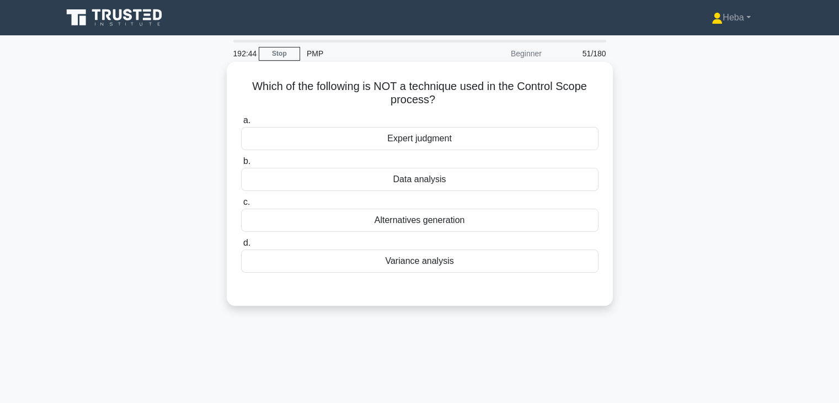
click at [422, 137] on div "Expert judgment" at bounding box center [419, 138] width 357 height 23
click at [241, 124] on input "a. Expert judgment" at bounding box center [241, 120] width 0 height 7
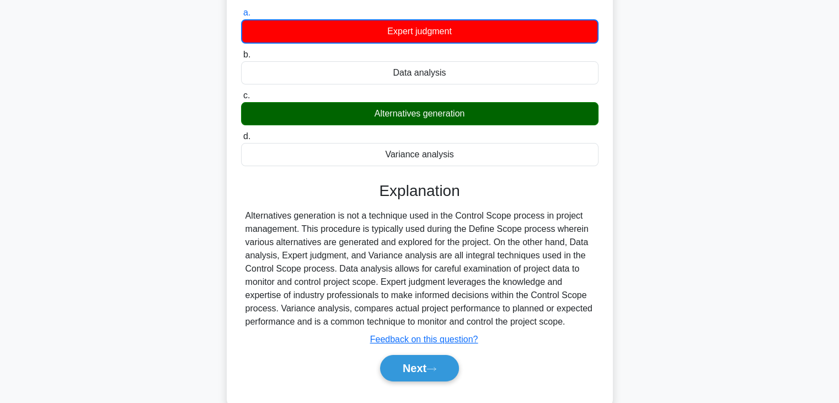
scroll to position [194, 0]
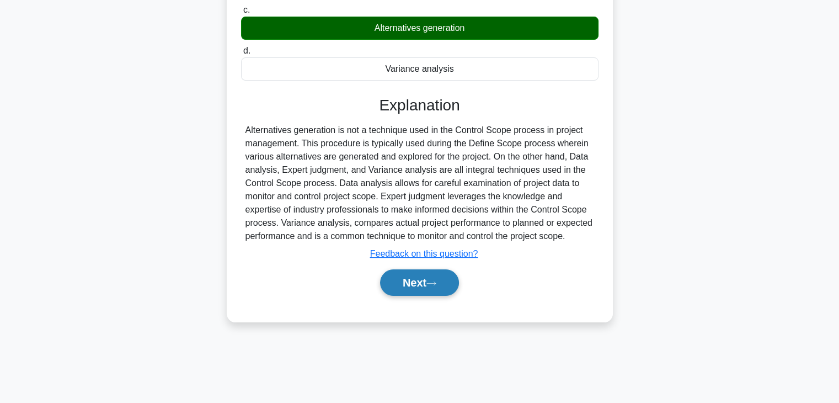
click at [446, 281] on button "Next" at bounding box center [419, 282] width 79 height 26
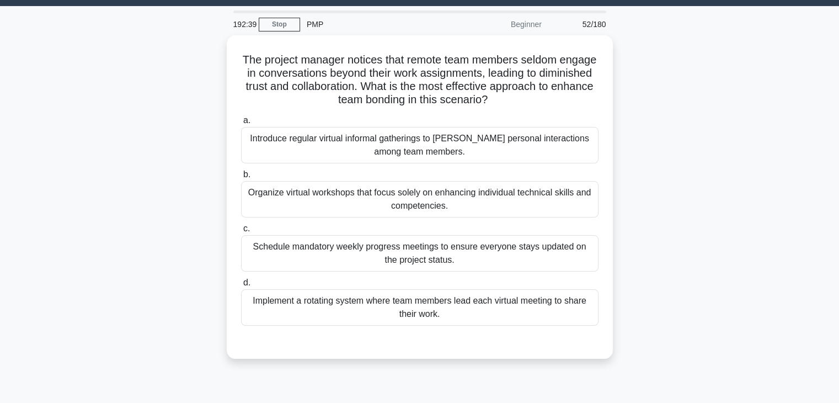
scroll to position [28, 0]
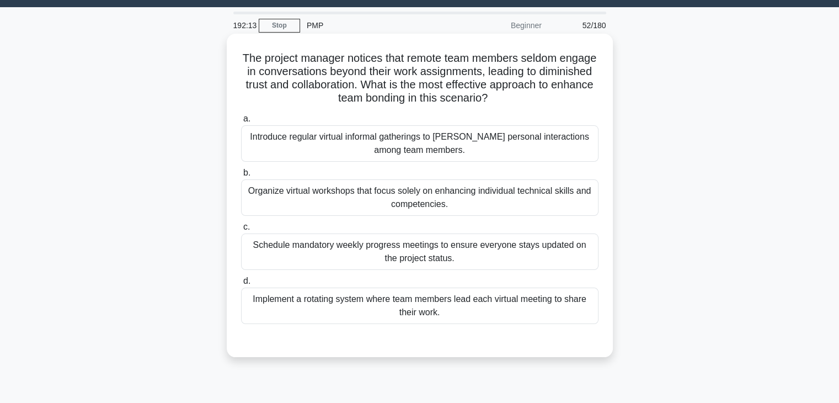
click at [505, 305] on div "Implement a rotating system where team members lead each virtual meeting to sha…" at bounding box center [419, 305] width 357 height 36
click at [241, 285] on input "d. Implement a rotating system where team members lead each virtual meeting to …" at bounding box center [241, 280] width 0 height 7
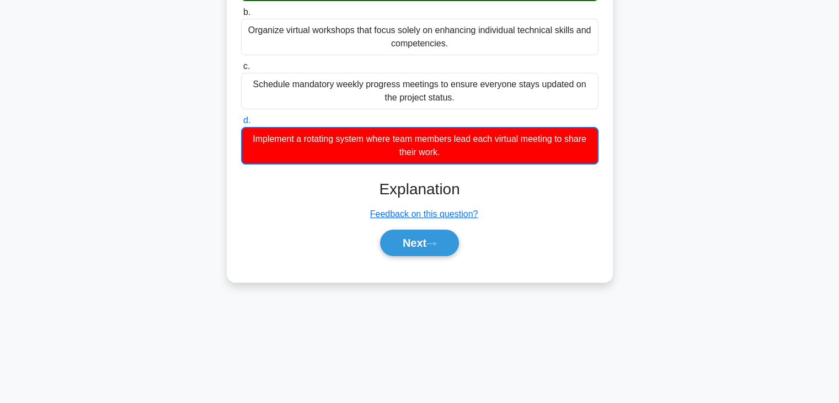
scroll to position [194, 0]
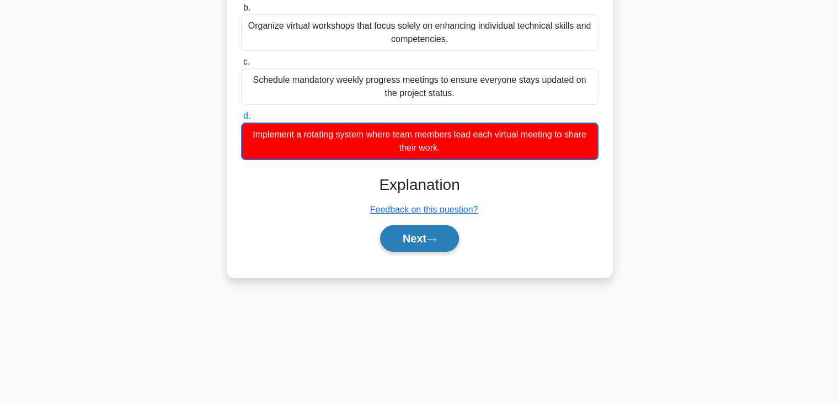
click at [434, 233] on button "Next" at bounding box center [419, 238] width 79 height 26
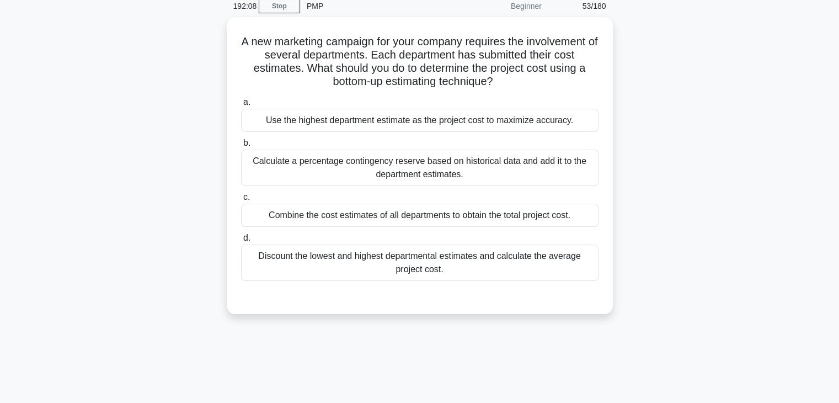
scroll to position [28, 0]
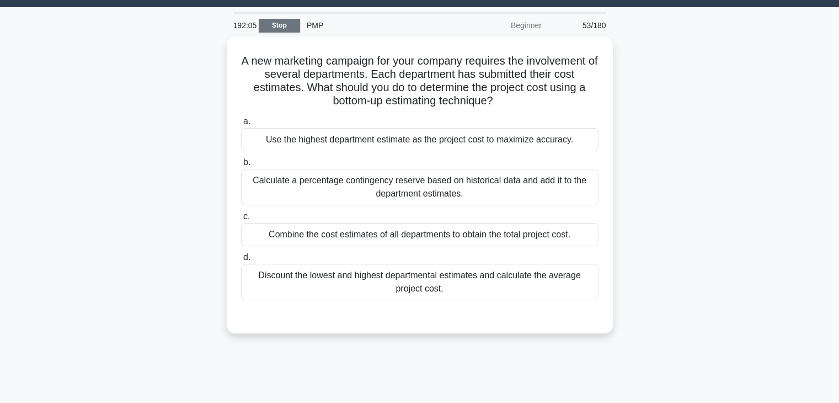
click at [275, 24] on link "Stop" at bounding box center [279, 26] width 41 height 14
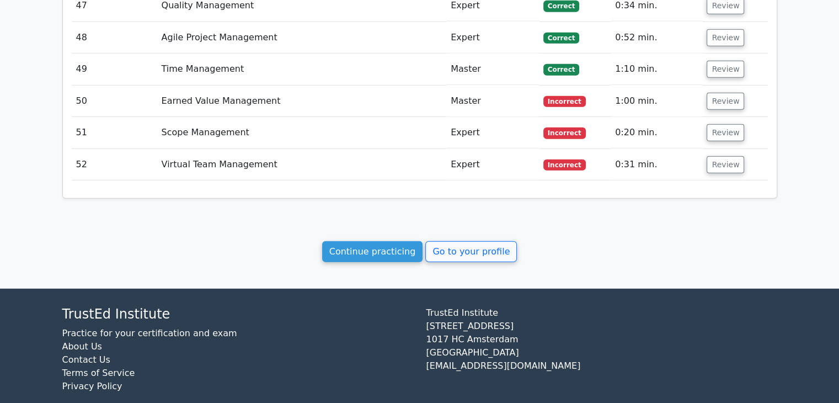
scroll to position [3117, 0]
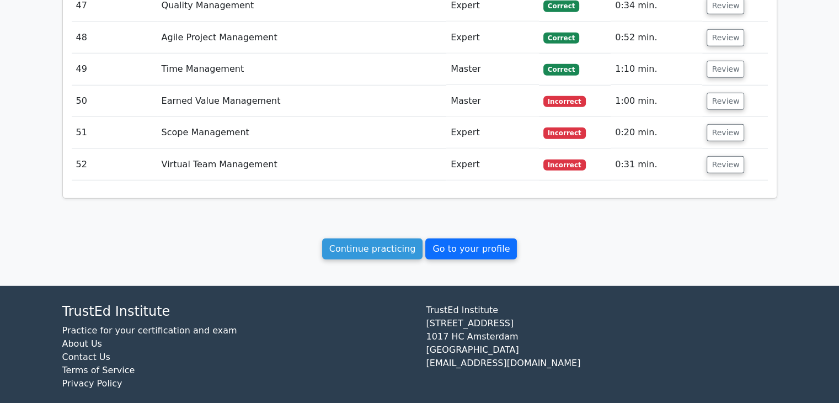
click at [463, 238] on link "Go to your profile" at bounding box center [471, 248] width 92 height 21
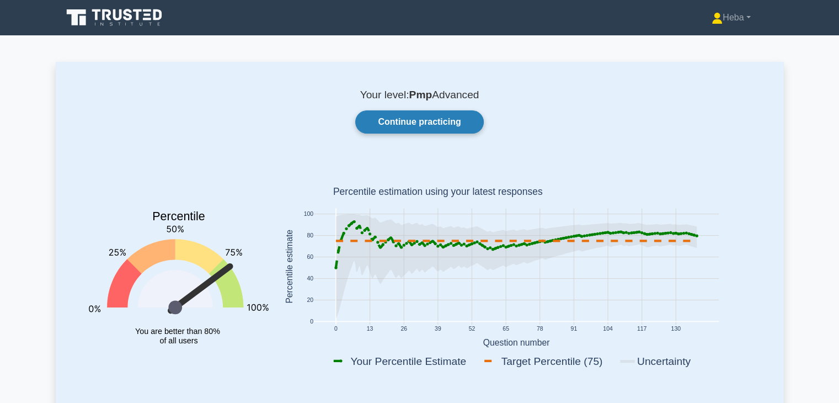
click at [442, 123] on link "Continue practicing" at bounding box center [419, 121] width 128 height 23
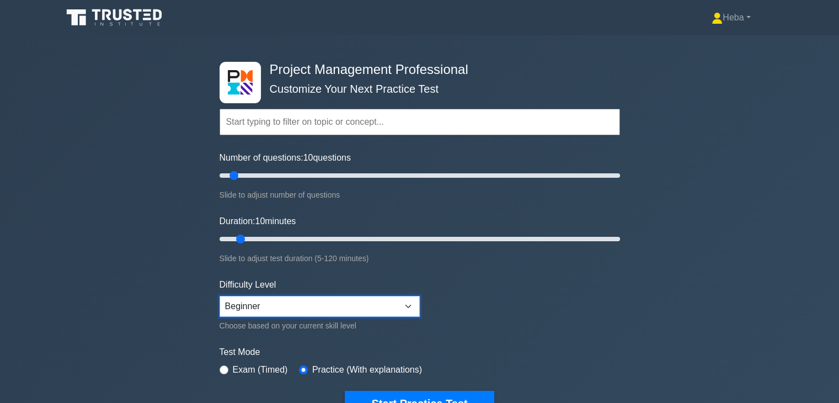
click at [345, 297] on select "Beginner Intermediate Expert" at bounding box center [319, 306] width 200 height 21
select select "intermediate"
click at [219, 296] on select "Beginner Intermediate Expert" at bounding box center [319, 306] width 200 height 21
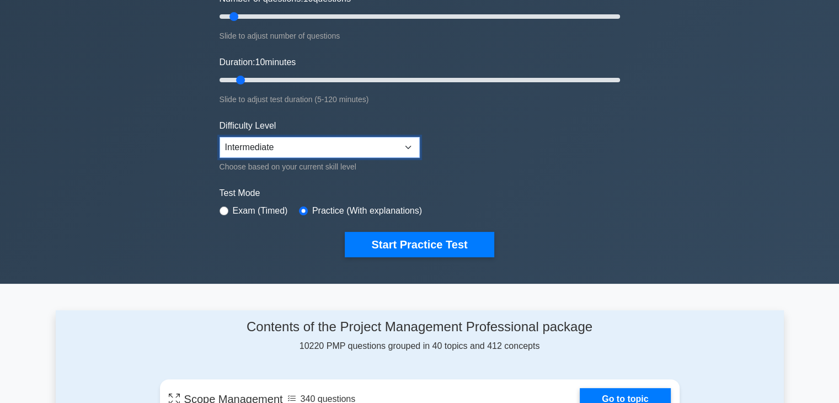
scroll to position [165, 0]
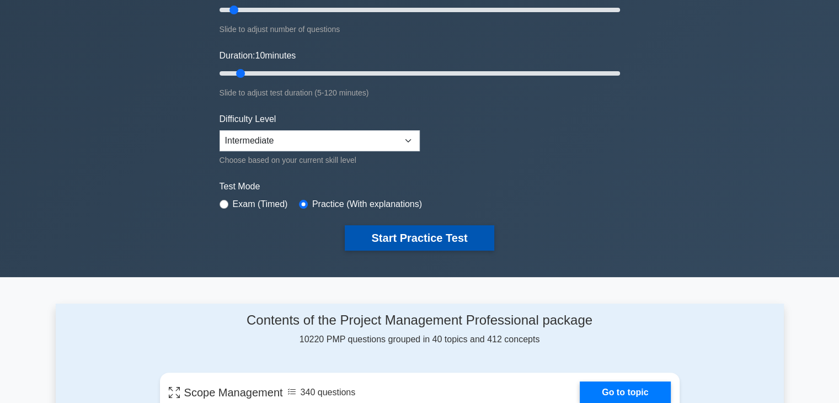
click at [455, 239] on button "Start Practice Test" at bounding box center [419, 237] width 149 height 25
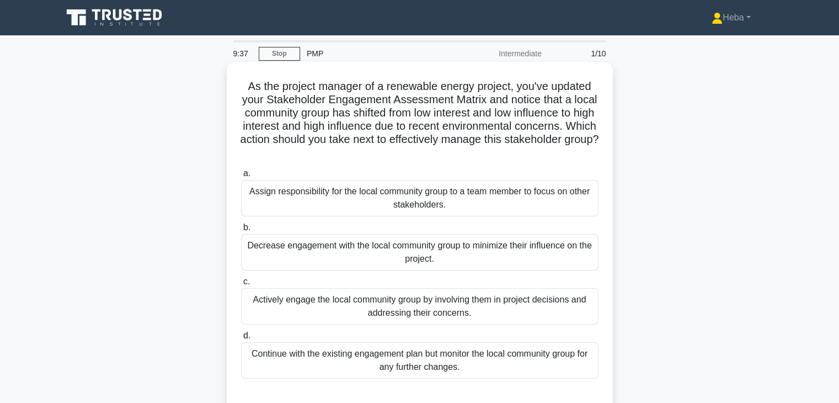
click at [368, 310] on div "Actively engage the local community group by involving them in project decision…" at bounding box center [419, 306] width 357 height 36
click at [241, 285] on input "c. Actively engage the local community group by involving them in project decis…" at bounding box center [241, 281] width 0 height 7
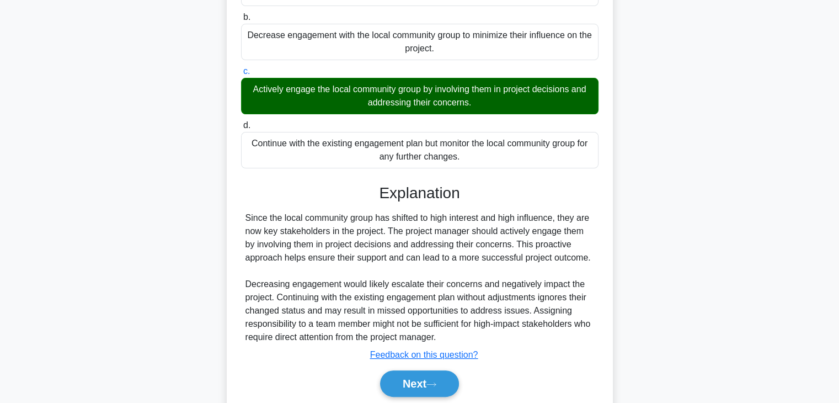
scroll to position [250, 0]
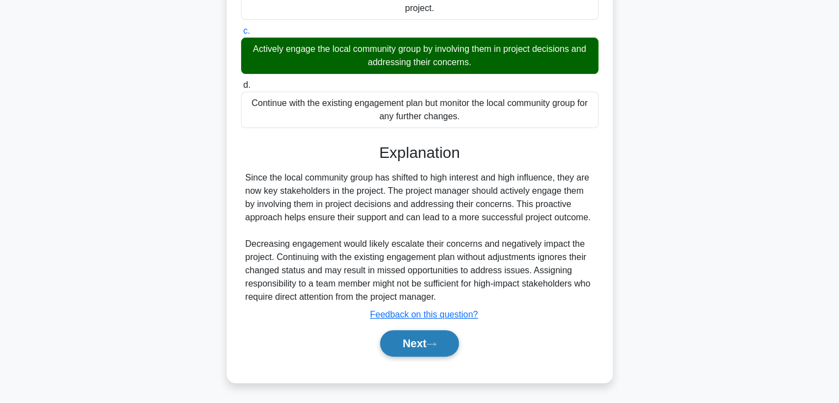
click at [407, 349] on button "Next" at bounding box center [419, 343] width 79 height 26
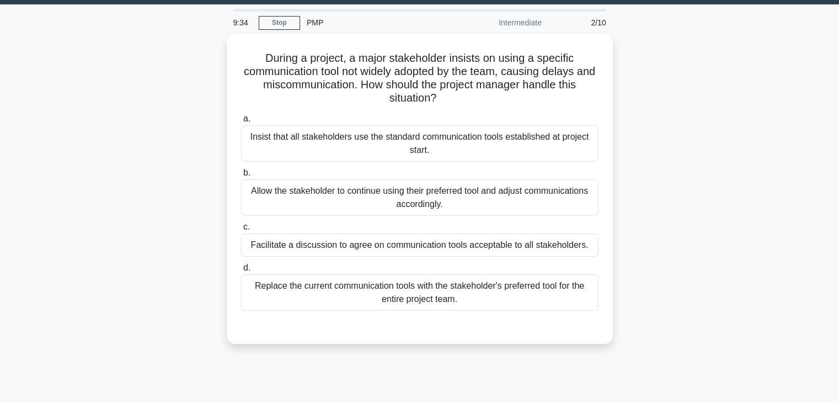
scroll to position [28, 0]
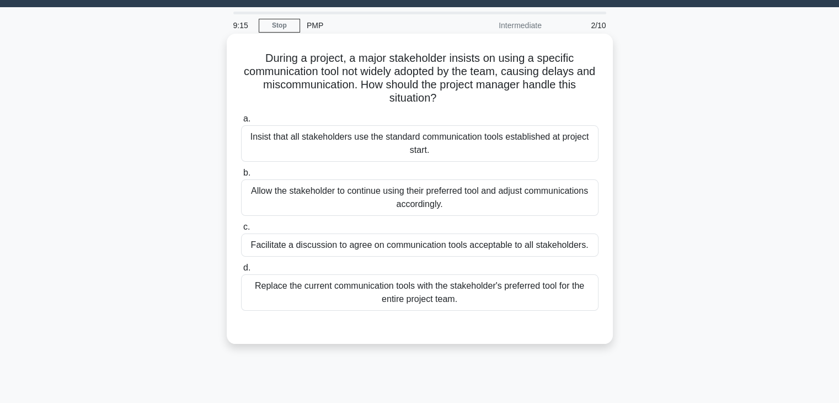
click at [545, 245] on div "Facilitate a discussion to agree on communication tools acceptable to all stake…" at bounding box center [419, 244] width 357 height 23
click at [241, 230] on input "c. Facilitate a discussion to agree on communication tools acceptable to all st…" at bounding box center [241, 226] width 0 height 7
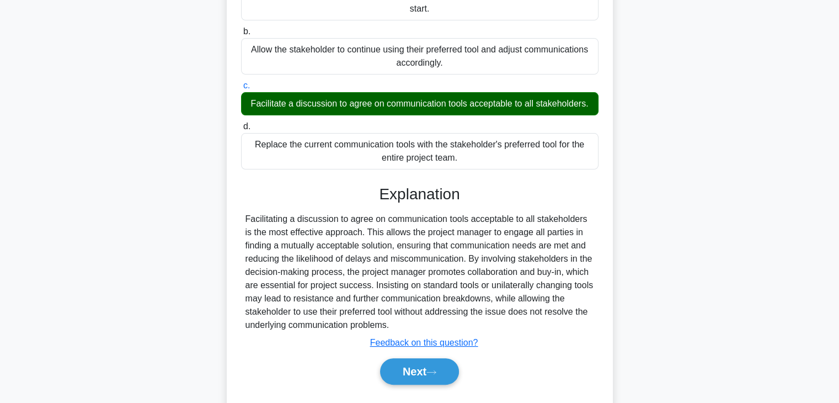
scroll to position [138, 0]
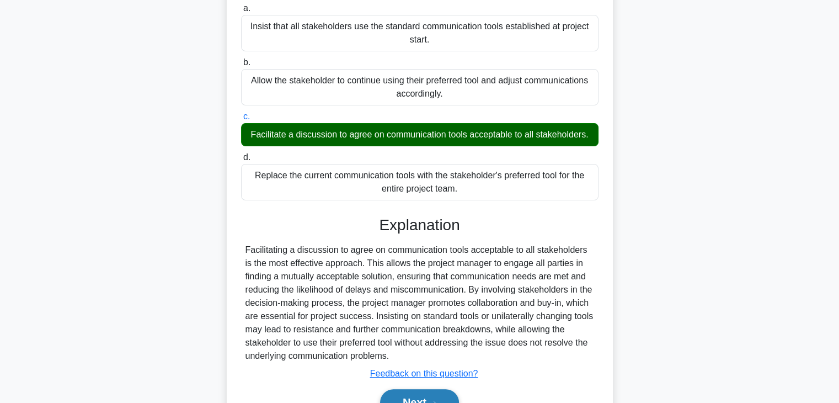
click at [409, 400] on button "Next" at bounding box center [419, 402] width 79 height 26
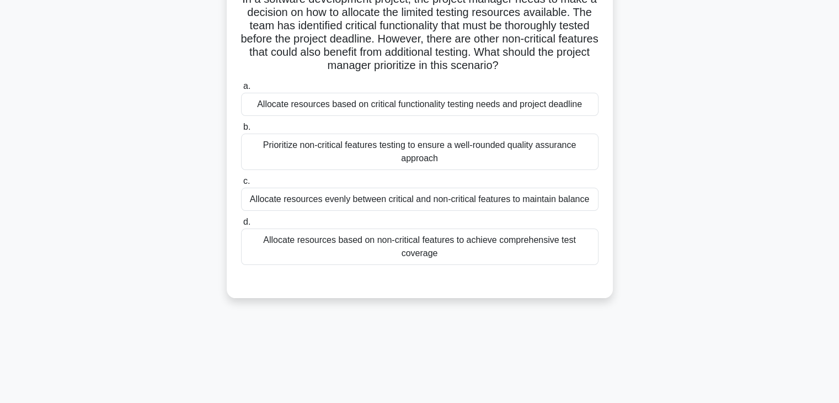
scroll to position [28, 0]
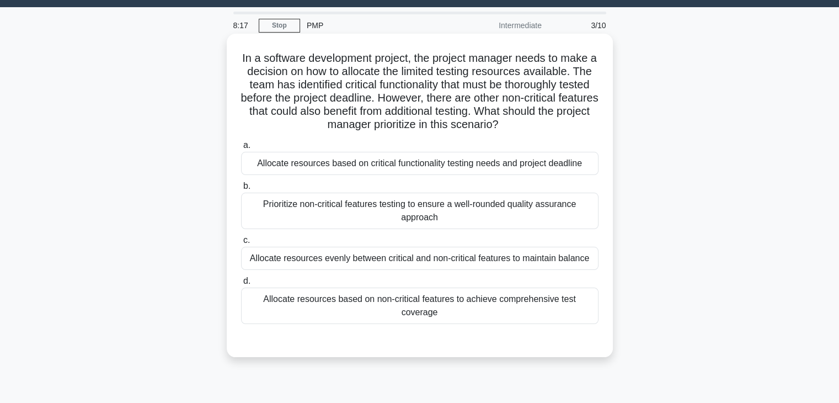
click at [497, 262] on div "Allocate resources evenly between critical and non-critical features to maintai…" at bounding box center [419, 257] width 357 height 23
click at [241, 244] on input "c. Allocate resources evenly between critical and non-critical features to main…" at bounding box center [241, 240] width 0 height 7
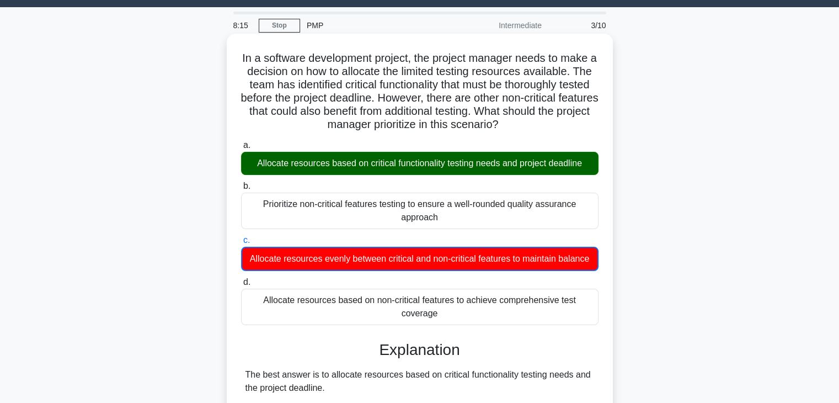
scroll to position [304, 0]
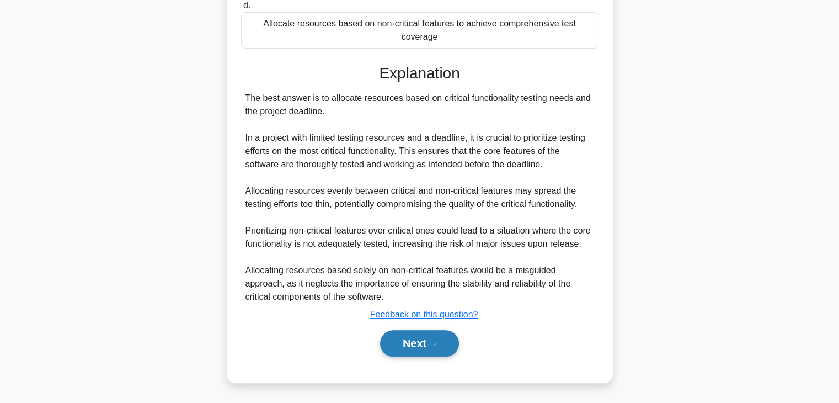
click at [436, 345] on icon at bounding box center [431, 344] width 10 height 6
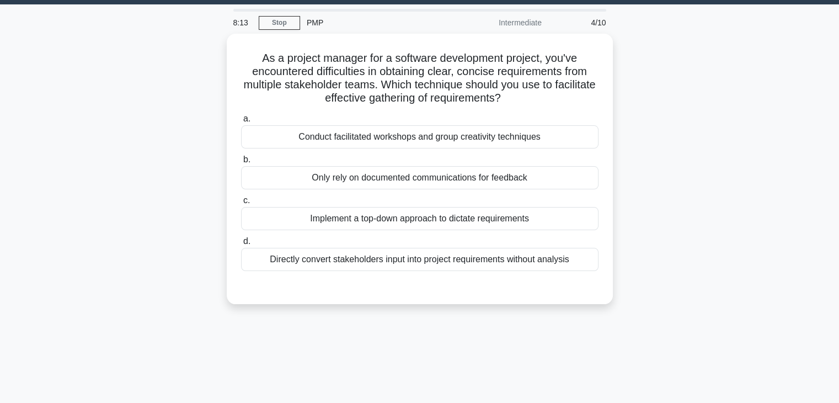
scroll to position [28, 0]
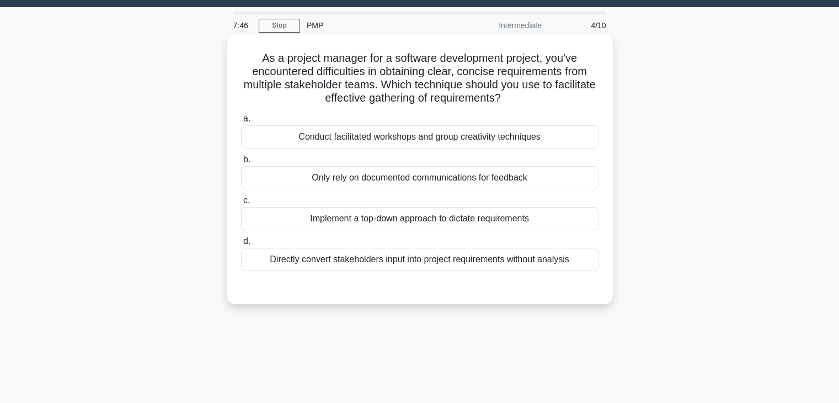
click at [412, 132] on div "Conduct facilitated workshops and group creativity techniques" at bounding box center [419, 136] width 357 height 23
click at [241, 122] on input "a. Conduct facilitated workshops and group creativity techniques" at bounding box center [241, 118] width 0 height 7
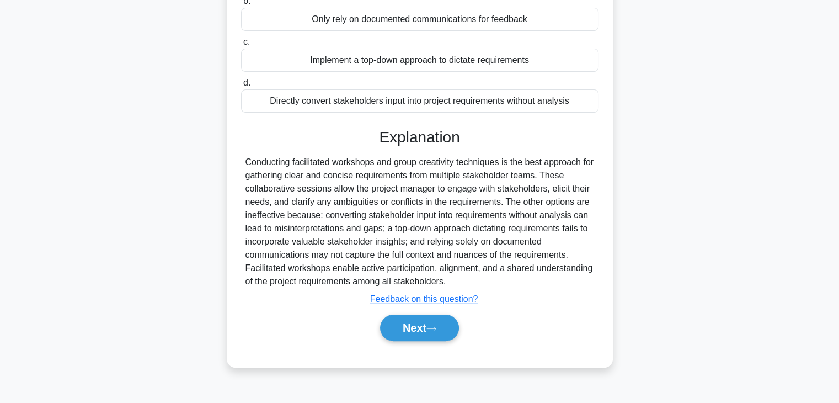
scroll to position [194, 0]
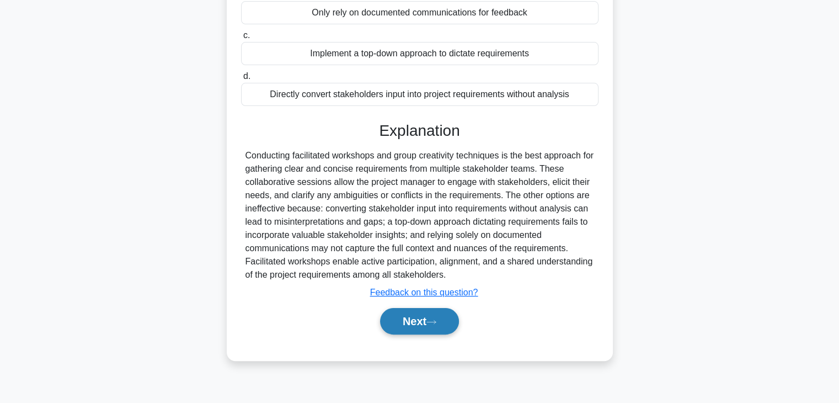
click at [441, 324] on button "Next" at bounding box center [419, 321] width 79 height 26
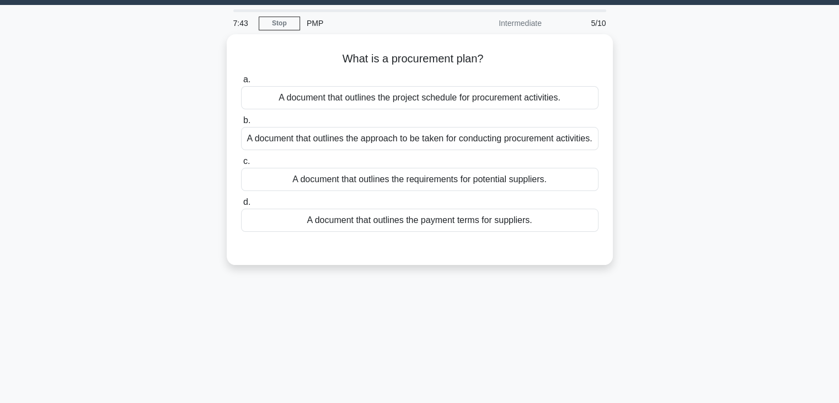
scroll to position [28, 0]
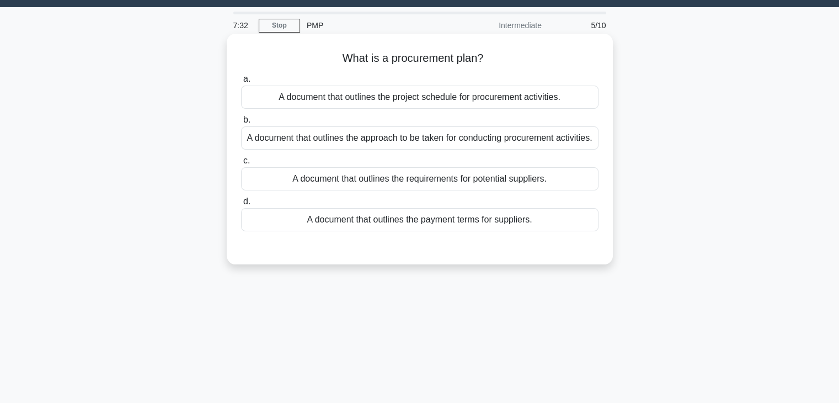
click at [471, 142] on div "A document that outlines the approach to be taken for conducting procurement ac…" at bounding box center [419, 137] width 357 height 23
click at [241, 124] on input "b. A document that outlines the approach to be taken for conducting procurement…" at bounding box center [241, 119] width 0 height 7
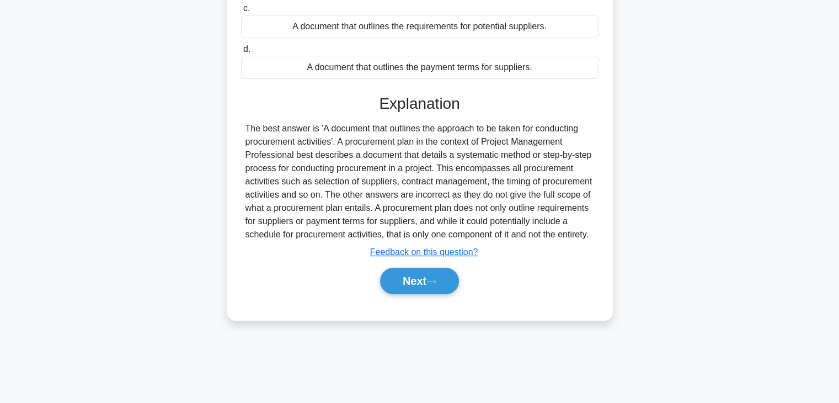
scroll to position [194, 0]
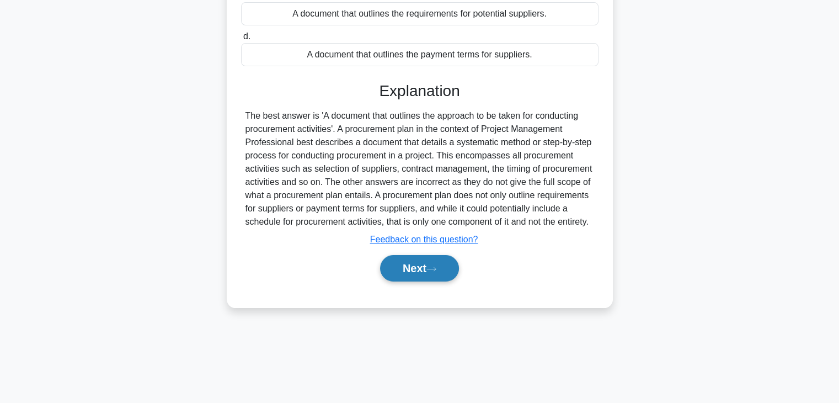
click at [432, 276] on button "Next" at bounding box center [419, 268] width 79 height 26
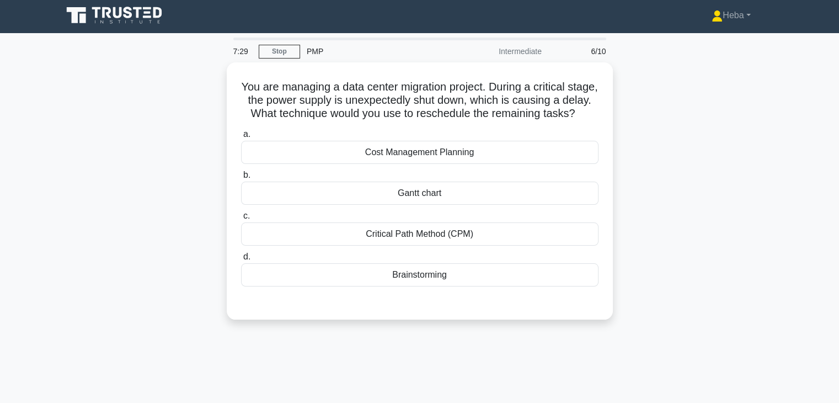
scroll to position [0, 0]
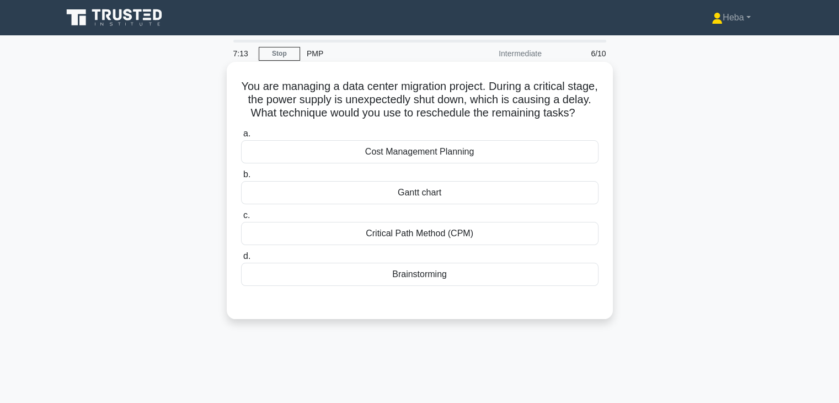
click at [472, 245] on div "Critical Path Method (CPM)" at bounding box center [419, 233] width 357 height 23
click at [241, 219] on input "c. Critical Path Method (CPM)" at bounding box center [241, 215] width 0 height 7
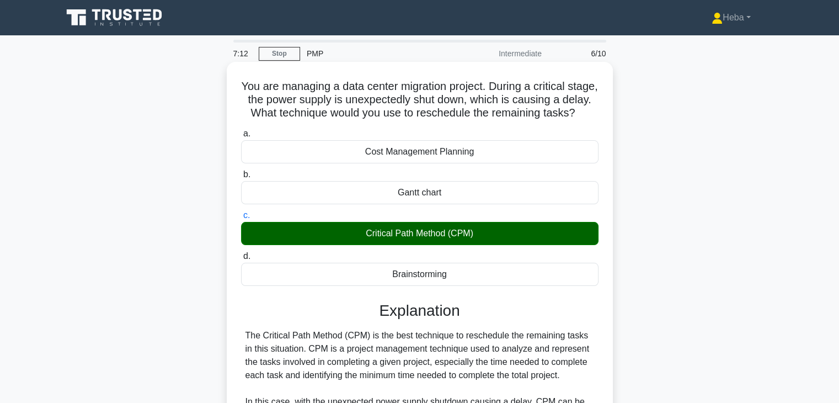
scroll to position [303, 0]
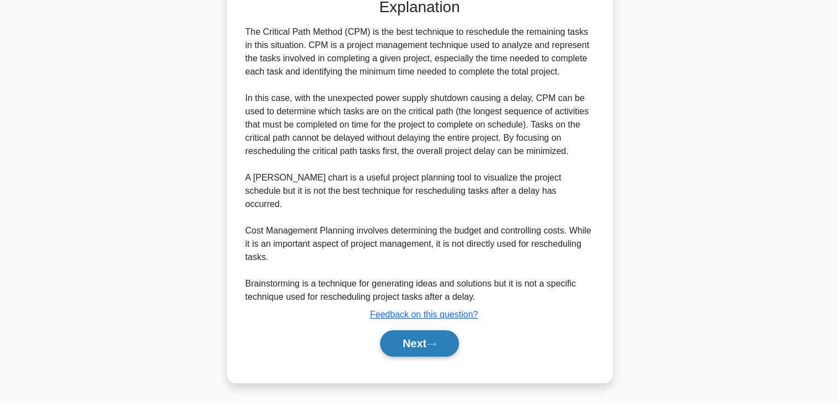
click at [414, 350] on button "Next" at bounding box center [419, 343] width 79 height 26
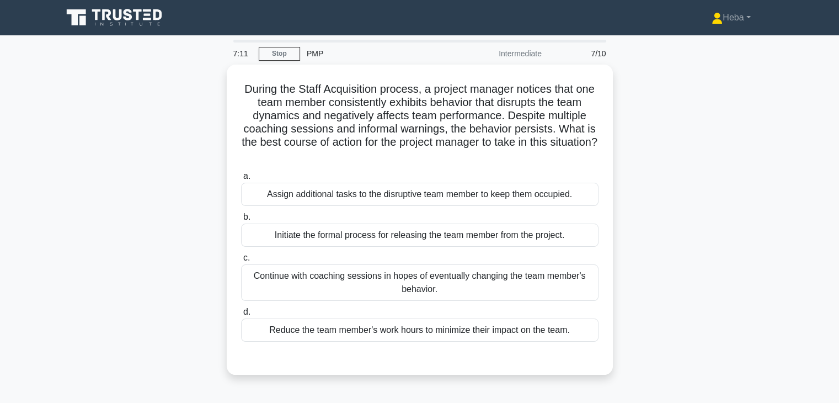
scroll to position [0, 0]
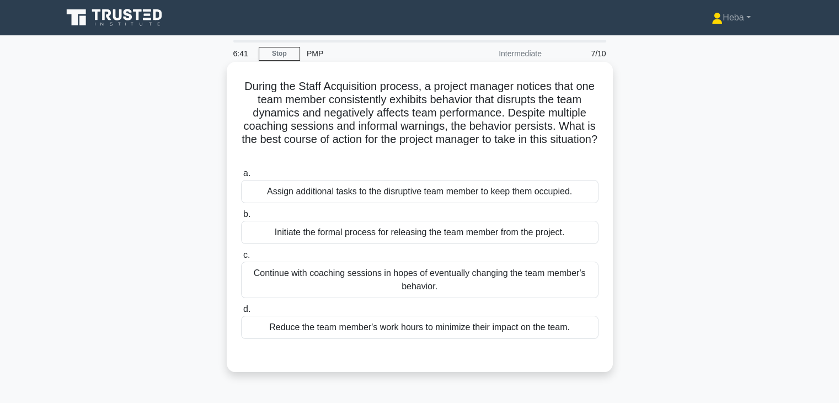
click at [471, 237] on div "Initiate the formal process for releasing the team member from the project." at bounding box center [419, 232] width 357 height 23
click at [241, 218] on input "b. Initiate the formal process for releasing the team member from the project." at bounding box center [241, 214] width 0 height 7
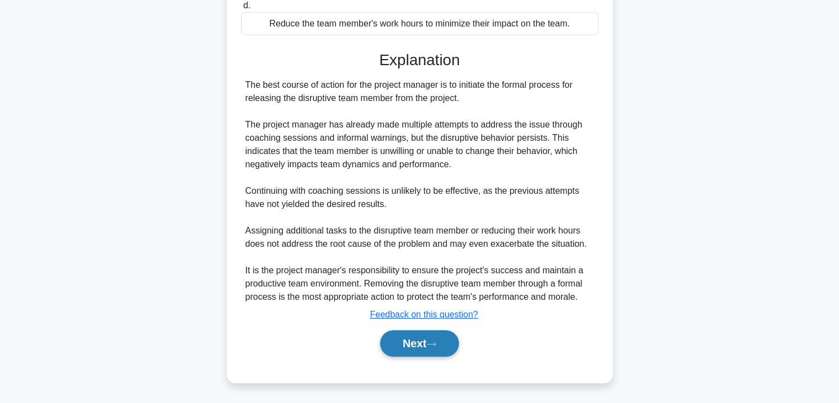
click at [389, 337] on button "Next" at bounding box center [419, 343] width 79 height 26
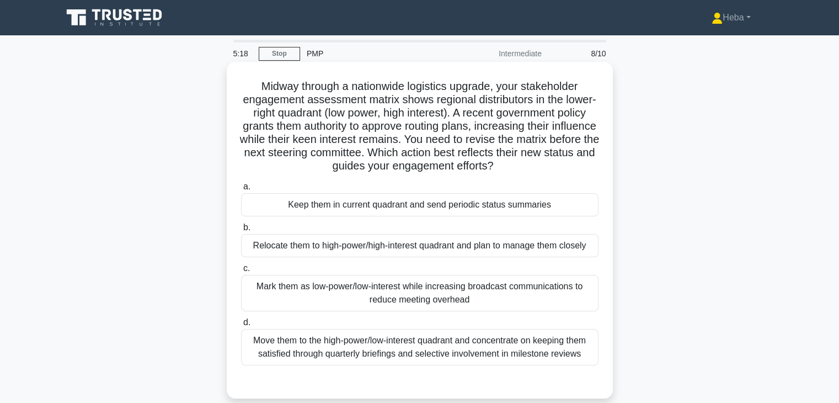
click at [476, 349] on div "Move them to the high-power/low-interest quadrant and concentrate on keeping th…" at bounding box center [419, 347] width 357 height 36
click at [241, 326] on input "d. Move them to the high-power/low-interest quadrant and concentrate on keeping…" at bounding box center [241, 322] width 0 height 7
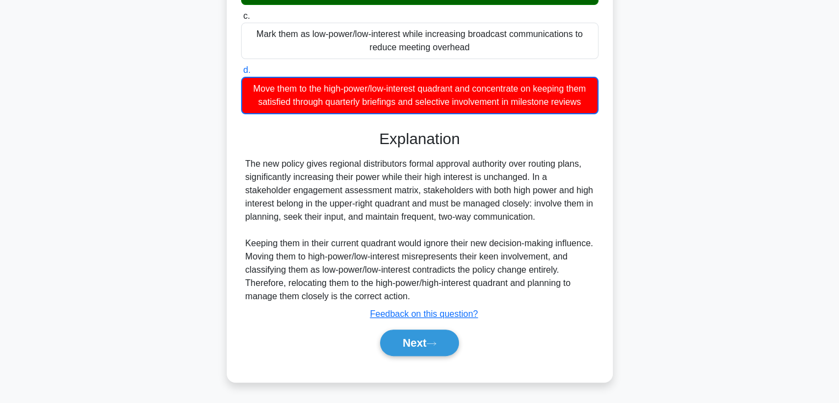
scroll to position [265, 0]
click at [431, 334] on button "Next" at bounding box center [419, 342] width 79 height 26
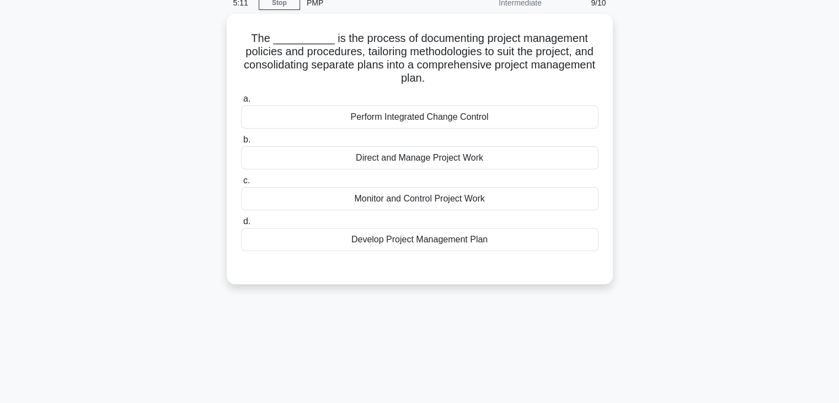
scroll to position [28, 0]
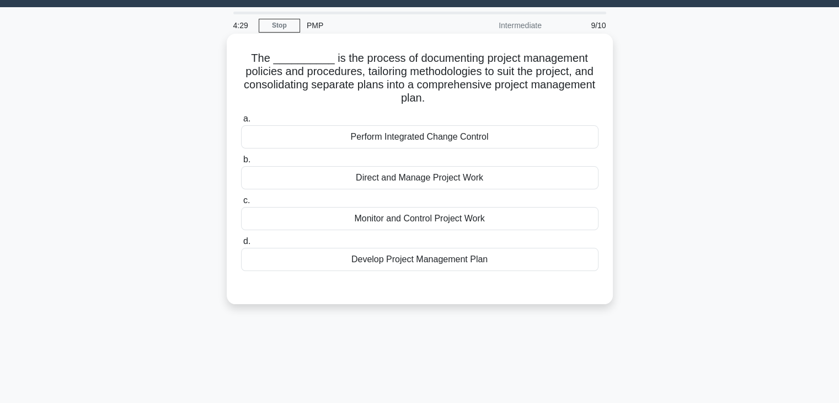
click at [492, 222] on div "Monitor and Control Project Work" at bounding box center [419, 218] width 357 height 23
click at [241, 204] on input "c. Monitor and Control Project Work" at bounding box center [241, 200] width 0 height 7
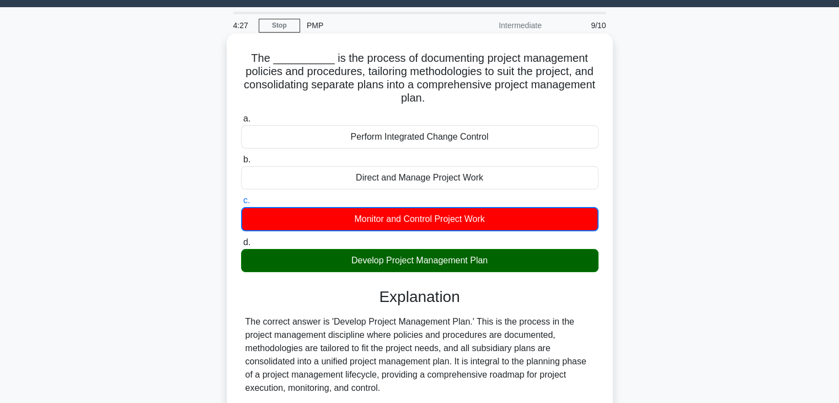
scroll to position [225, 0]
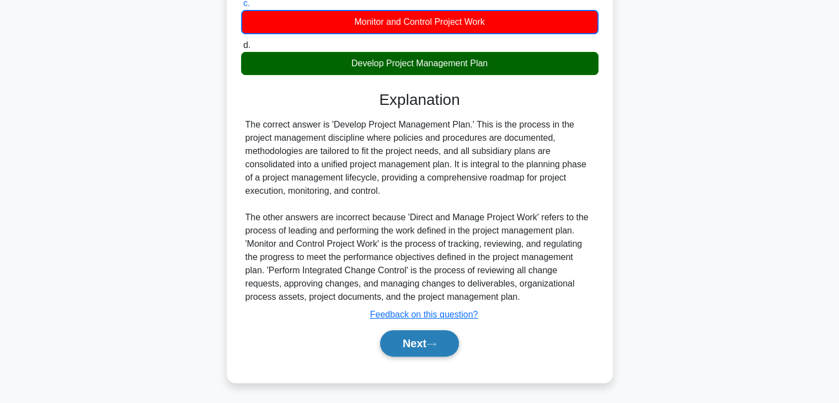
click at [432, 334] on button "Next" at bounding box center [419, 343] width 79 height 26
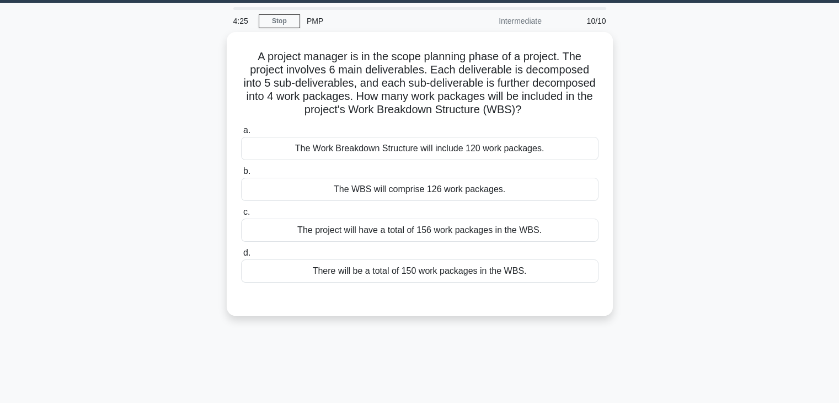
scroll to position [28, 0]
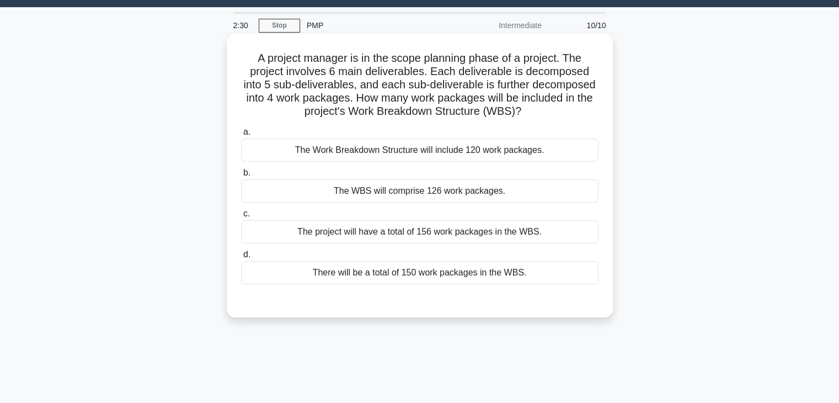
click at [448, 157] on div "The Work Breakdown Structure will include 120 work packages." at bounding box center [419, 149] width 357 height 23
click at [241, 136] on input "a. The Work Breakdown Structure will include 120 work packages." at bounding box center [241, 131] width 0 height 7
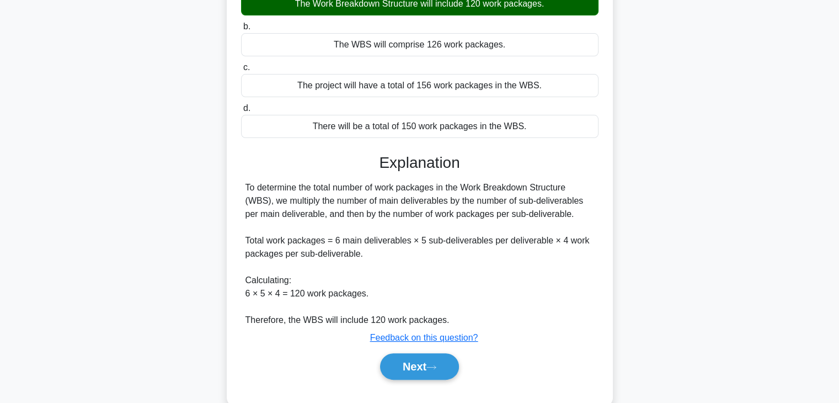
scroll to position [197, 0]
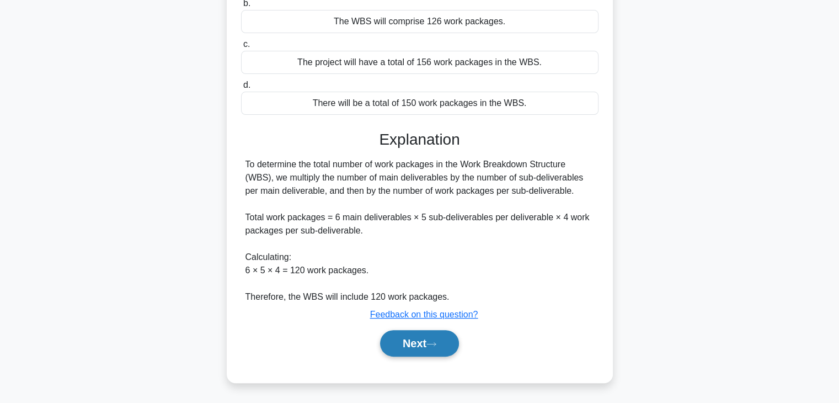
click at [426, 346] on button "Next" at bounding box center [419, 343] width 79 height 26
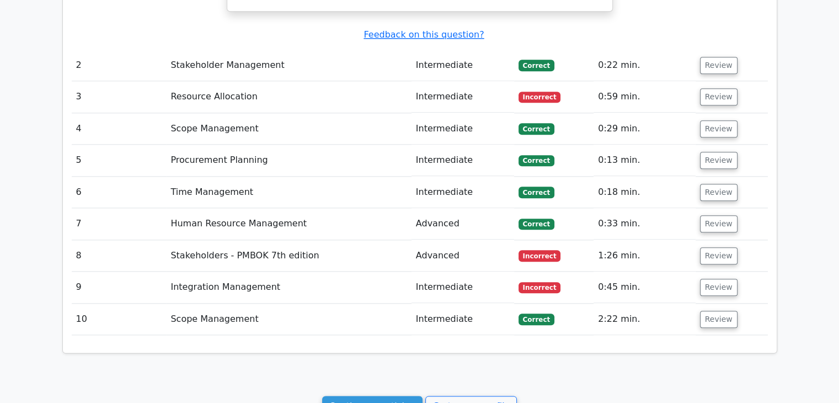
scroll to position [1229, 0]
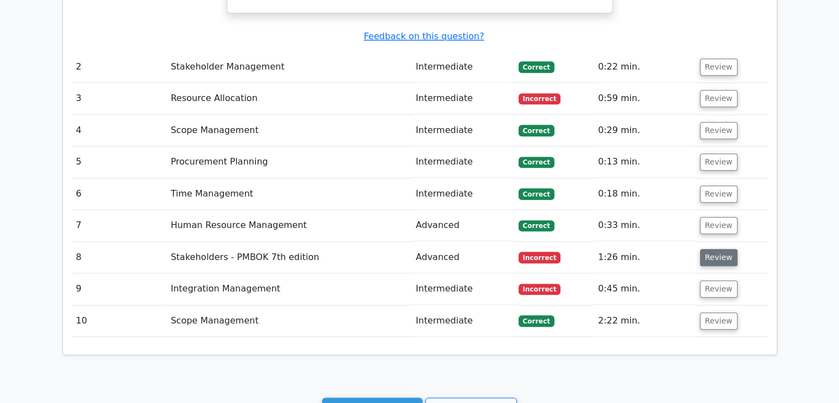
click at [718, 249] on button "Review" at bounding box center [718, 257] width 37 height 17
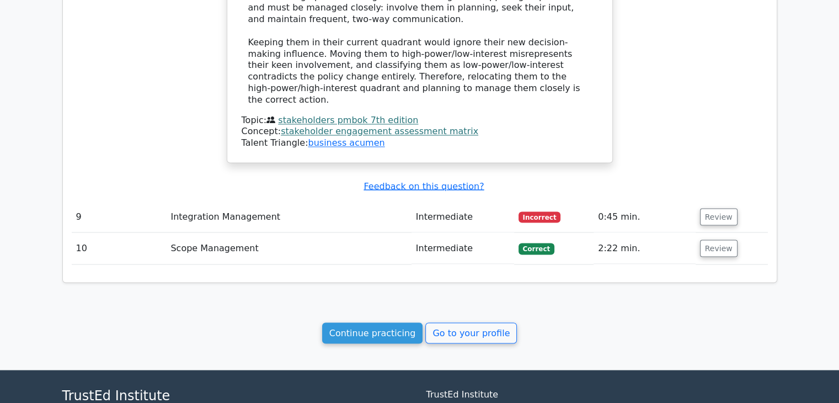
scroll to position [1910, 0]
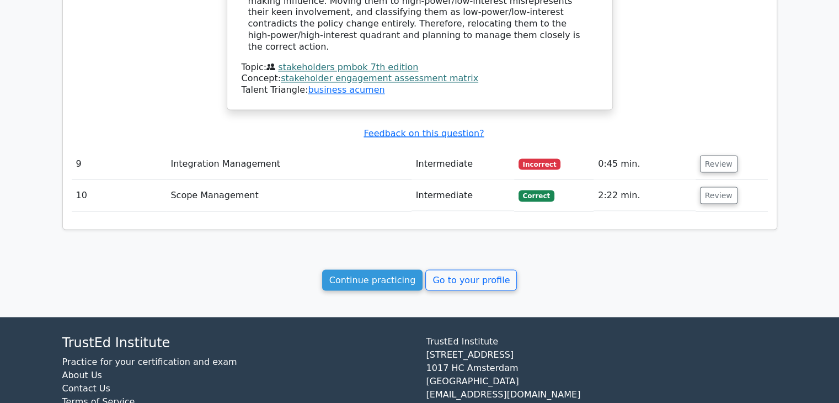
scroll to position [1965, 0]
click at [408, 269] on link "Continue practicing" at bounding box center [372, 279] width 101 height 21
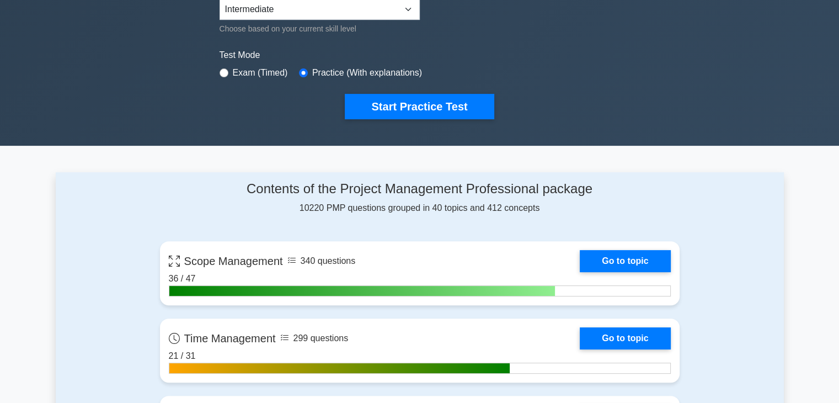
scroll to position [331, 0]
